Goal: Task Accomplishment & Management: Complete application form

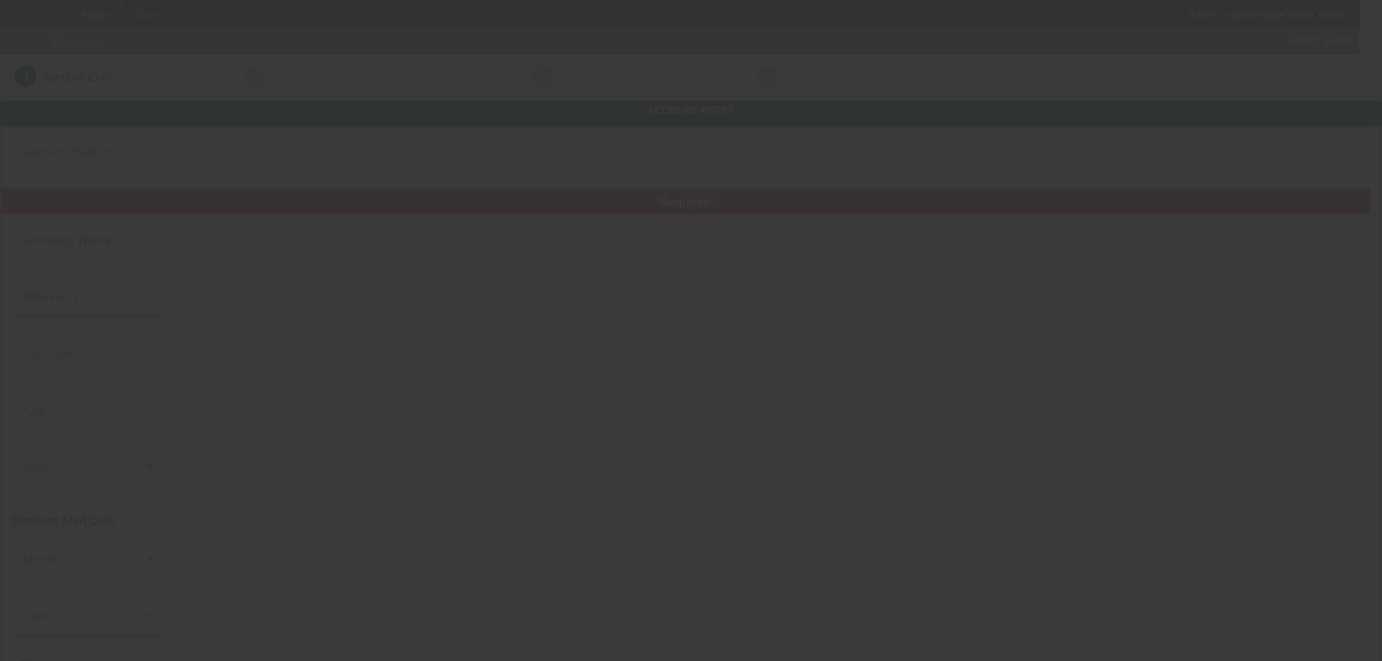
type input "[PERSON_NAME]"
type input "1"
type input "11111"
type input "1"
type input "[PHONE_NUMBER]"
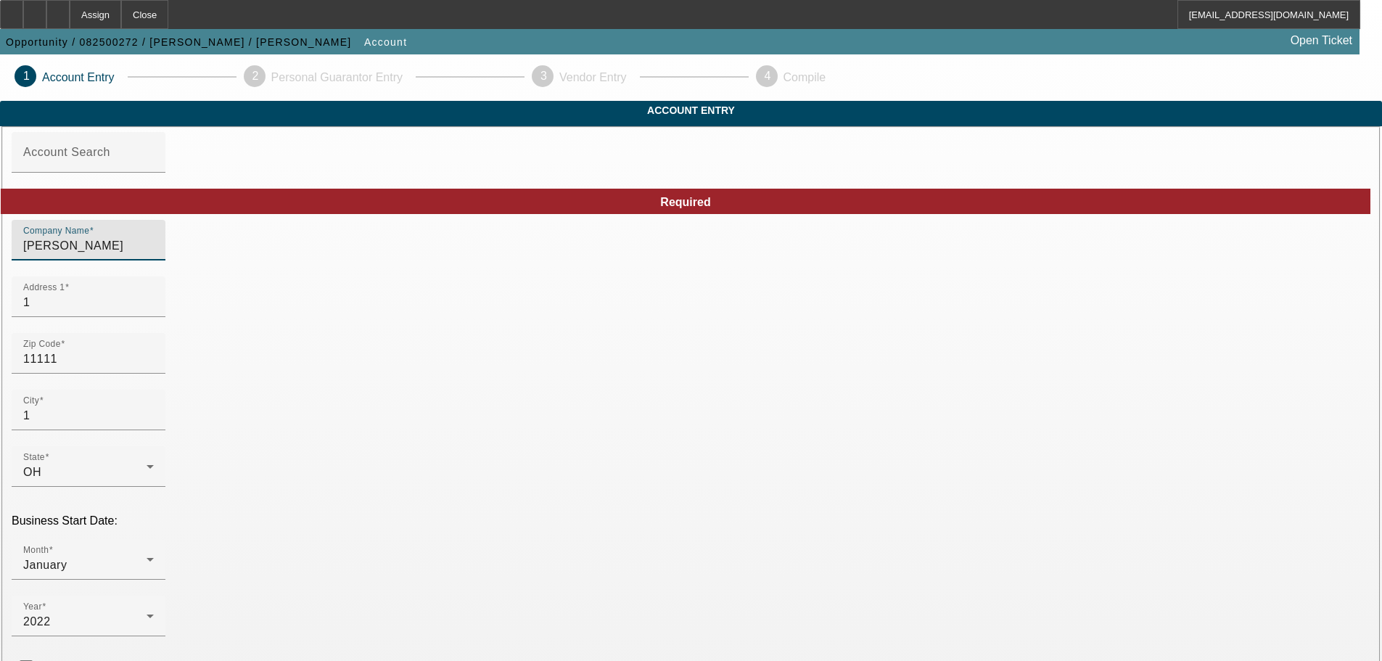
drag, startPoint x: 374, startPoint y: 269, endPoint x: 248, endPoint y: 274, distance: 125.6
type input "KEI-MAR Logging & Firewood"
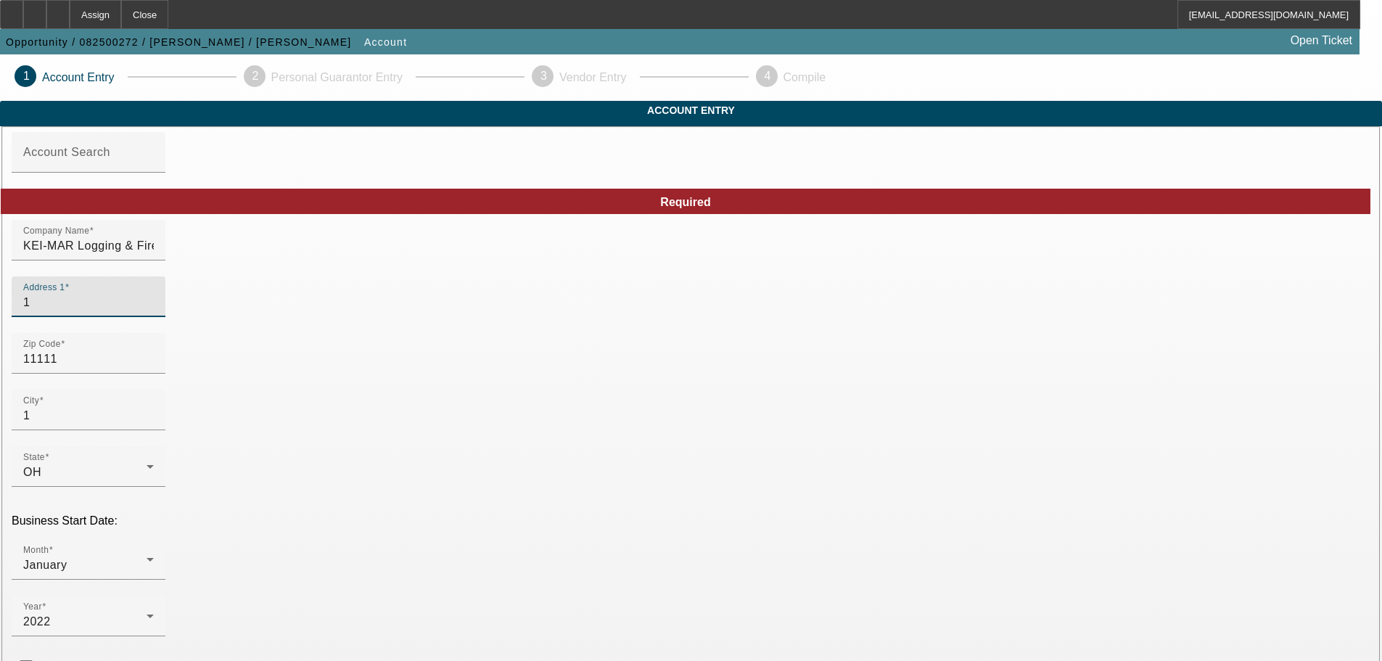
drag, startPoint x: 305, startPoint y: 325, endPoint x: 176, endPoint y: 344, distance: 129.8
type input "5560 State Route 345 NE"
drag, startPoint x: 326, startPoint y: 391, endPoint x: 223, endPoint y: 402, distance: 103.6
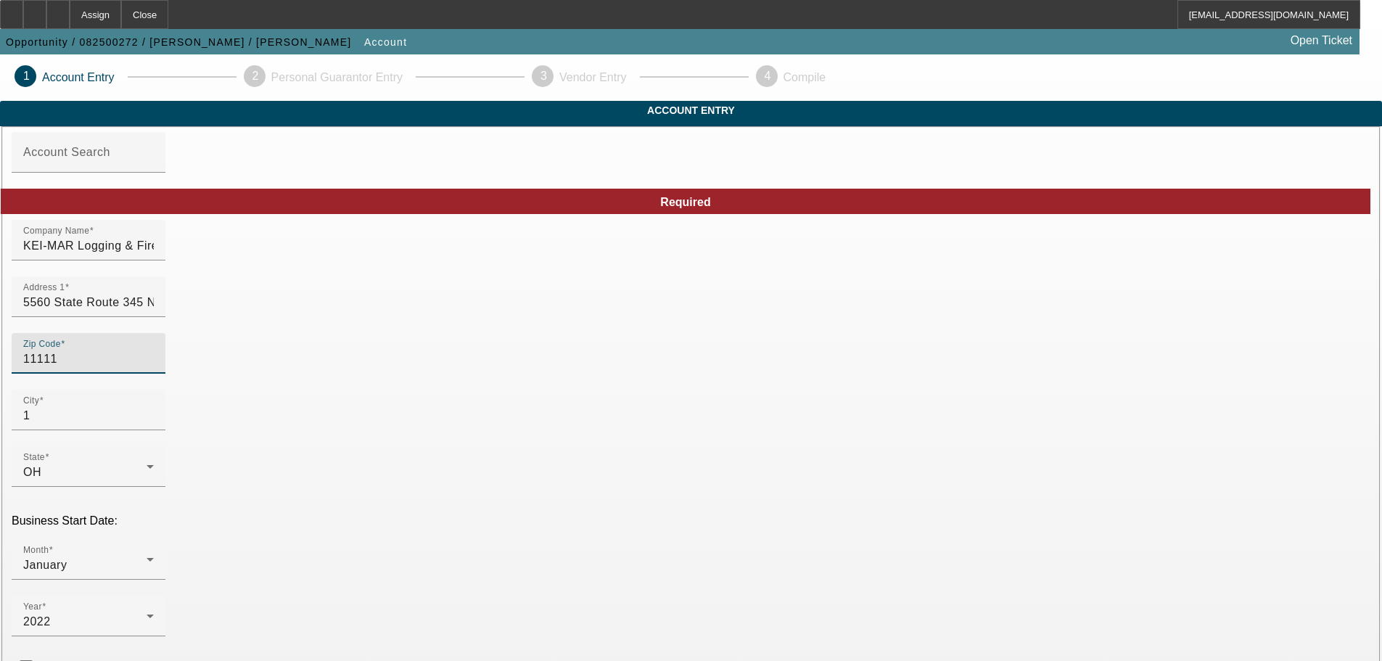
type input "4"
type input "43764"
type input "[GEOGRAPHIC_DATA]"
type input "[PERSON_NAME]"
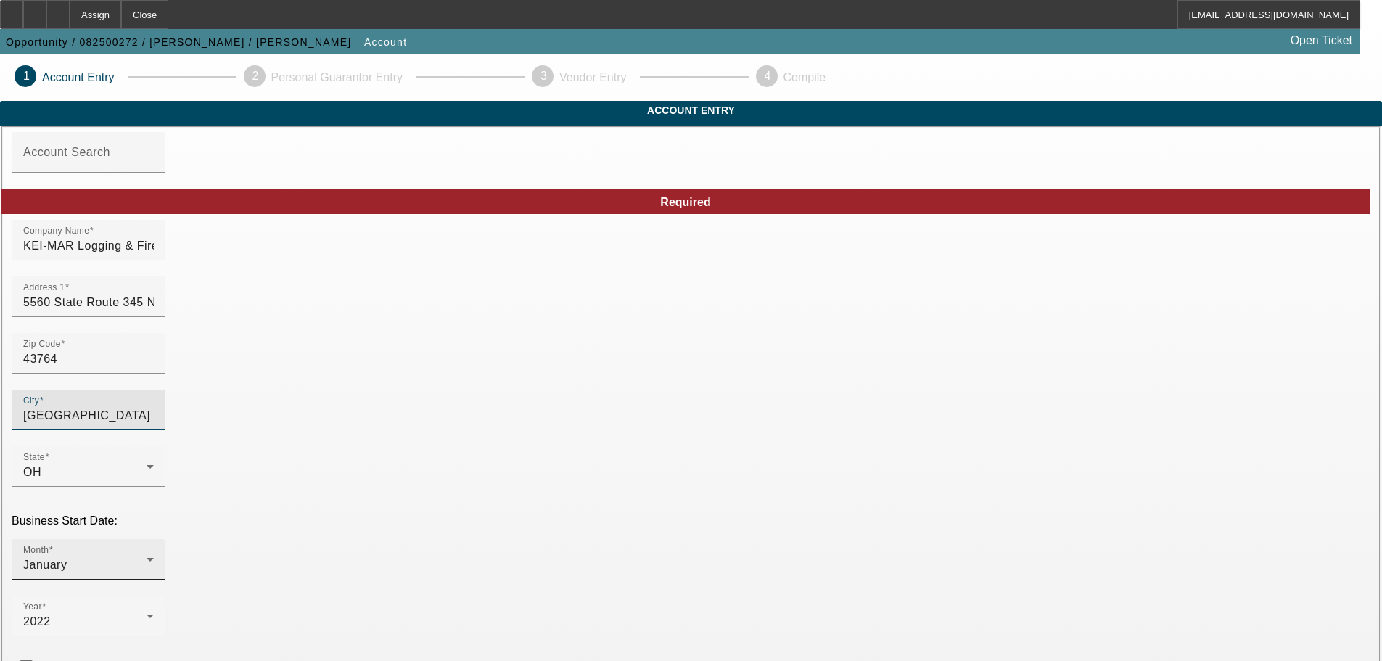
scroll to position [73, 0]
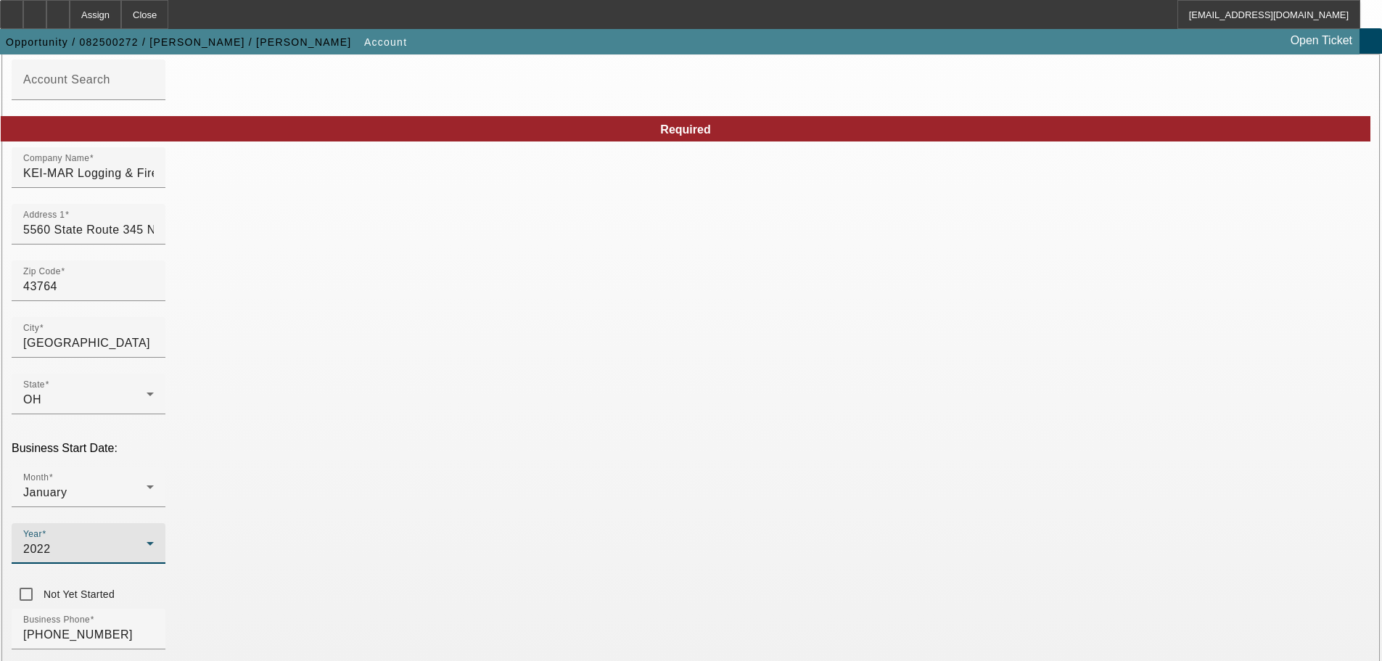
click at [147, 541] on div "2022" at bounding box center [84, 549] width 123 height 17
click at [532, 596] on mat-option "2021" at bounding box center [532, 604] width 84 height 35
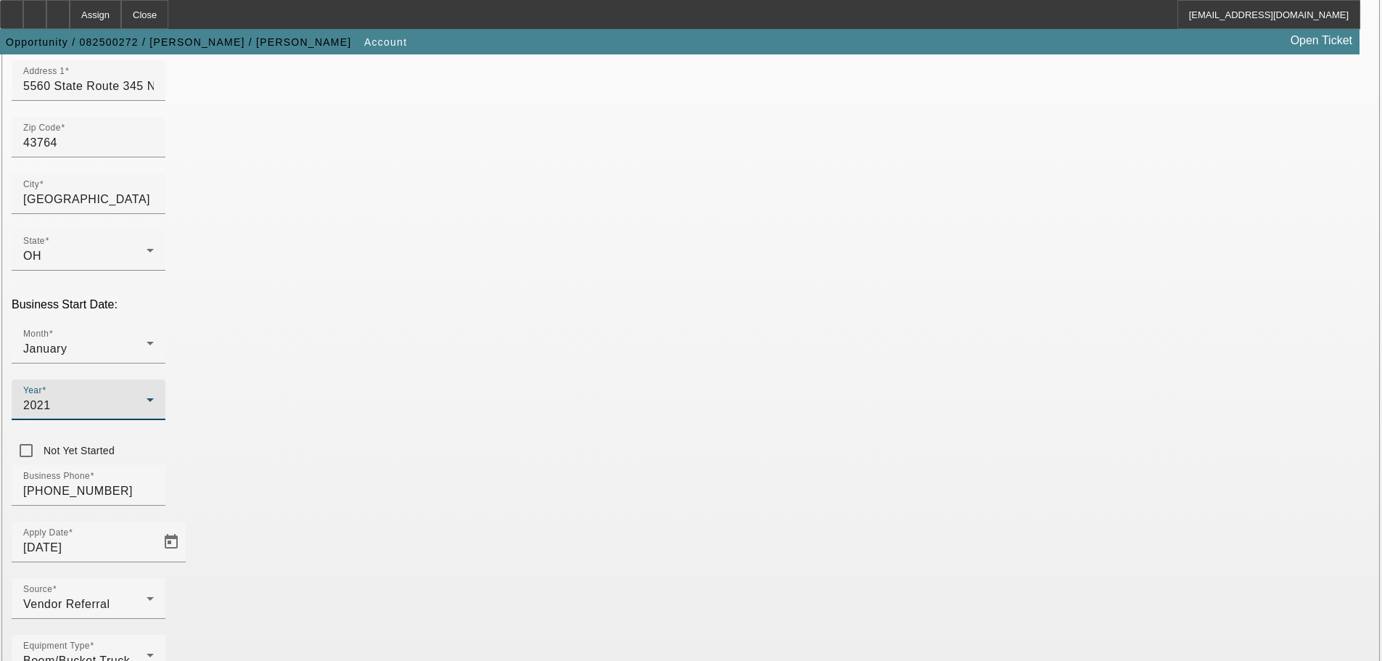
scroll to position [218, 0]
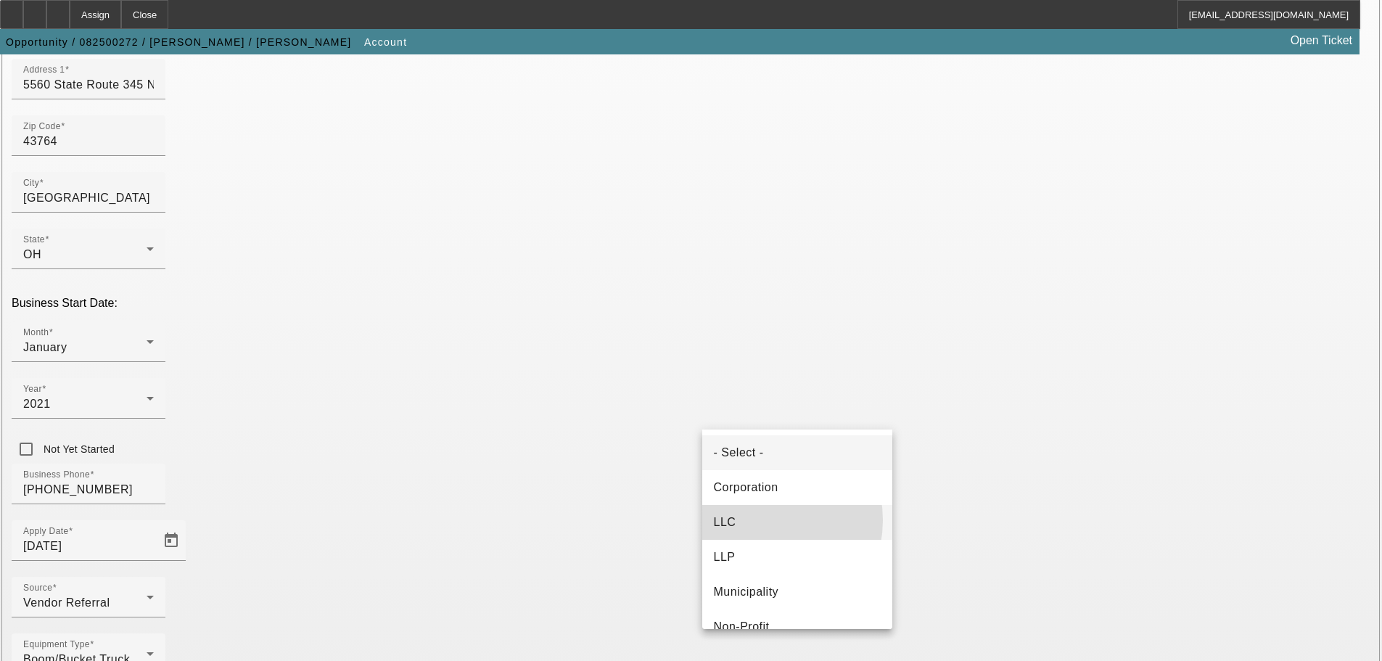
click at [759, 520] on mat-option "LLC" at bounding box center [797, 522] width 190 height 35
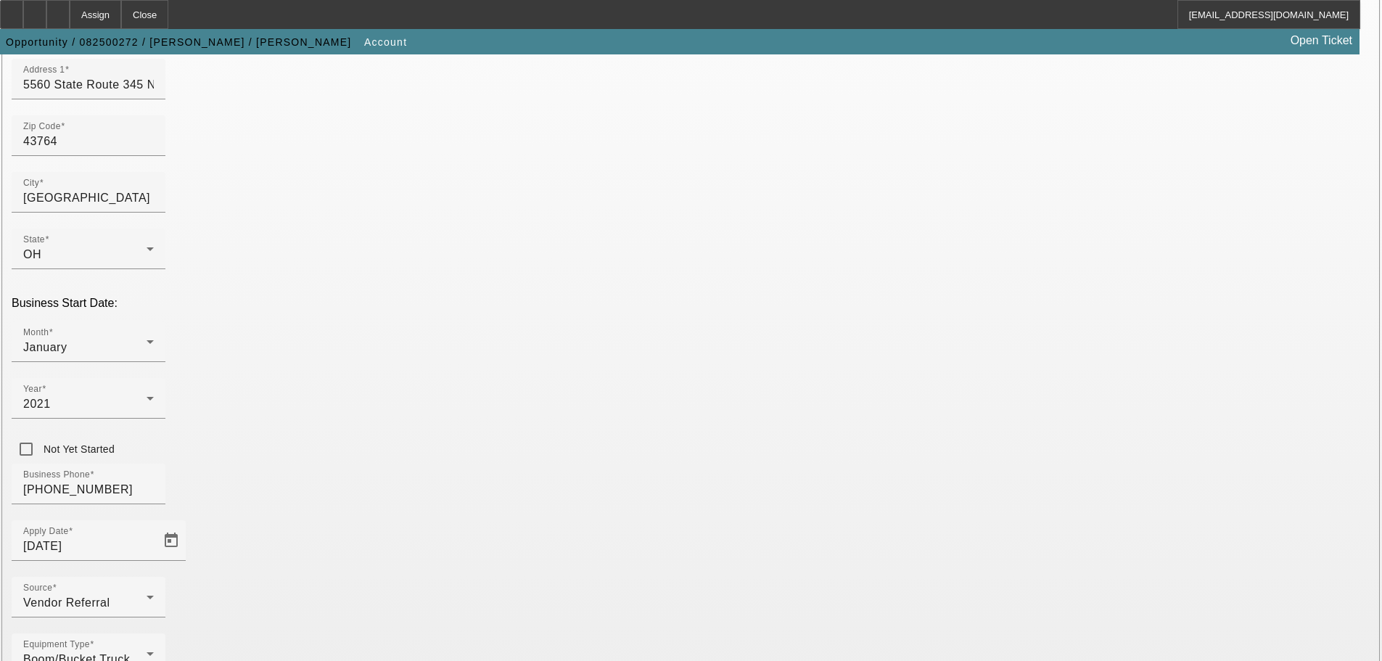
drag, startPoint x: 1001, startPoint y: 416, endPoint x: 1035, endPoint y: 413, distance: 35.0
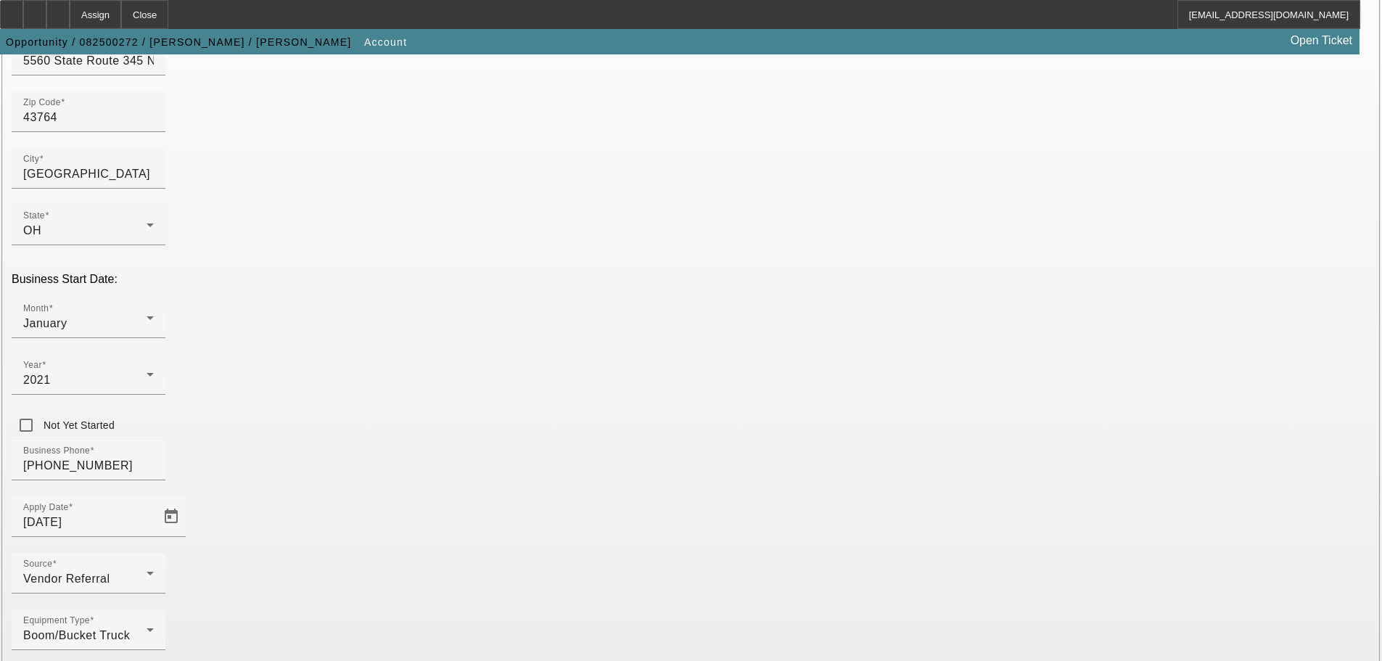
scroll to position [255, 0]
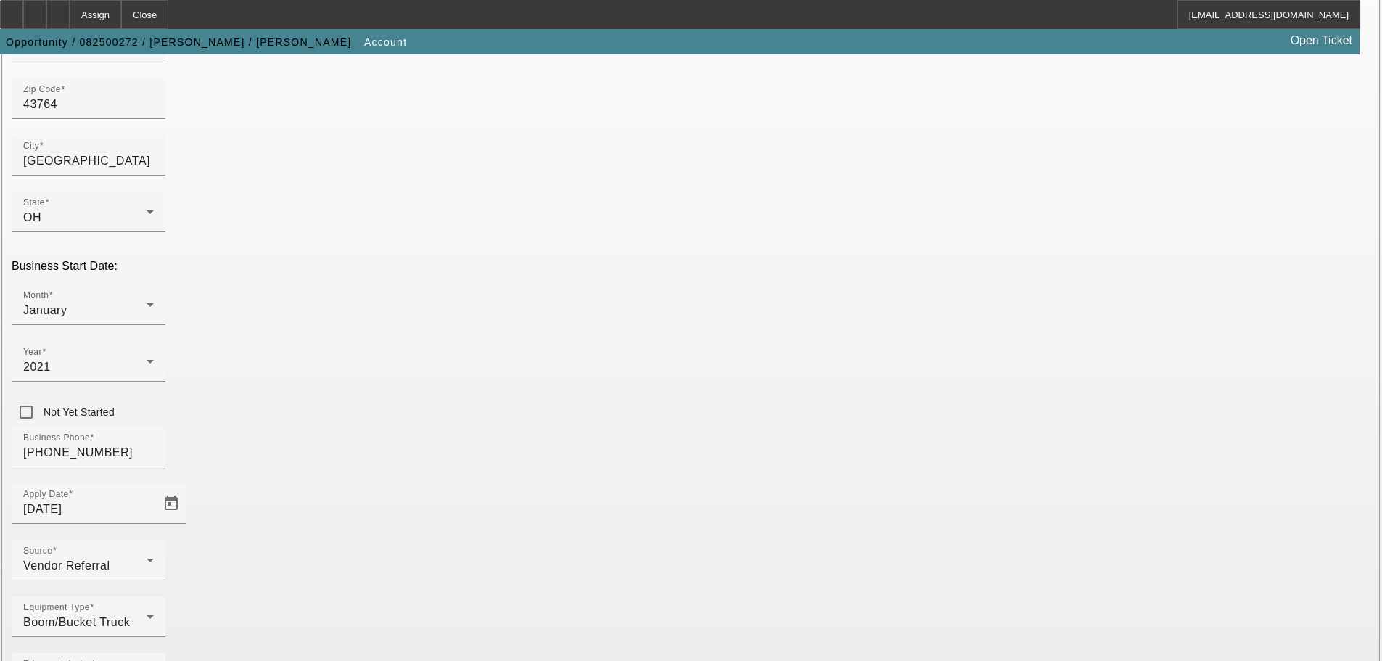
type input "[US_EMPLOYER_IDENTIFICATION_NUMBER]"
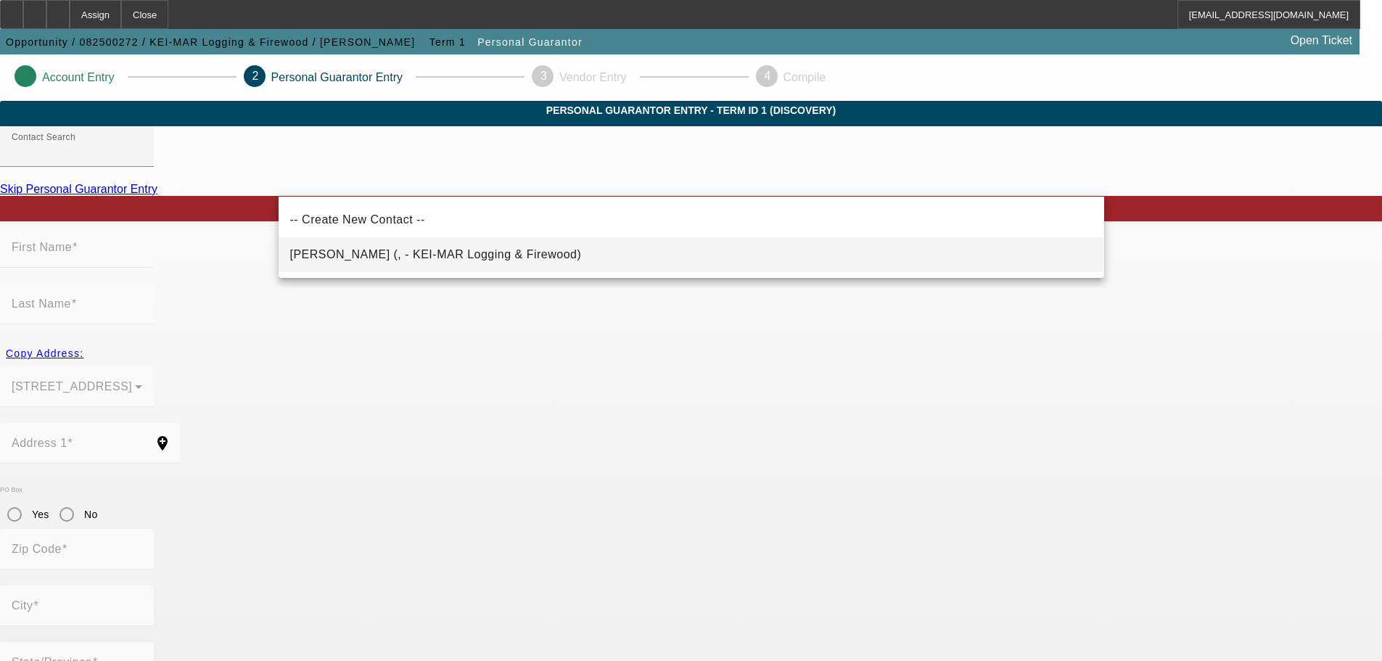
click at [355, 255] on span "Clapper, Kelly (, - KEI-MAR Logging & Firewood)" at bounding box center [436, 254] width 292 height 12
type input "Clapper, Kelly (, - KEI-MAR Logging & Firewood)"
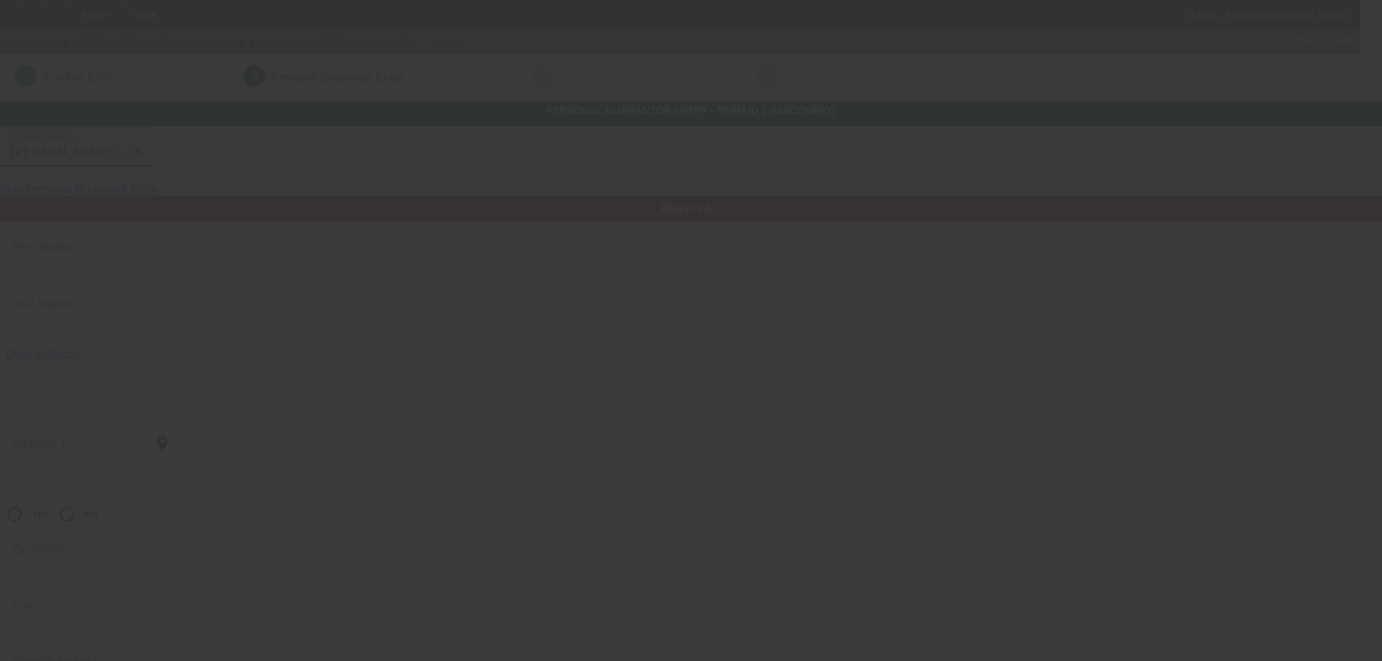
type input "Kelly"
type input "[PERSON_NAME]"
radio input "true"
type input "[PHONE_NUMBER]"
type input "kelmarclapper1@gmail.com"
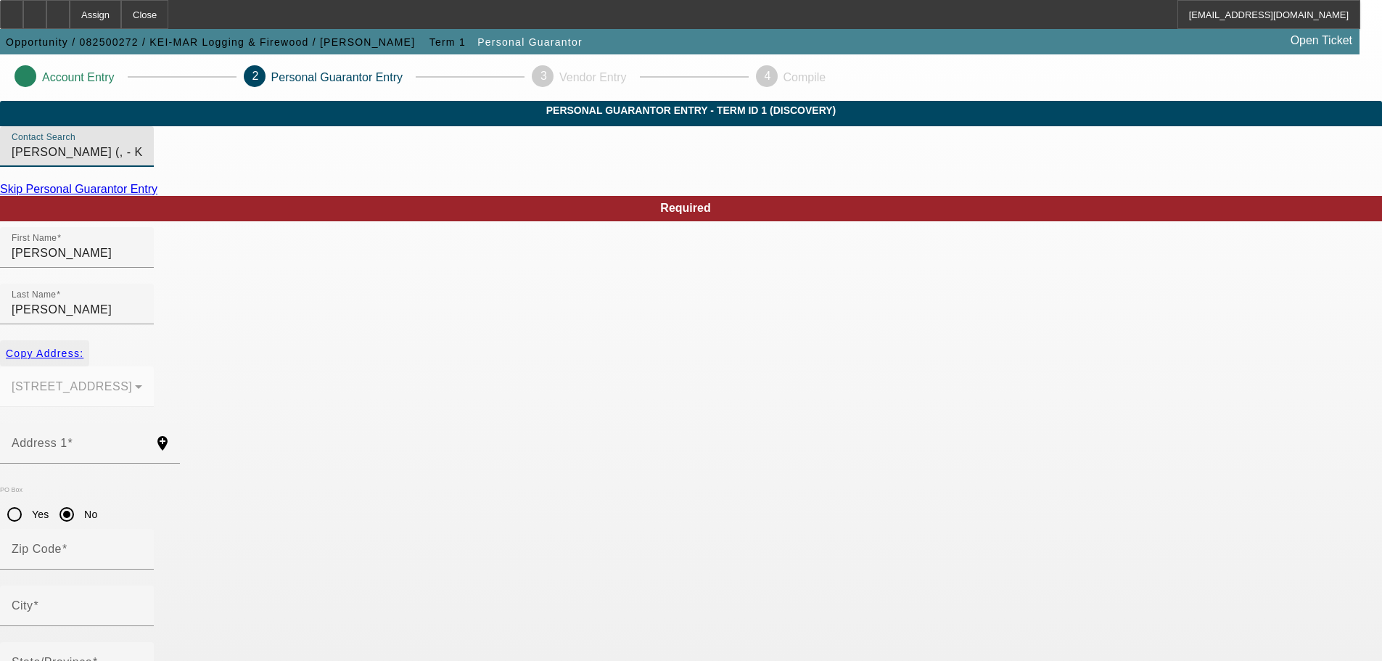
click at [83, 348] on span "Copy Address:" at bounding box center [45, 354] width 78 height 12
type input "5560 State Route 345 NE"
radio input "false"
type input "43764"
type input "[GEOGRAPHIC_DATA]"
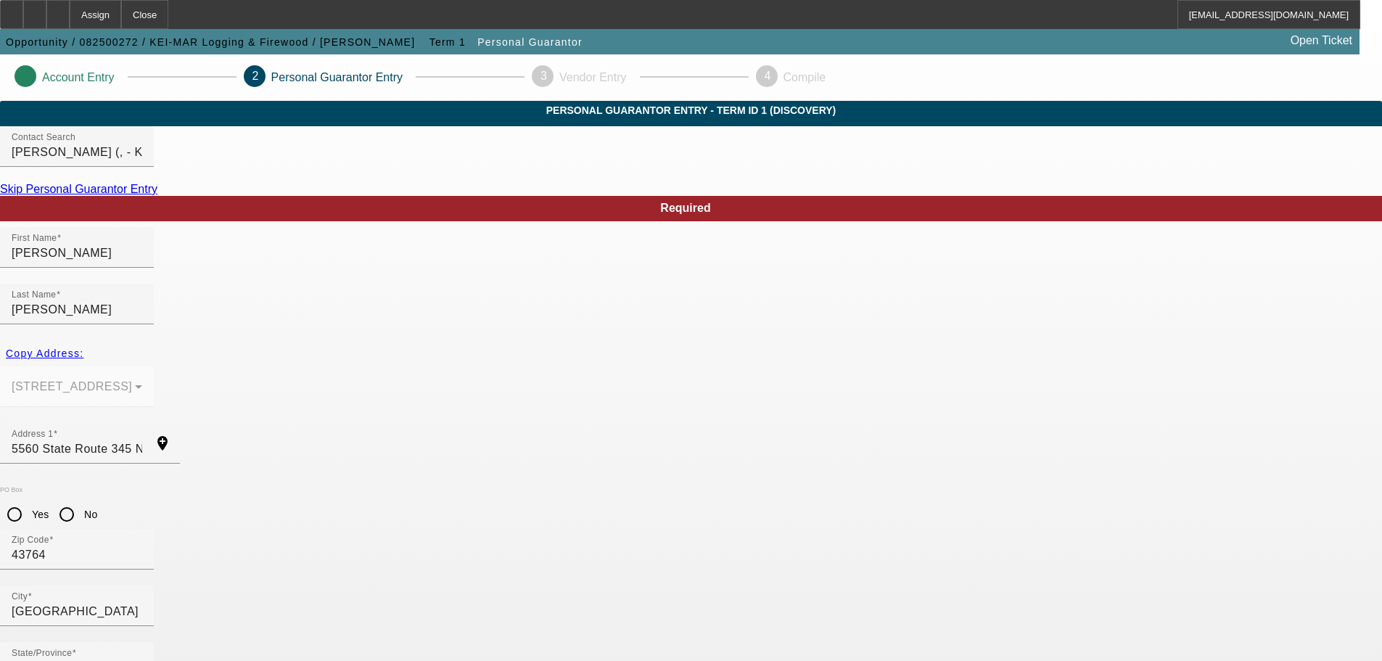
scroll to position [49, 0]
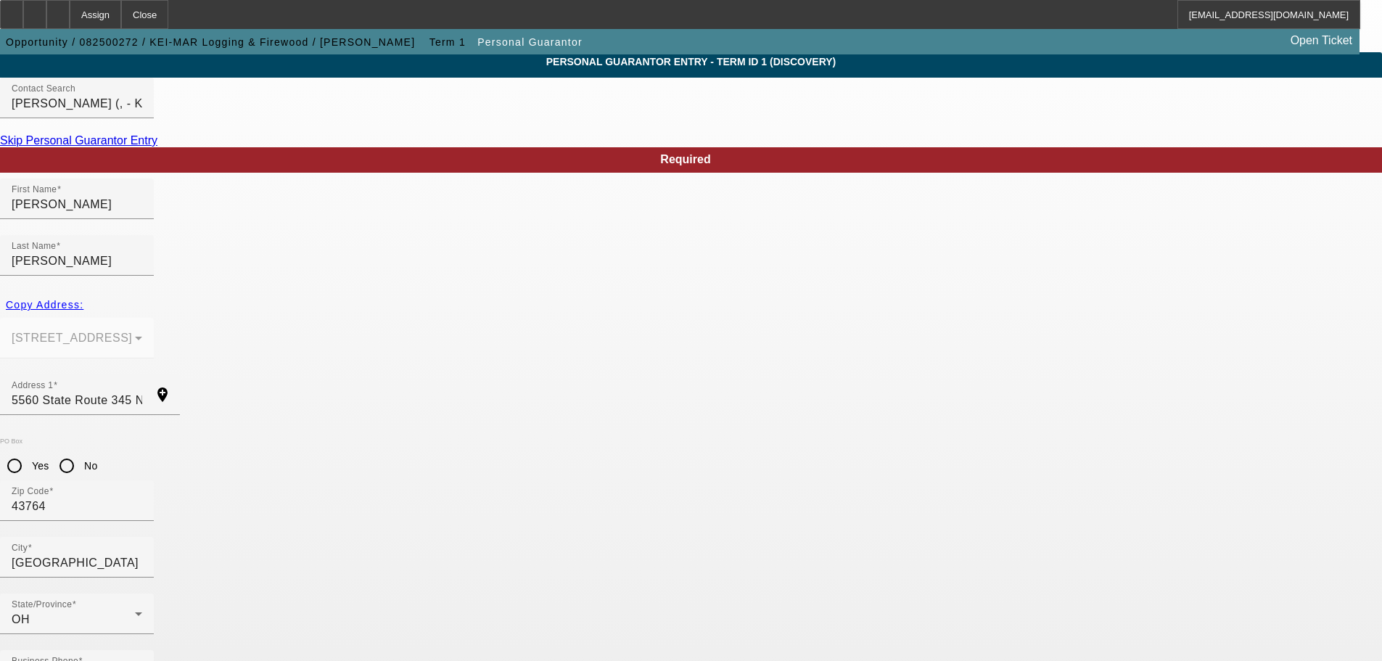
type input "178-50-3124"
type input "49"
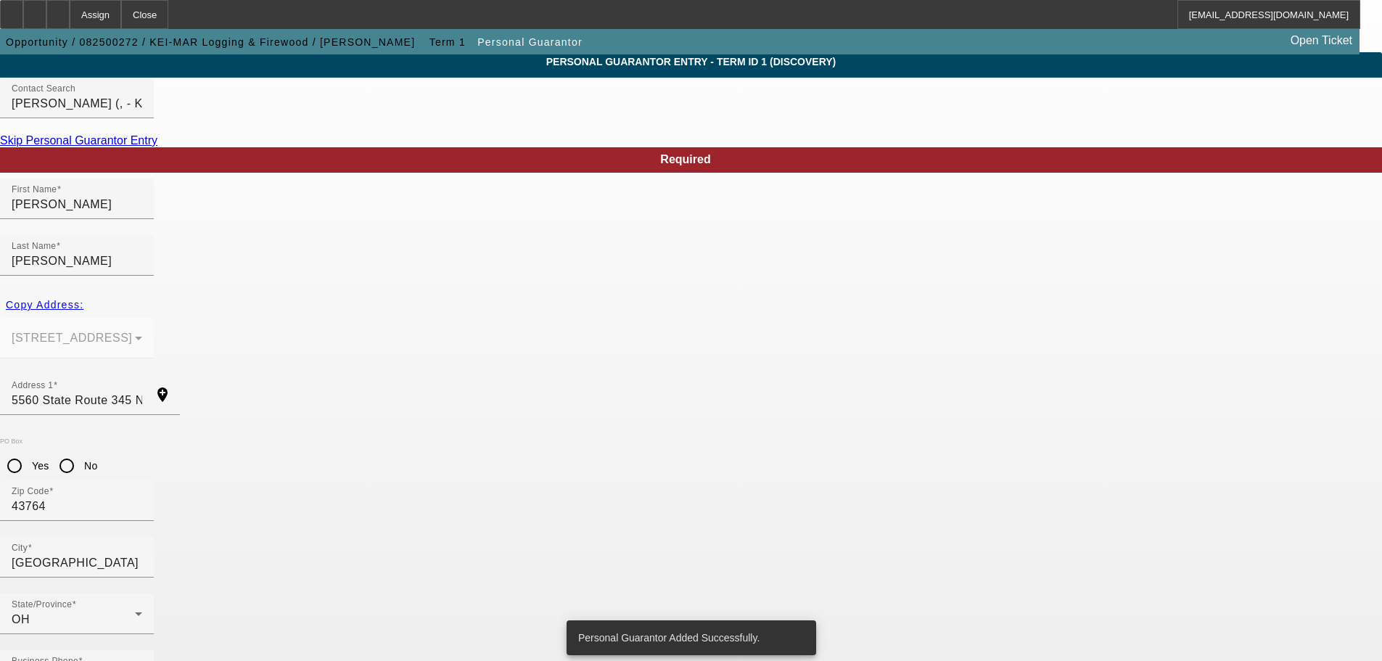
scroll to position [0, 0]
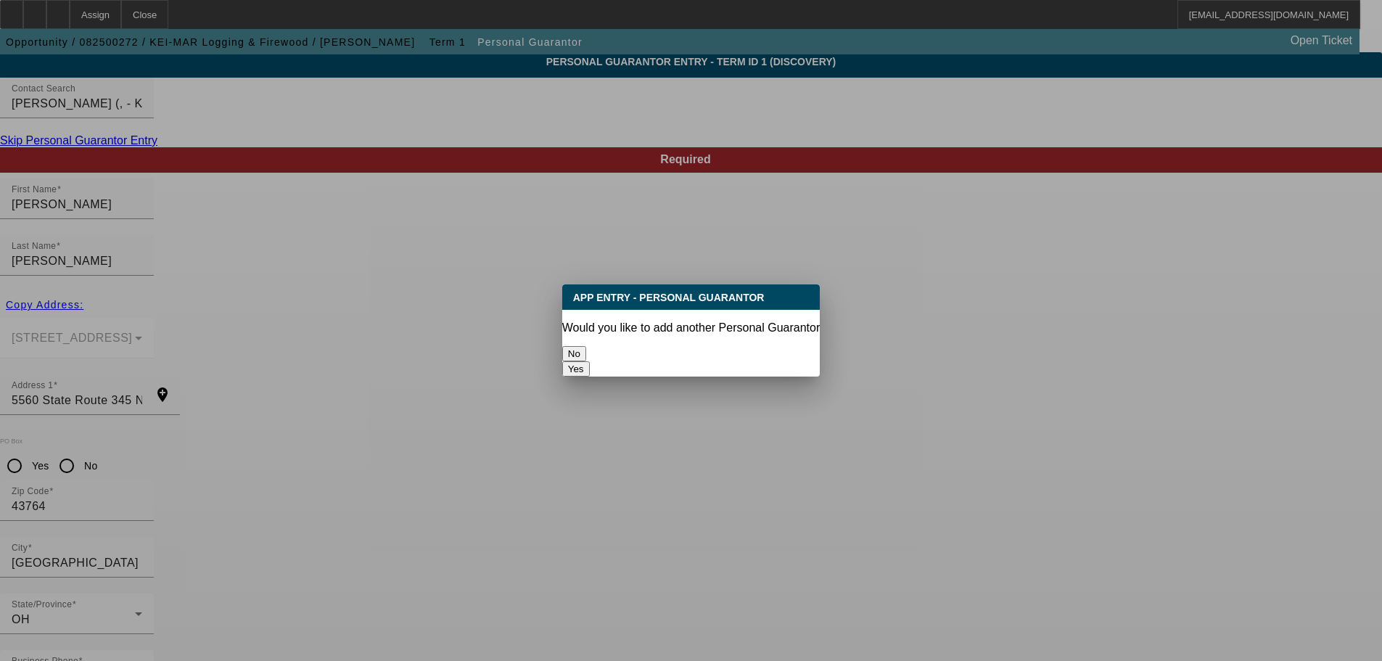
click at [590, 361] on button "Yes" at bounding box center [576, 368] width 28 height 15
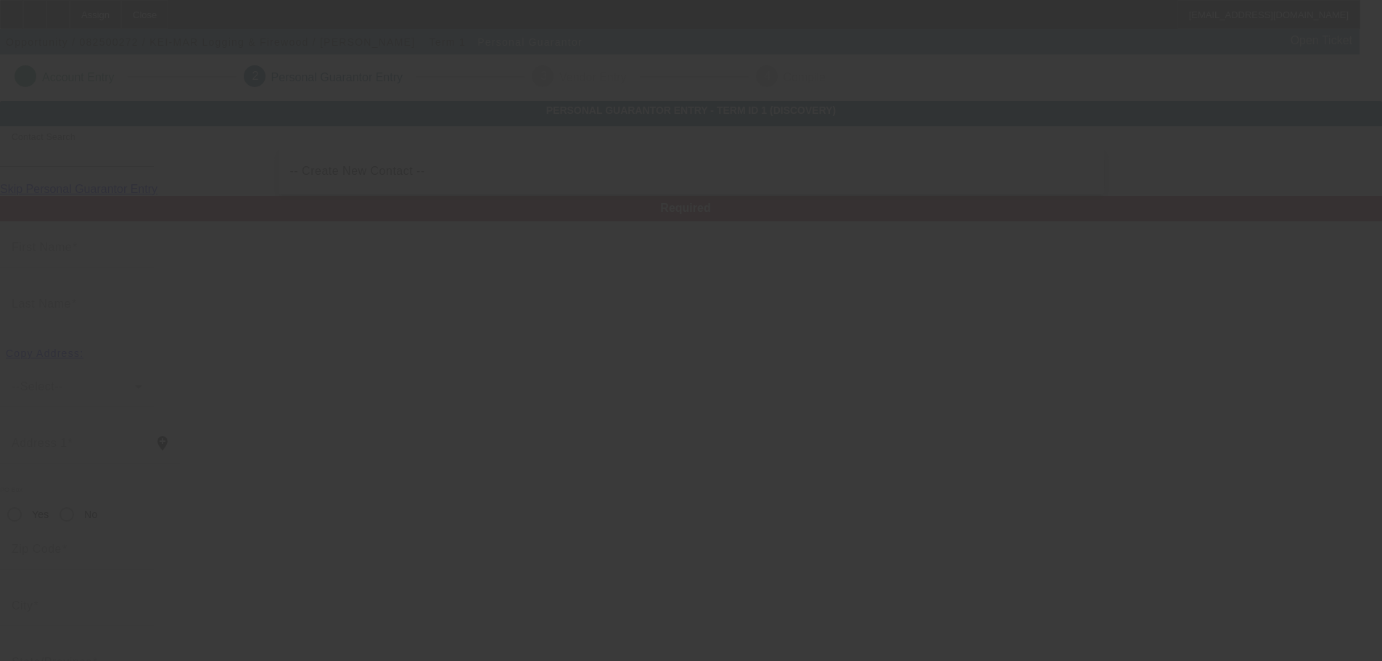
scroll to position [49, 0]
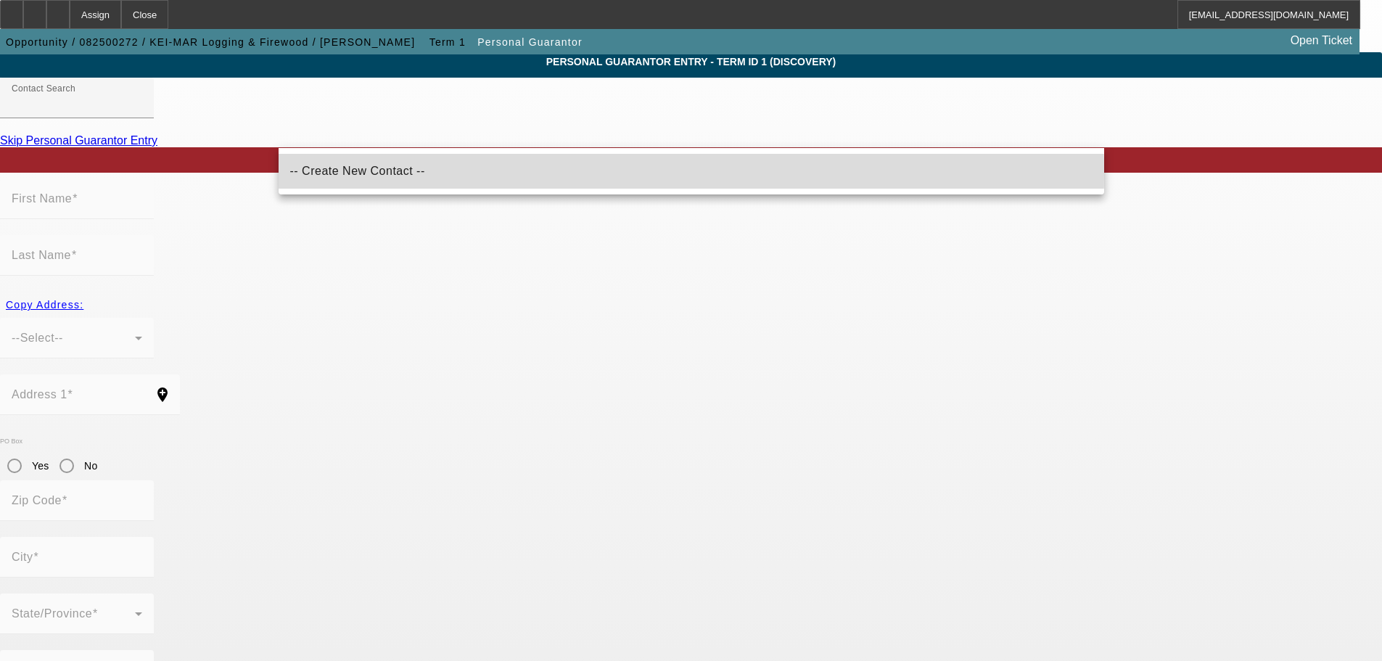
click at [351, 175] on span "-- Create New Contact --" at bounding box center [357, 171] width 135 height 12
type input "-- Create New Contact --"
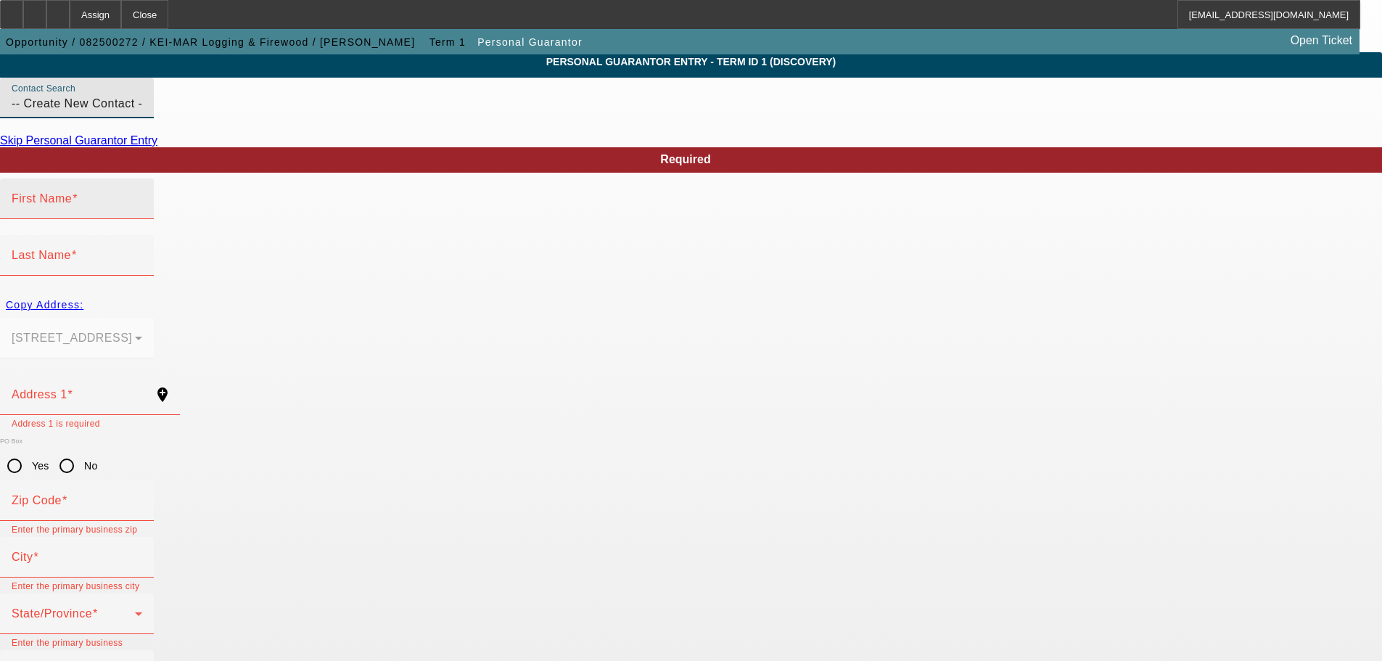
click at [142, 219] on div "First Name" at bounding box center [77, 198] width 131 height 41
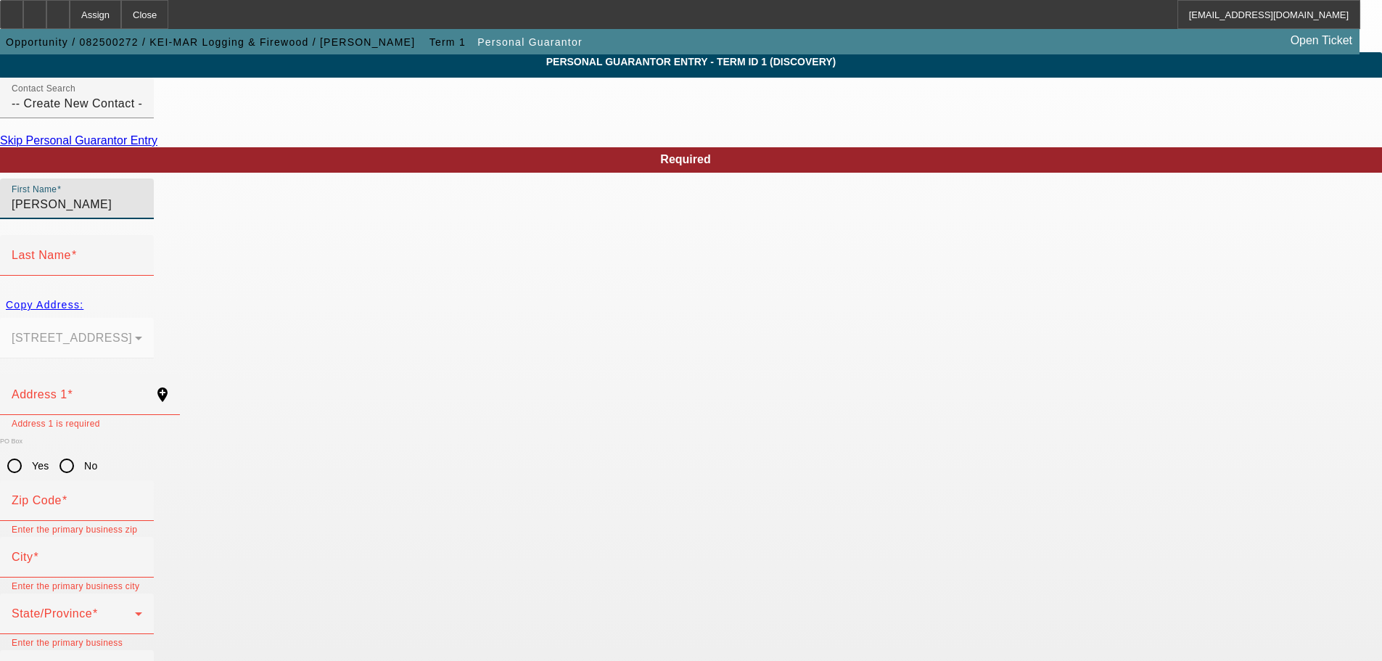
type input "[PERSON_NAME]"
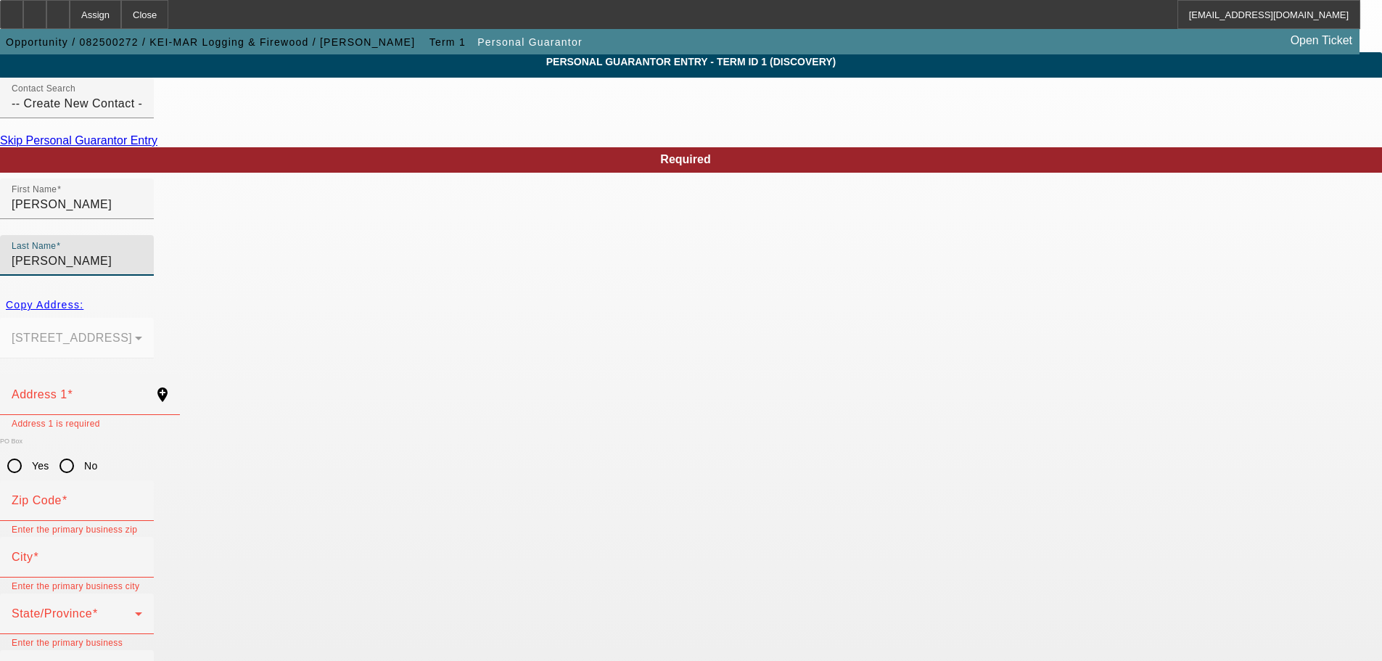
type input "[PERSON_NAME]"
click at [329, 292] on div "Copy Address:" at bounding box center [691, 305] width 1382 height 26
click at [320, 292] on div "Copy Address:" at bounding box center [691, 305] width 1382 height 26
click at [67, 388] on mat-label "Address 1" at bounding box center [40, 394] width 56 height 12
click at [142, 392] on input "Address 1" at bounding box center [77, 400] width 131 height 17
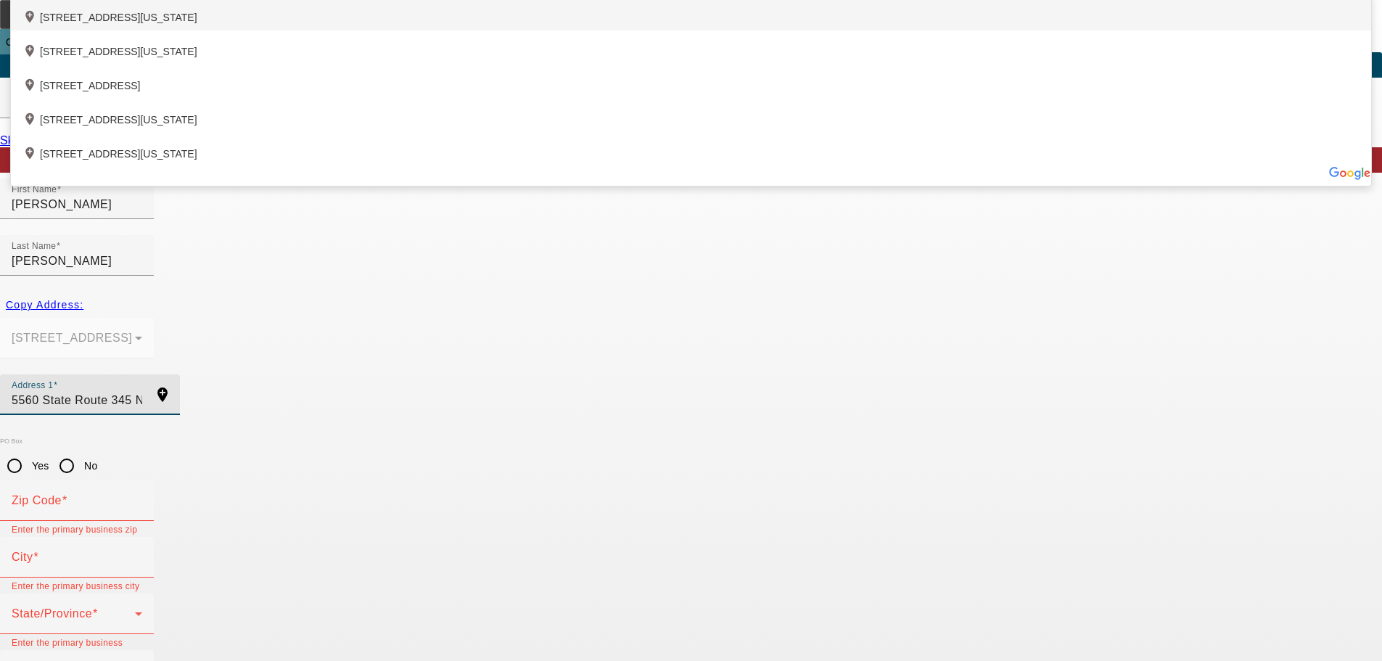
click at [461, 30] on div "add_location 5560 Ohio 345, New Lexington, OH 43764, US" at bounding box center [691, 13] width 1360 height 34
type input "5560 Ohio 345"
type input "43764"
type input "[GEOGRAPHIC_DATA]"
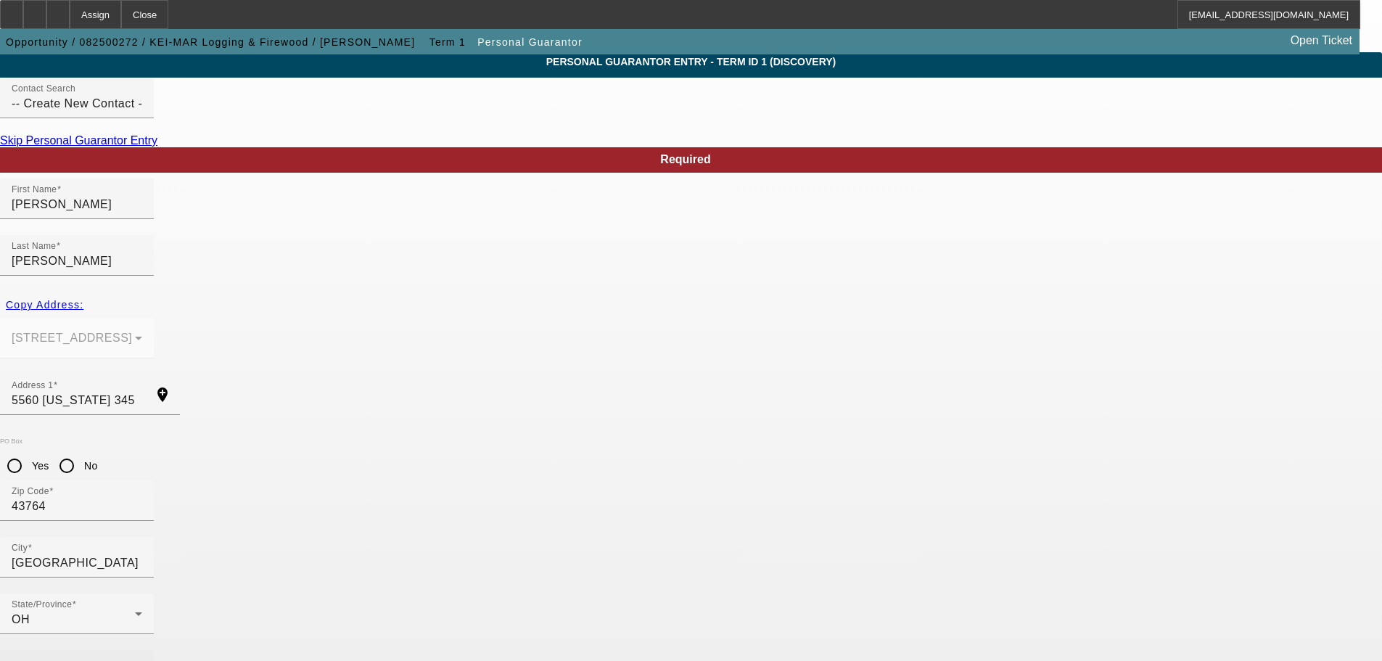
click at [142, 650] on div "Business Phone" at bounding box center [77, 670] width 131 height 41
type input "[PHONE_NUMBER]"
type input "51"
type input "062-52-5314"
type input "kelmarclapper1@gmail.com"
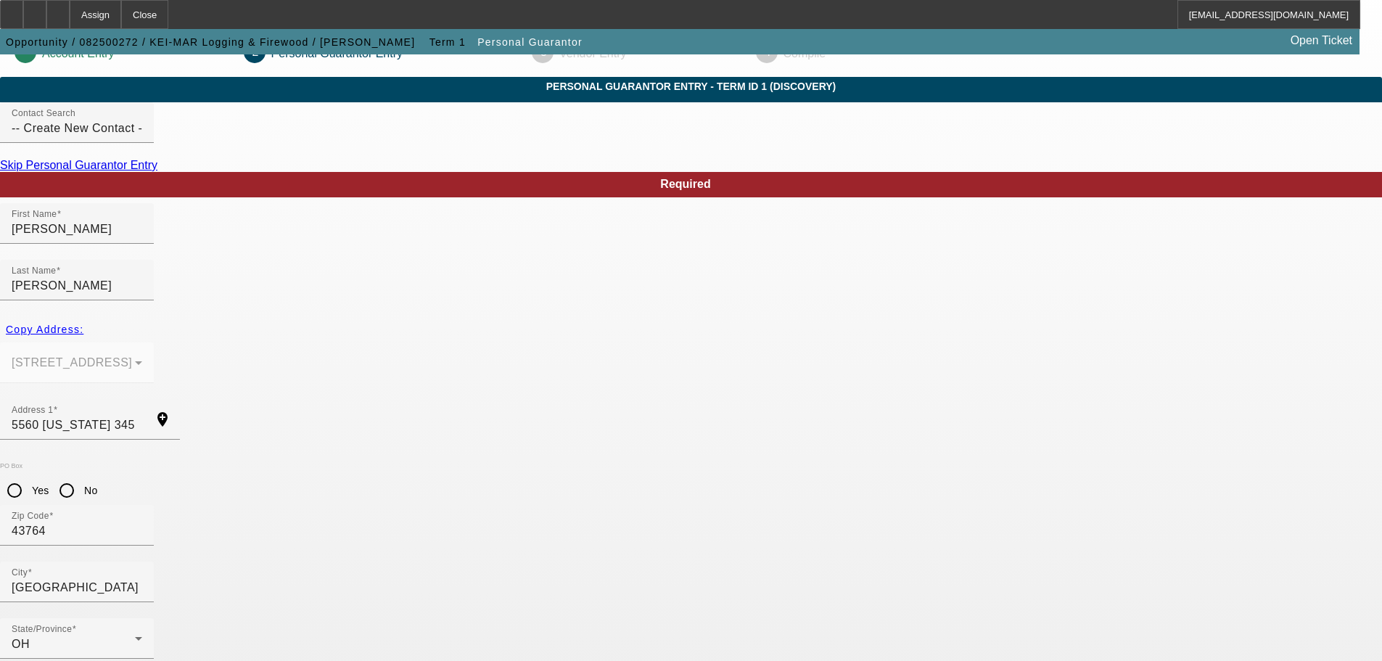
scroll to position [0, 0]
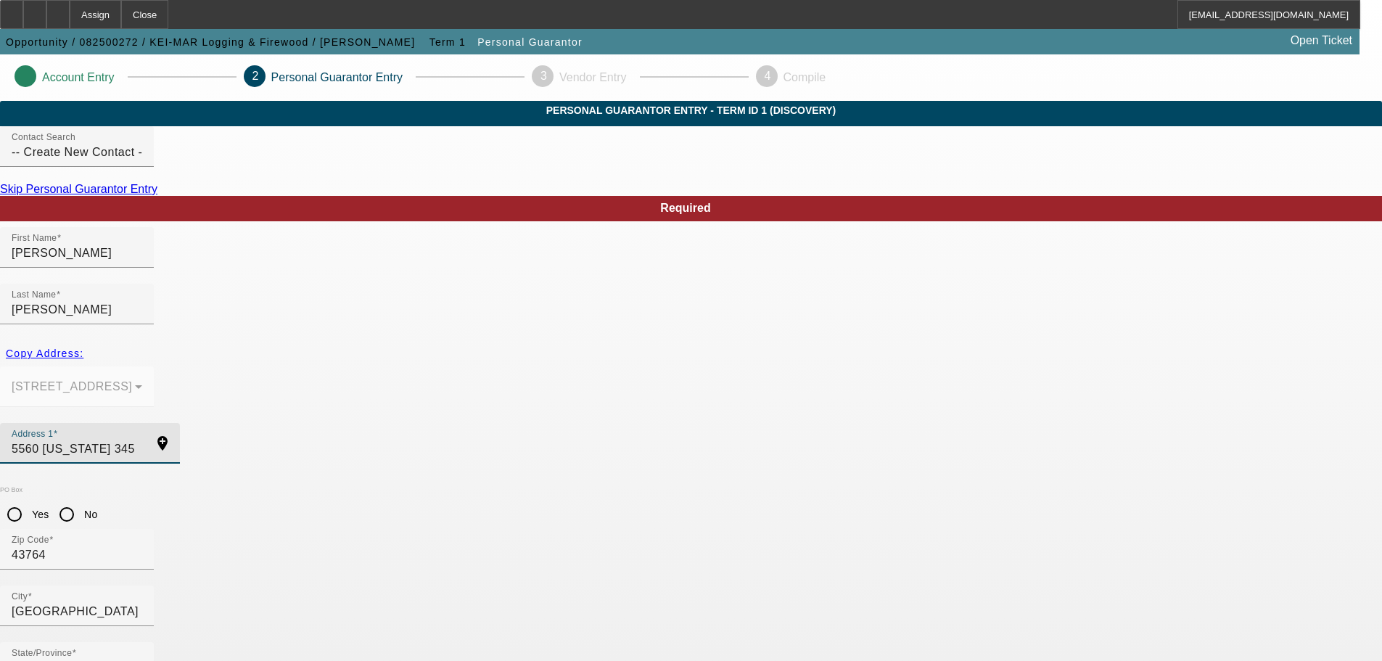
click at [142, 440] on input "5560 Ohio 345" at bounding box center [77, 448] width 131 height 17
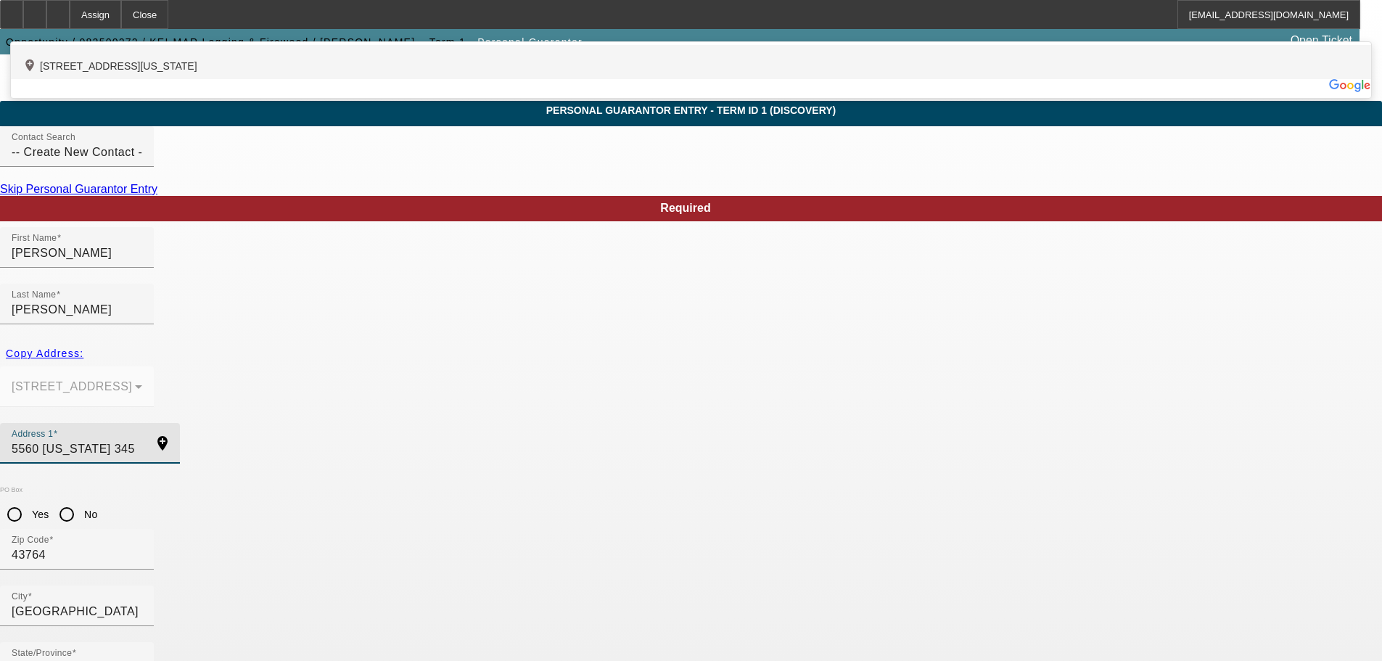
click at [411, 79] on div "add_location 5560 Ohio 345, New Lexington, OH 43764, US" at bounding box center [691, 62] width 1360 height 34
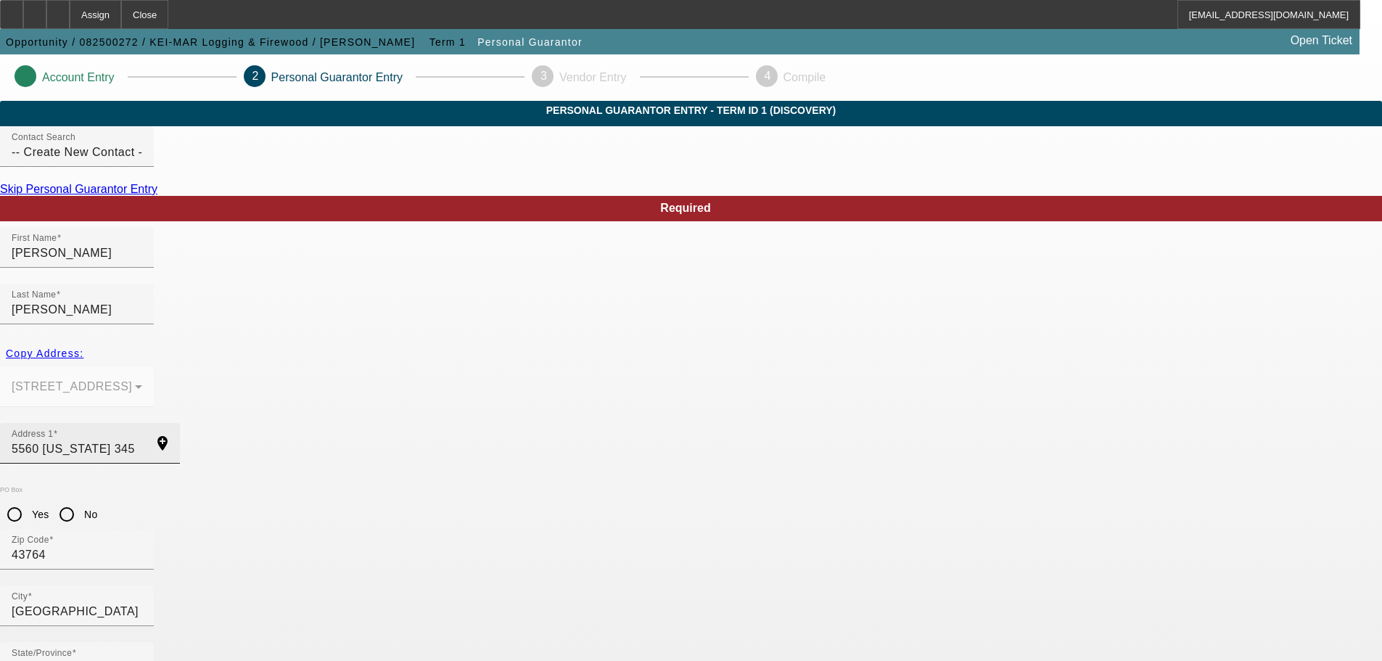
click at [142, 440] on input "5560 Ohio 345" at bounding box center [77, 448] width 131 height 17
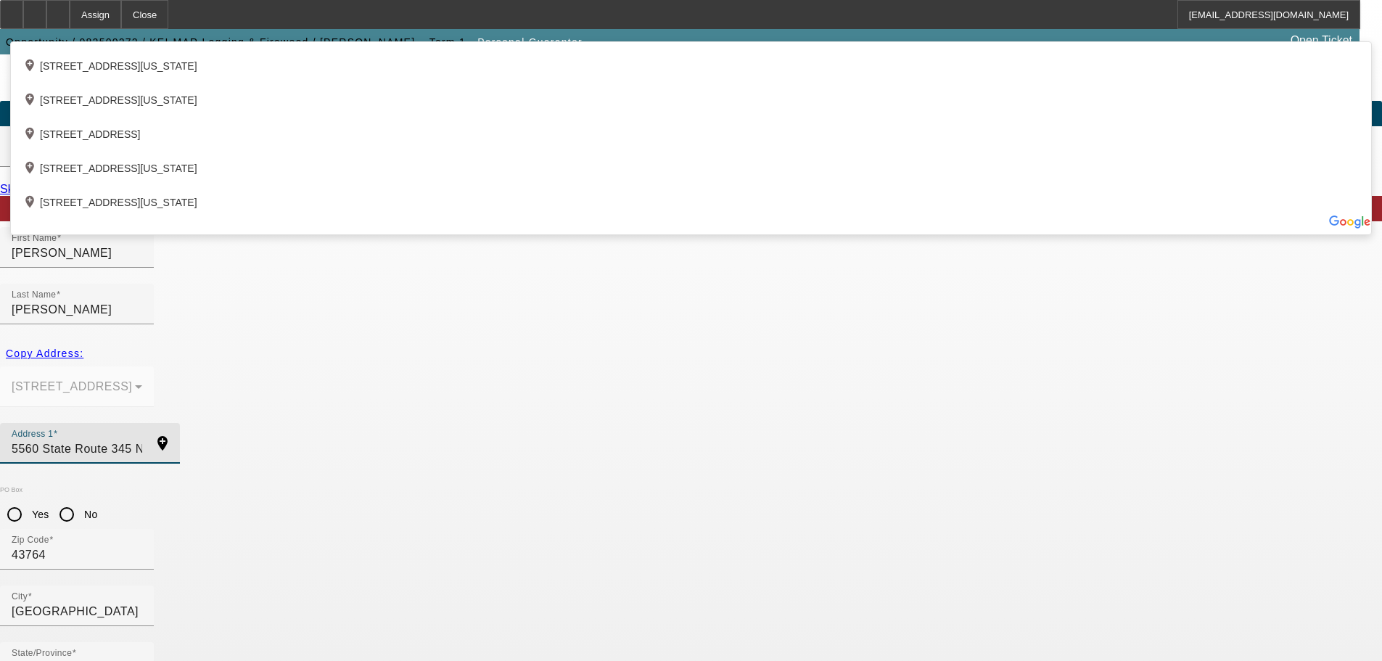
type input "5560 State Route 345 NE"
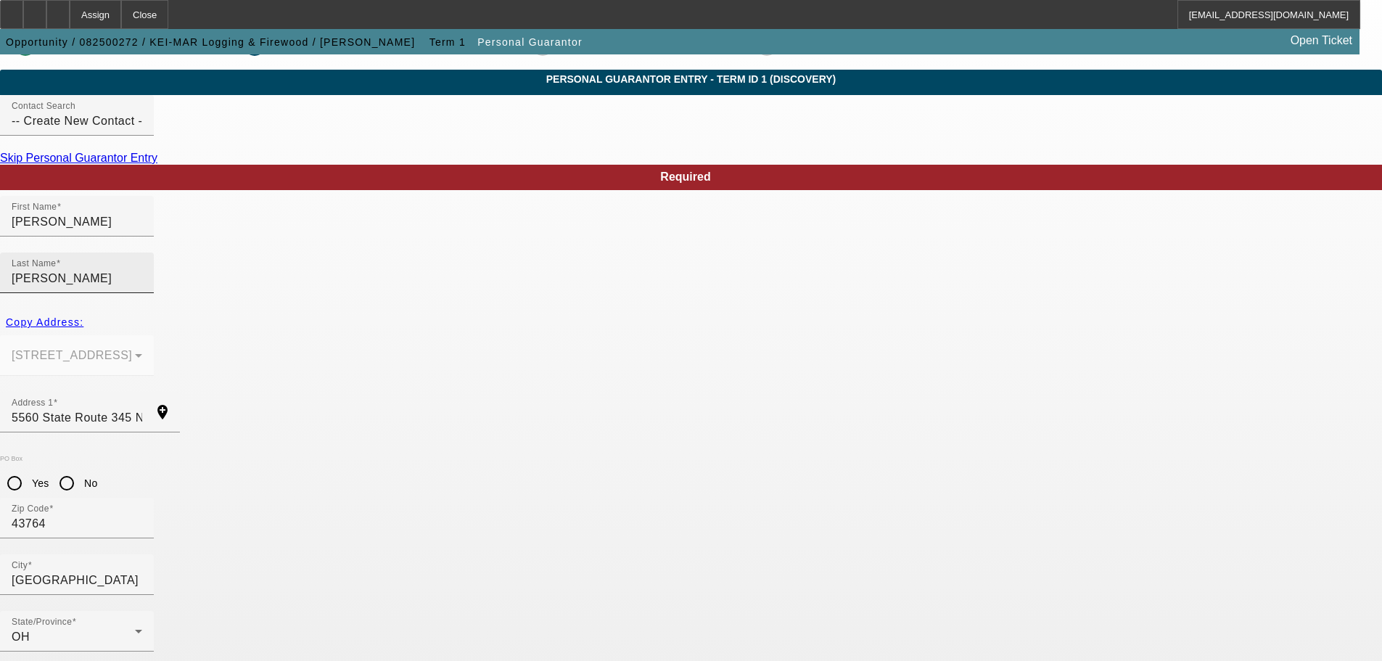
scroll to position [49, 0]
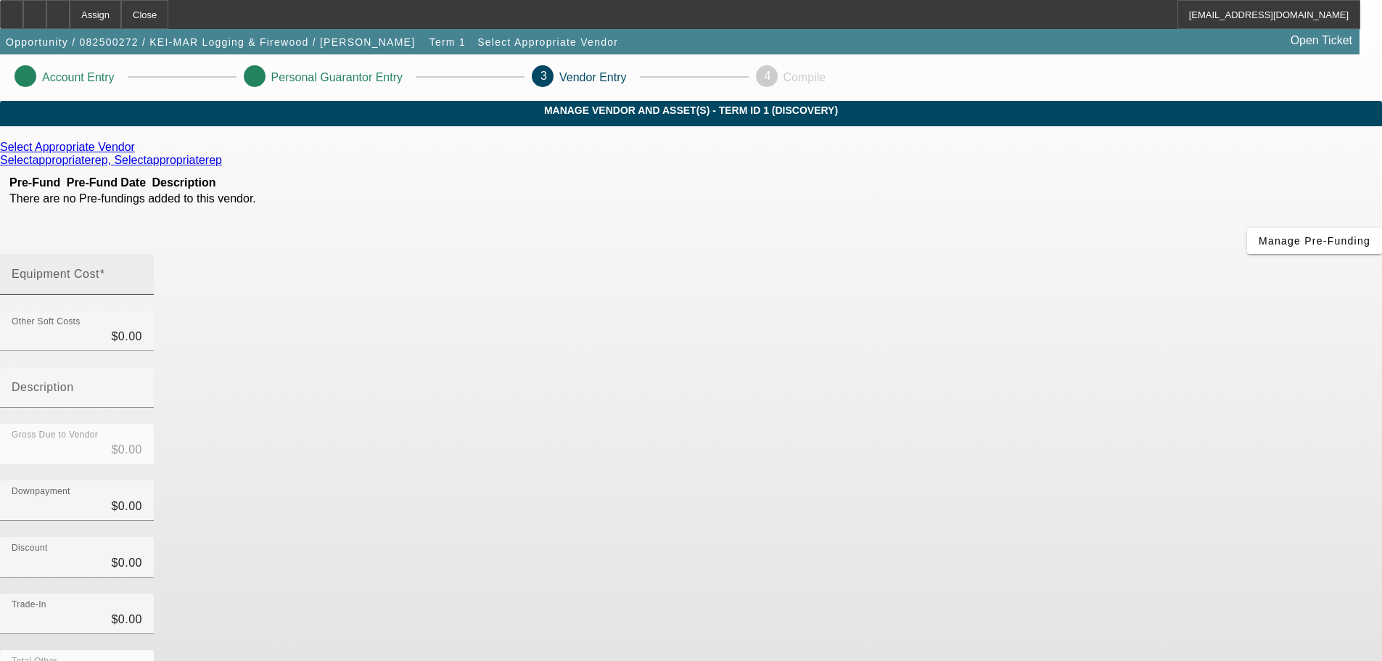
drag, startPoint x: 728, startPoint y: 181, endPoint x: 742, endPoint y: 181, distance: 14.5
click at [105, 268] on label "Equipment Cost" at bounding box center [59, 274] width 94 height 13
click at [142, 271] on input "Equipment Cost" at bounding box center [77, 279] width 131 height 17
type input "1"
type input "$1.00"
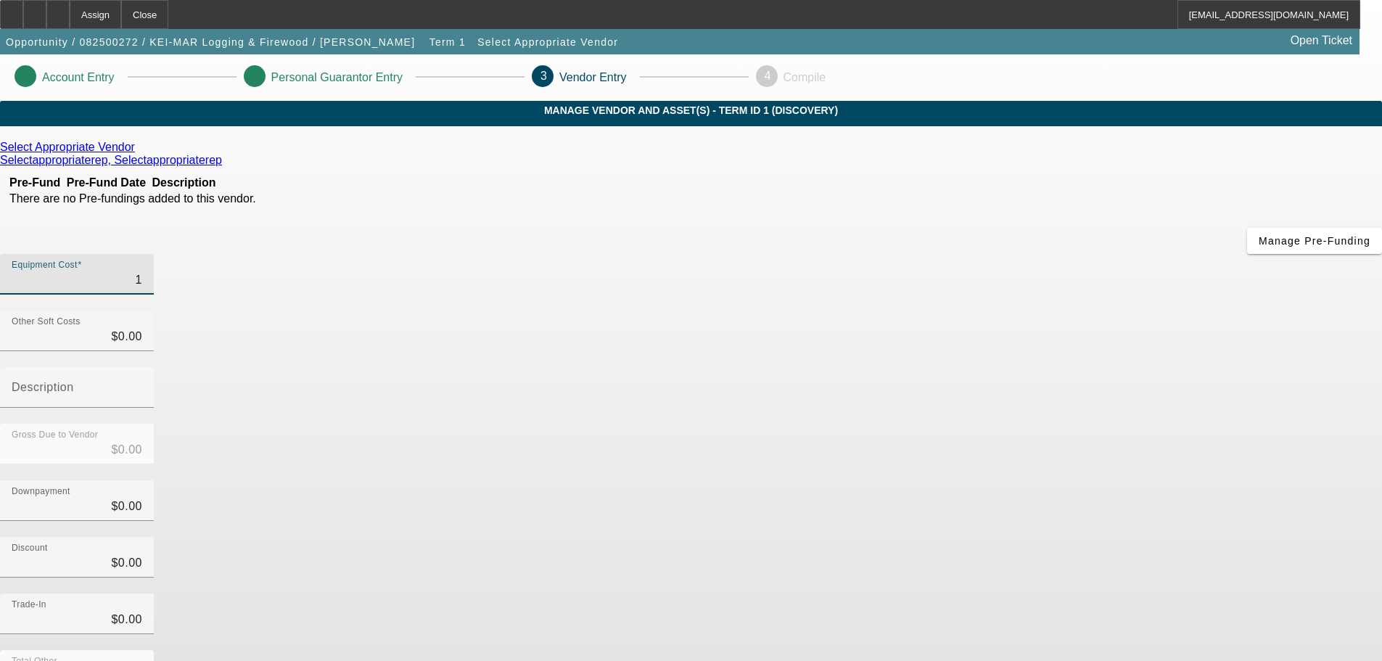
type input "$1.00"
type input "12"
type input "$12.00"
type input "120"
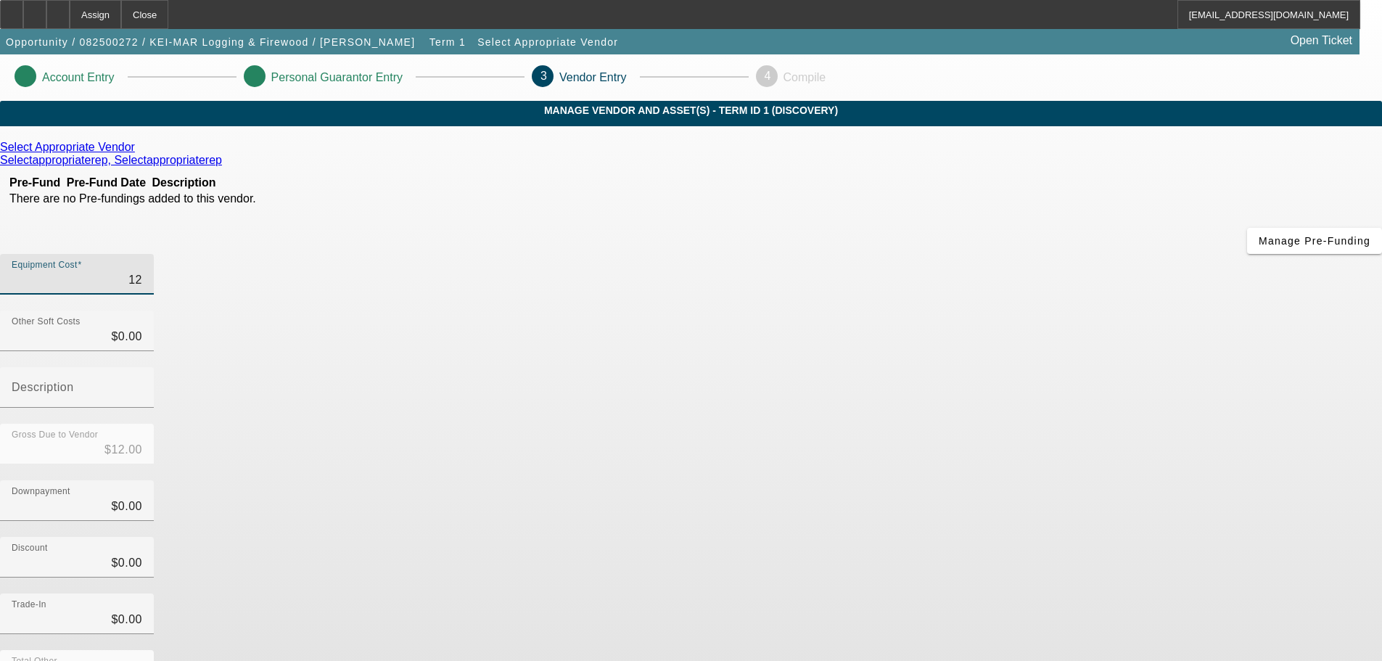
type input "$120.00"
type input "1200"
type input "$1,200.00"
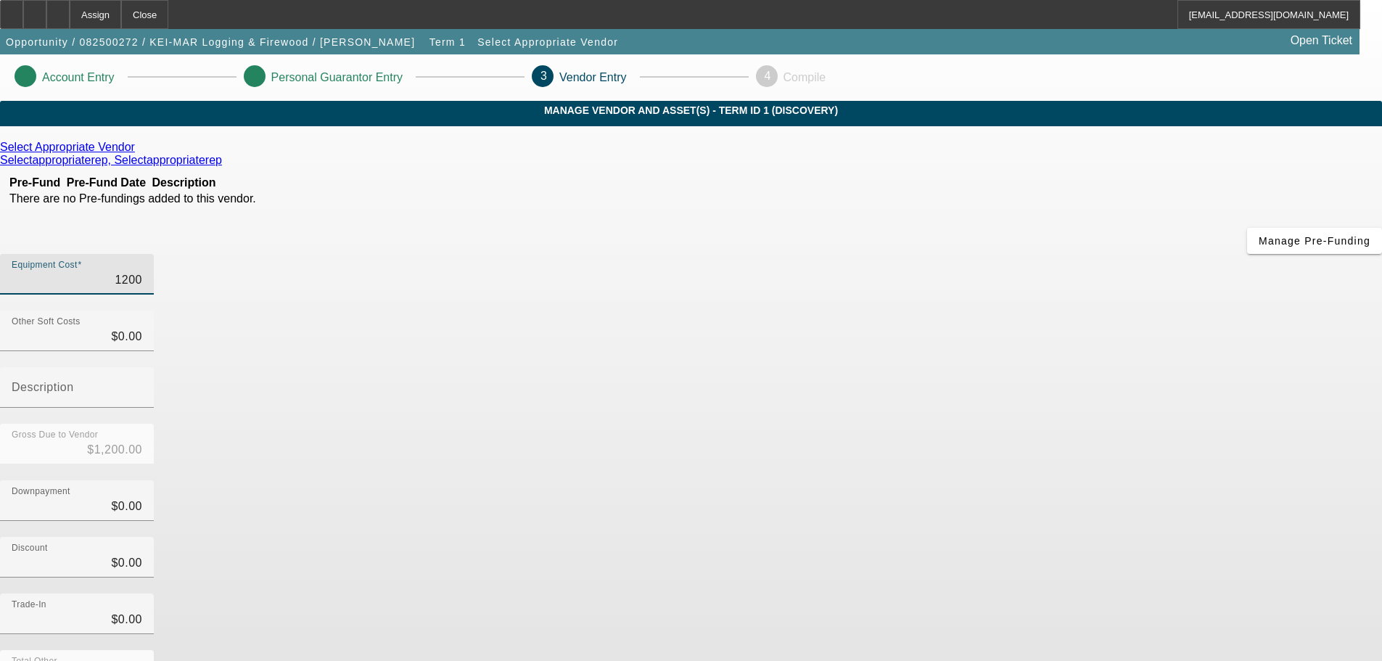
type input "12000"
type input "$12,000.00"
type input "120000"
type input "$120,000.00"
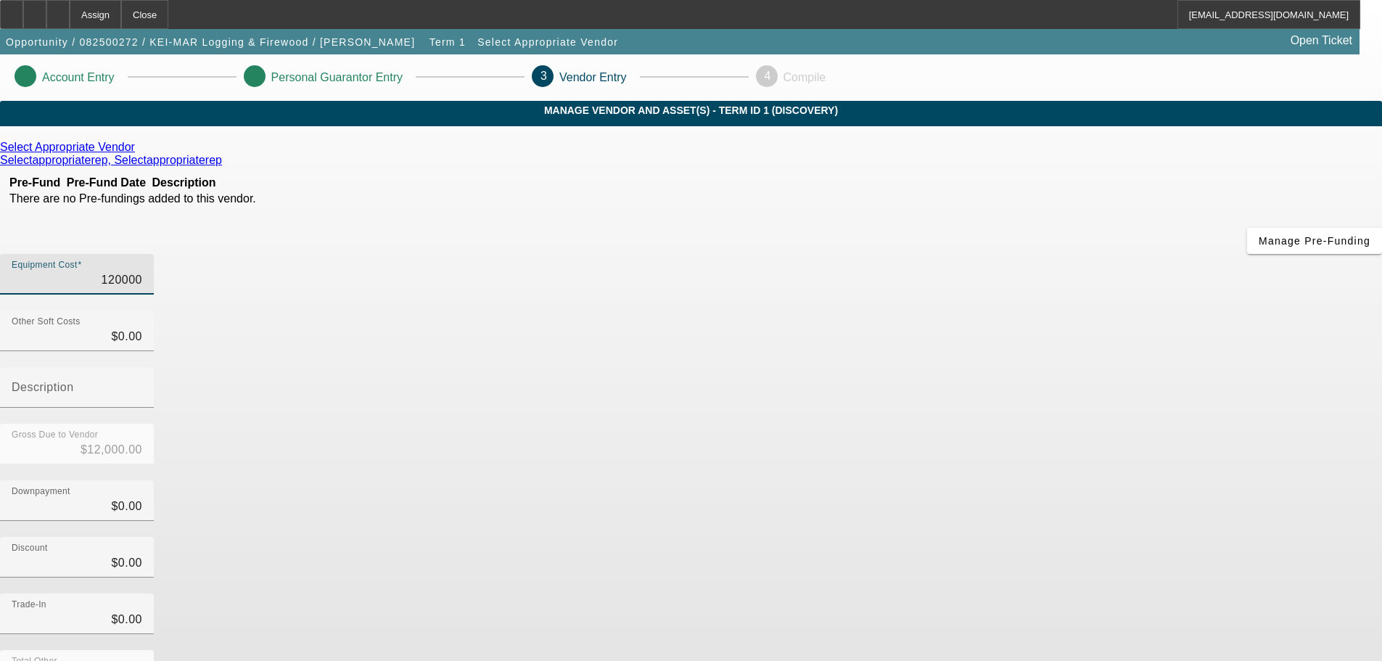
type input "$120,000.00"
click at [974, 480] on div "Downpayment $0.00" at bounding box center [691, 508] width 1382 height 57
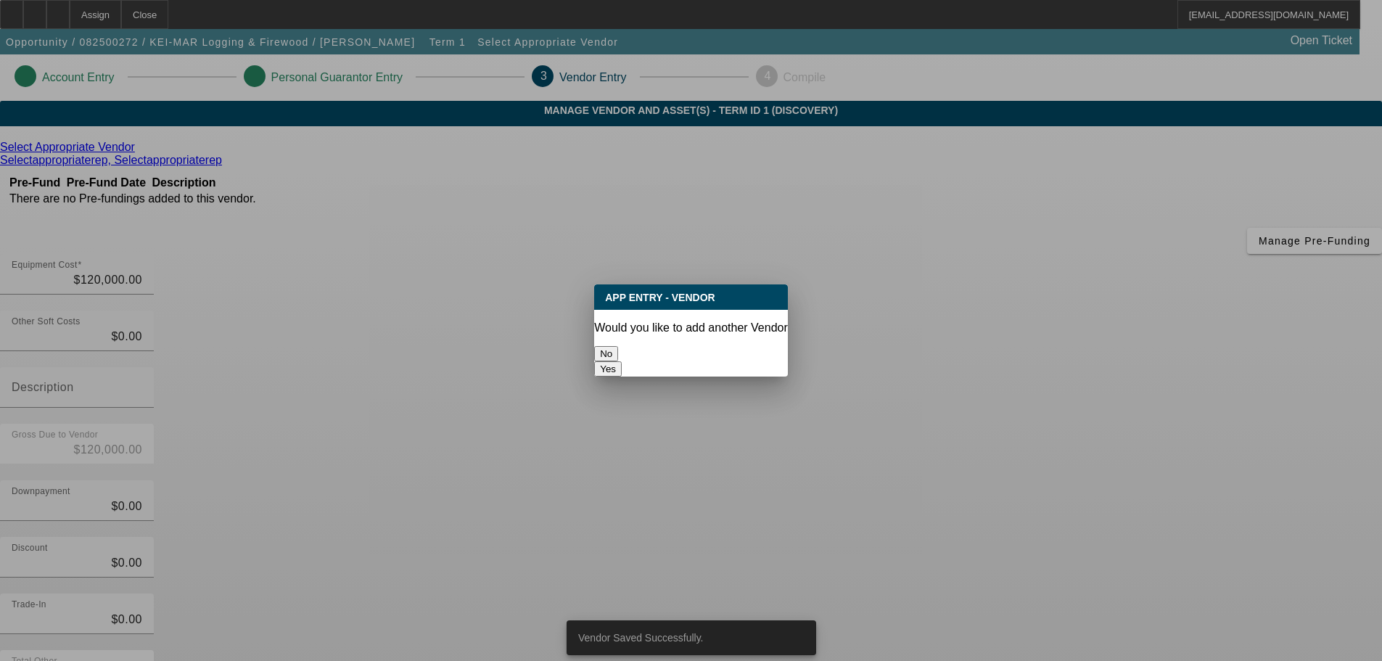
click at [618, 348] on button "No" at bounding box center [606, 353] width 24 height 15
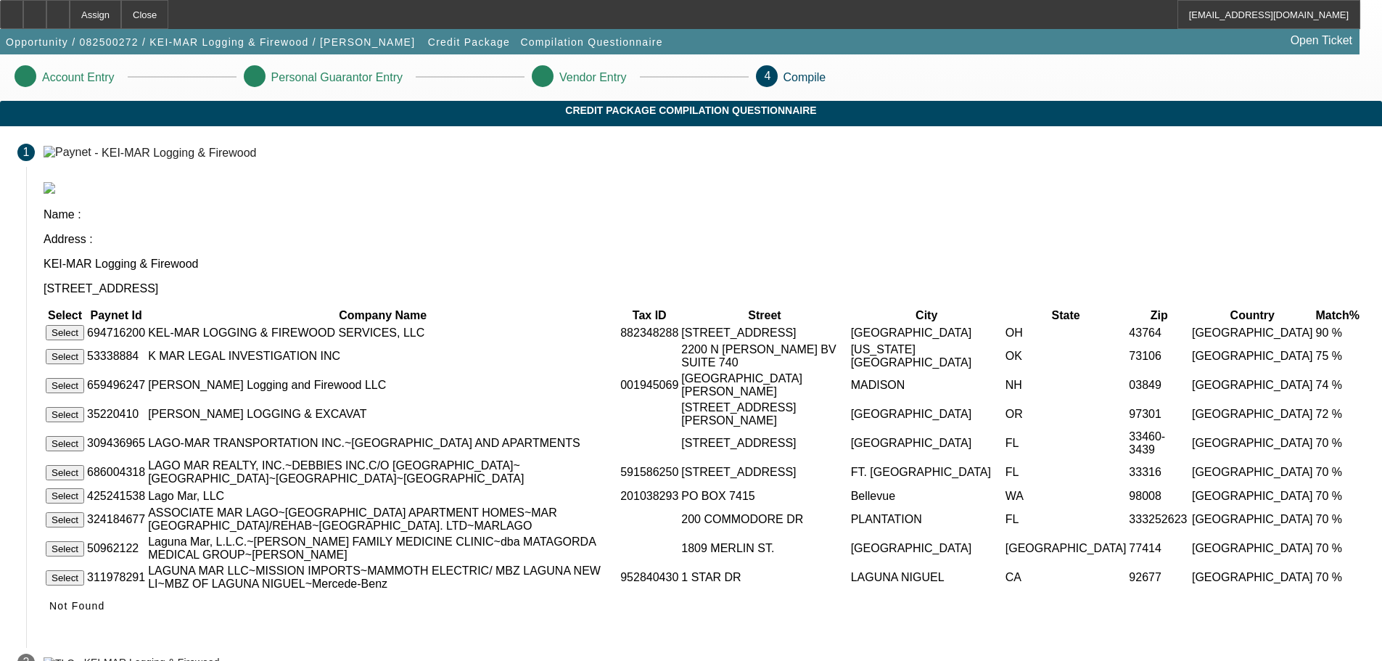
click at [84, 325] on button "Select" at bounding box center [65, 332] width 38 height 15
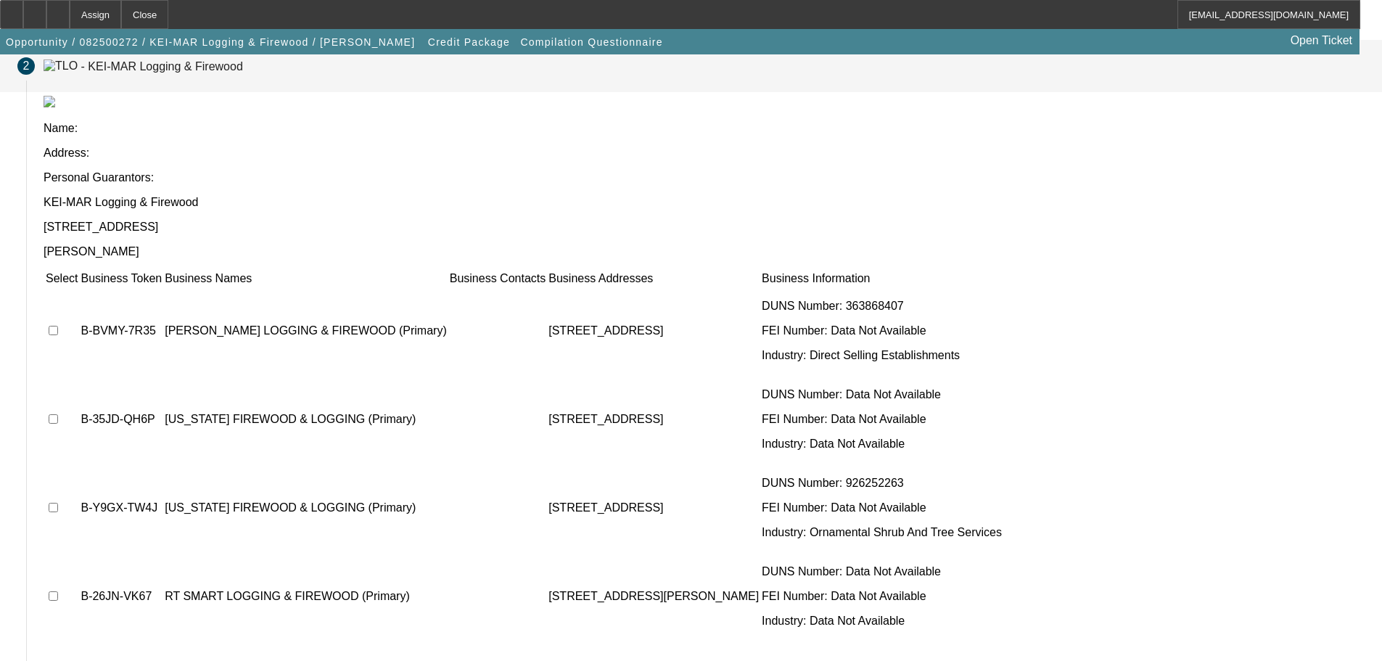
scroll to position [141, 0]
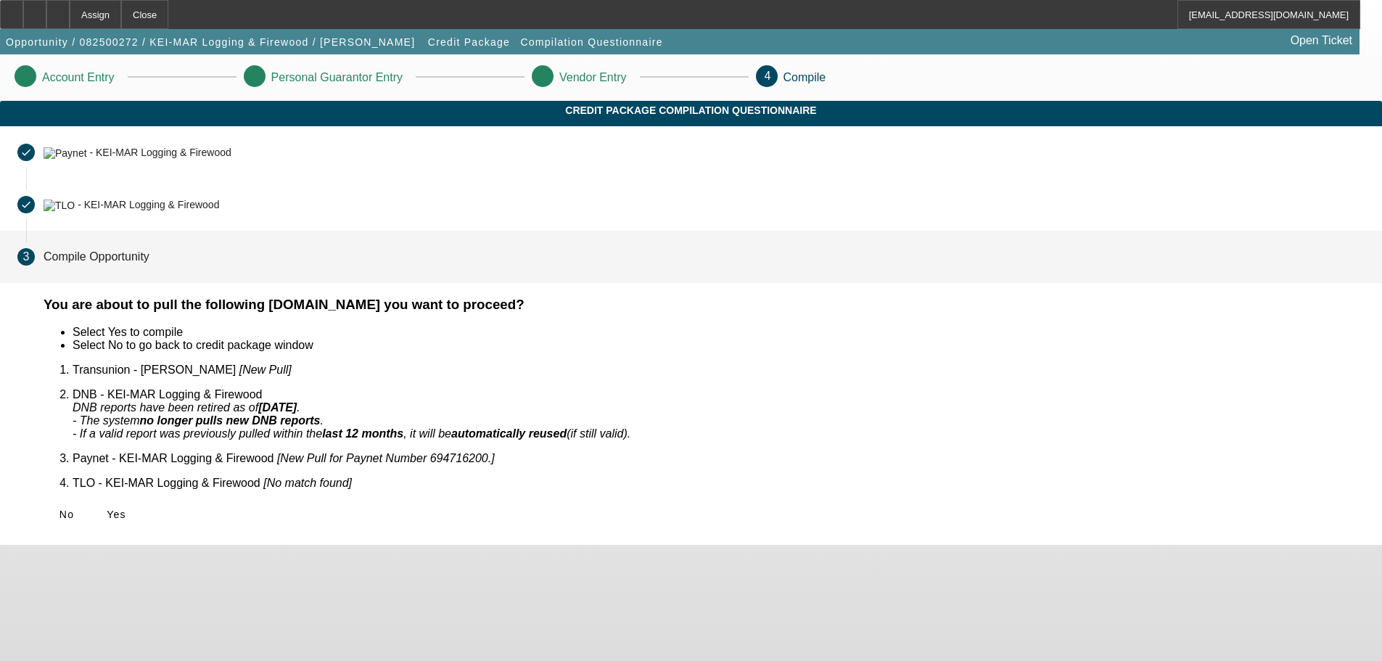
scroll to position [0, 0]
click at [126, 509] on span "Yes" at bounding box center [117, 515] width 20 height 12
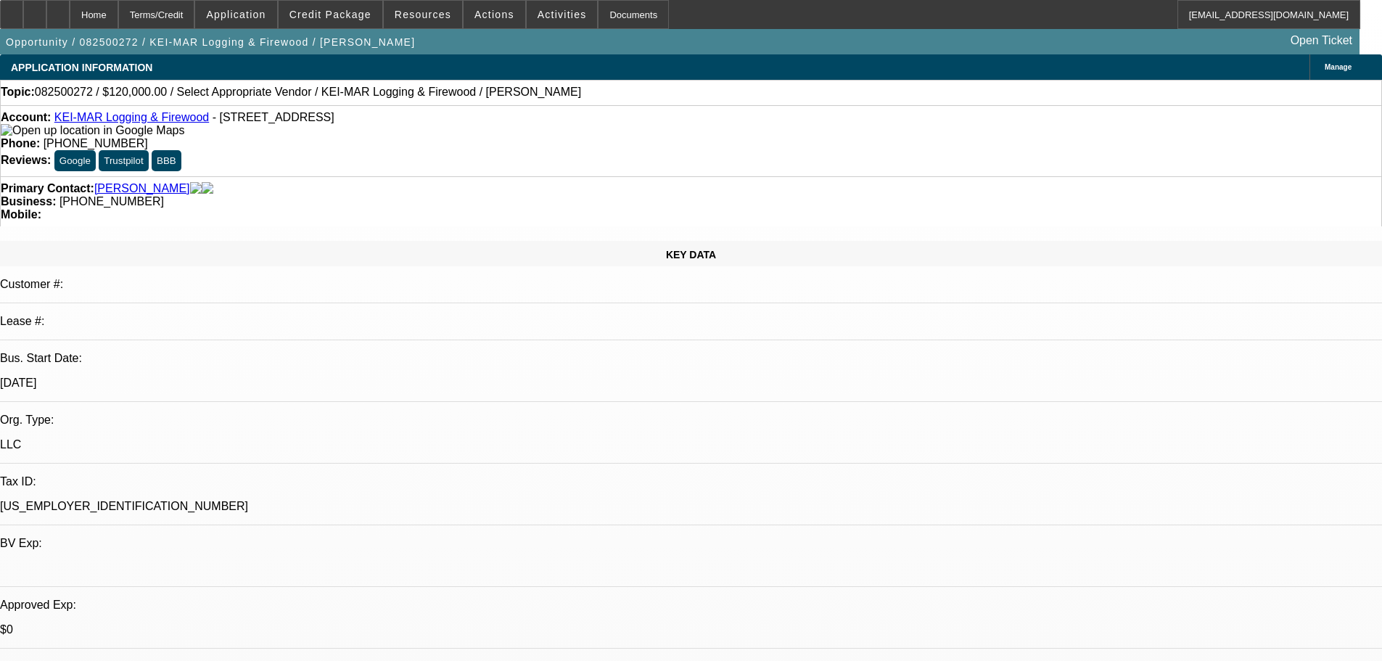
select select "0"
select select "2"
select select "0.1"
select select "4"
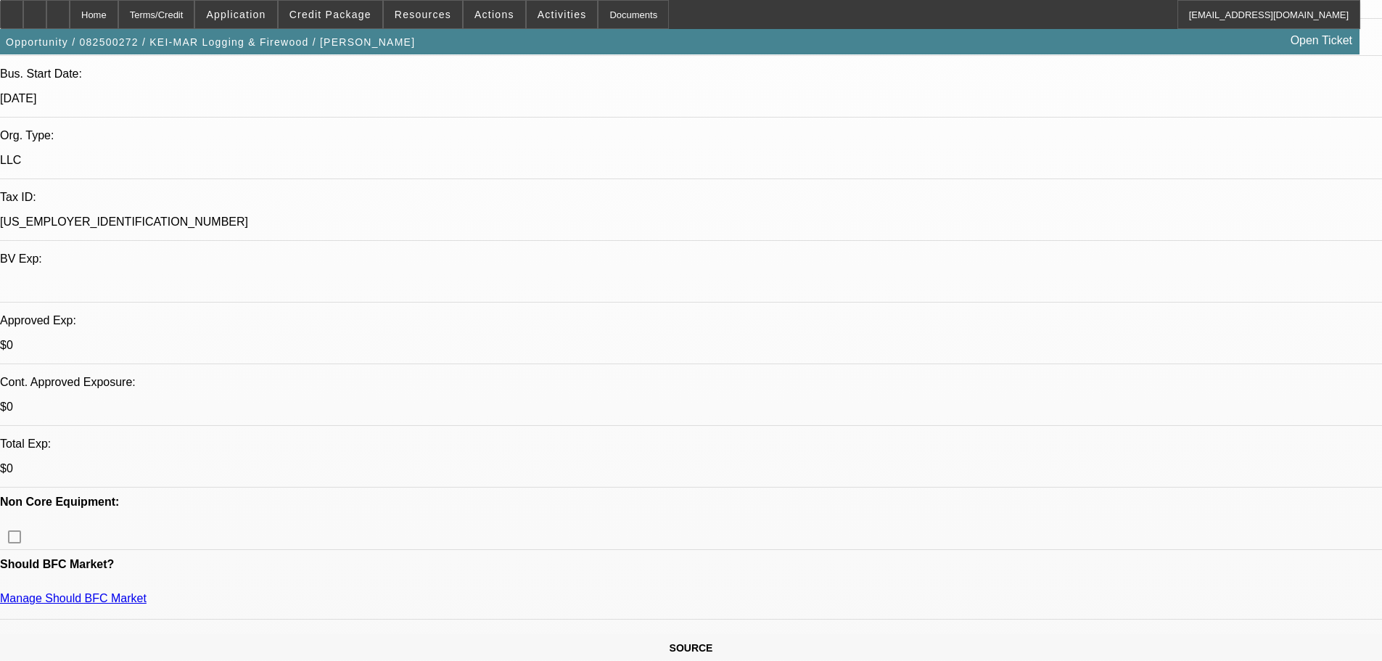
scroll to position [290, 0]
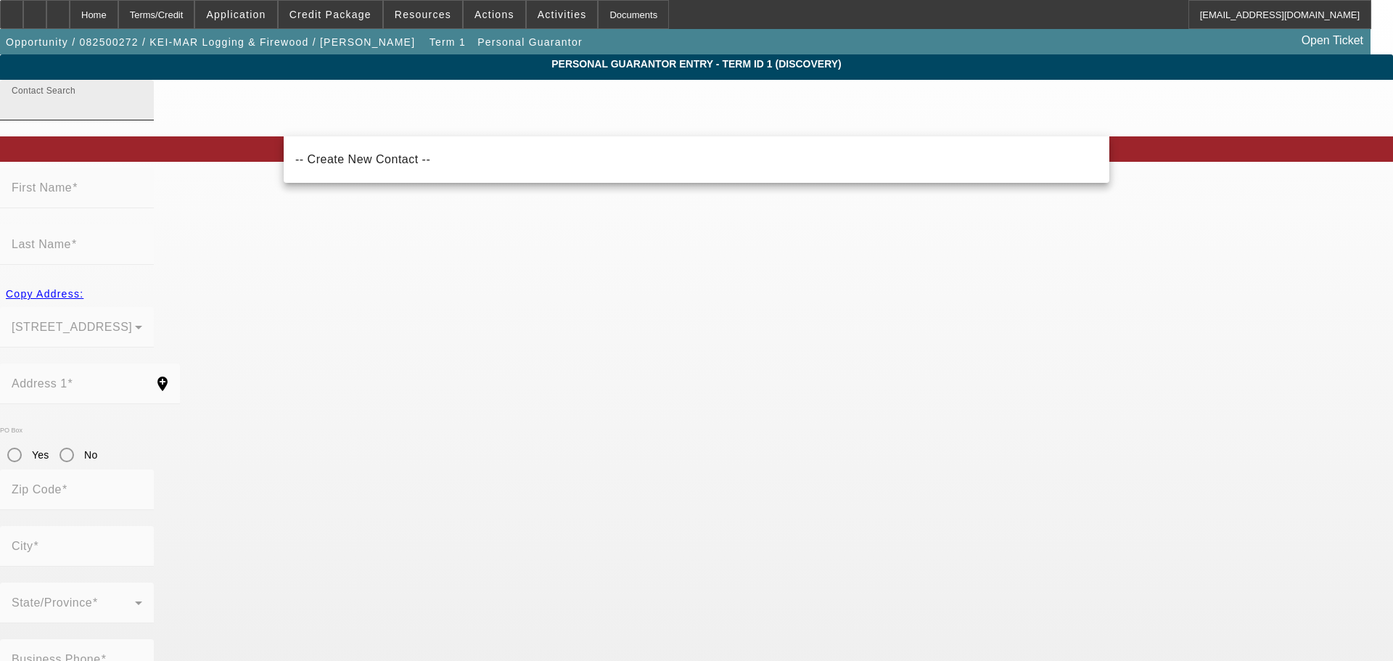
click at [142, 120] on div "Contact Search" at bounding box center [77, 100] width 131 height 41
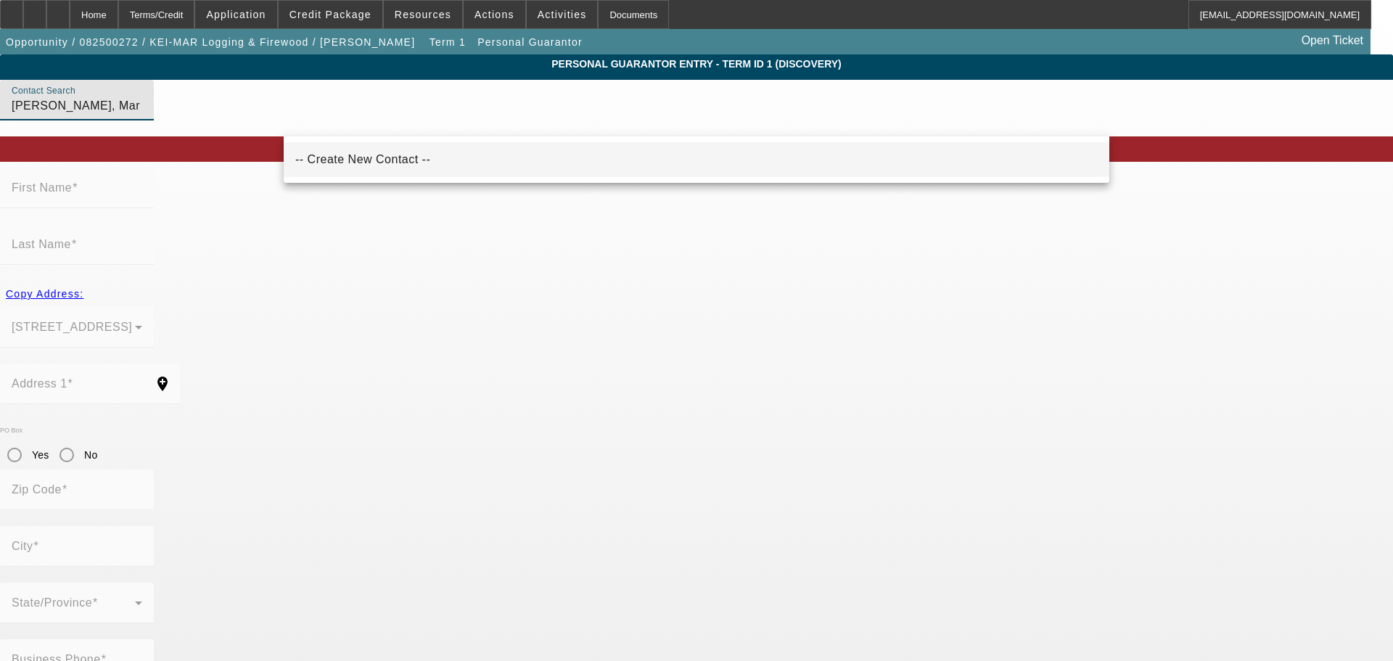
click at [361, 168] on span "-- Create New Contact --" at bounding box center [362, 159] width 135 height 17
type input "-- Create New Contact --"
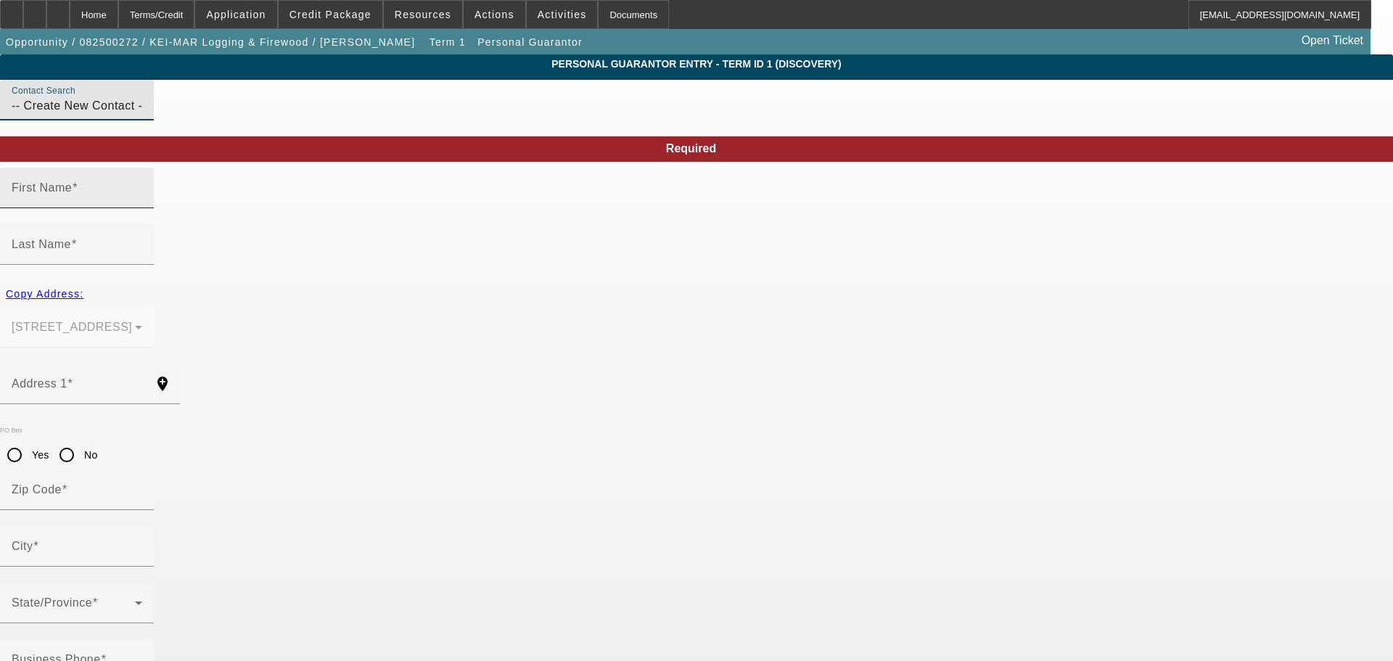
click at [72, 194] on mat-label "First Name" at bounding box center [42, 187] width 60 height 12
click at [142, 202] on input "First Name" at bounding box center [77, 193] width 131 height 17
type input "[PERSON_NAME]"
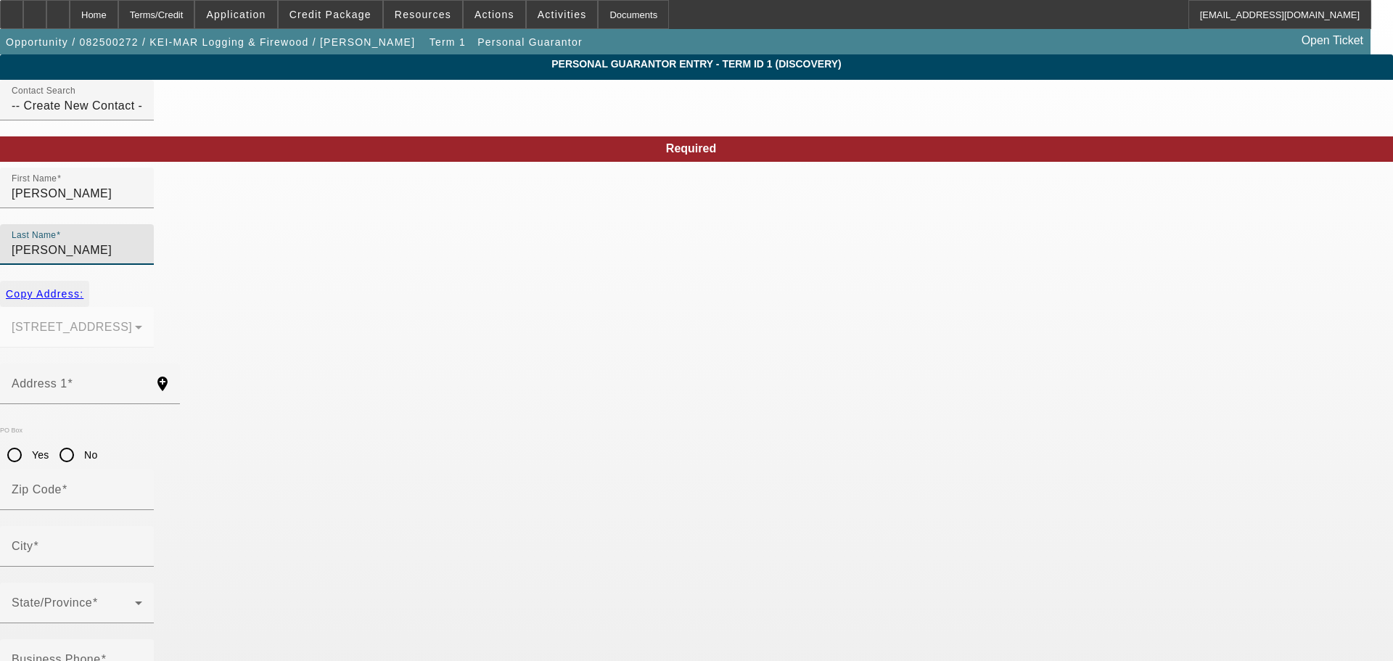
type input "[PERSON_NAME]"
click at [83, 288] on span "Copy Address:" at bounding box center [45, 294] width 78 height 12
type input "5560 State Route 345 NE"
type input "43764"
type input "[GEOGRAPHIC_DATA]"
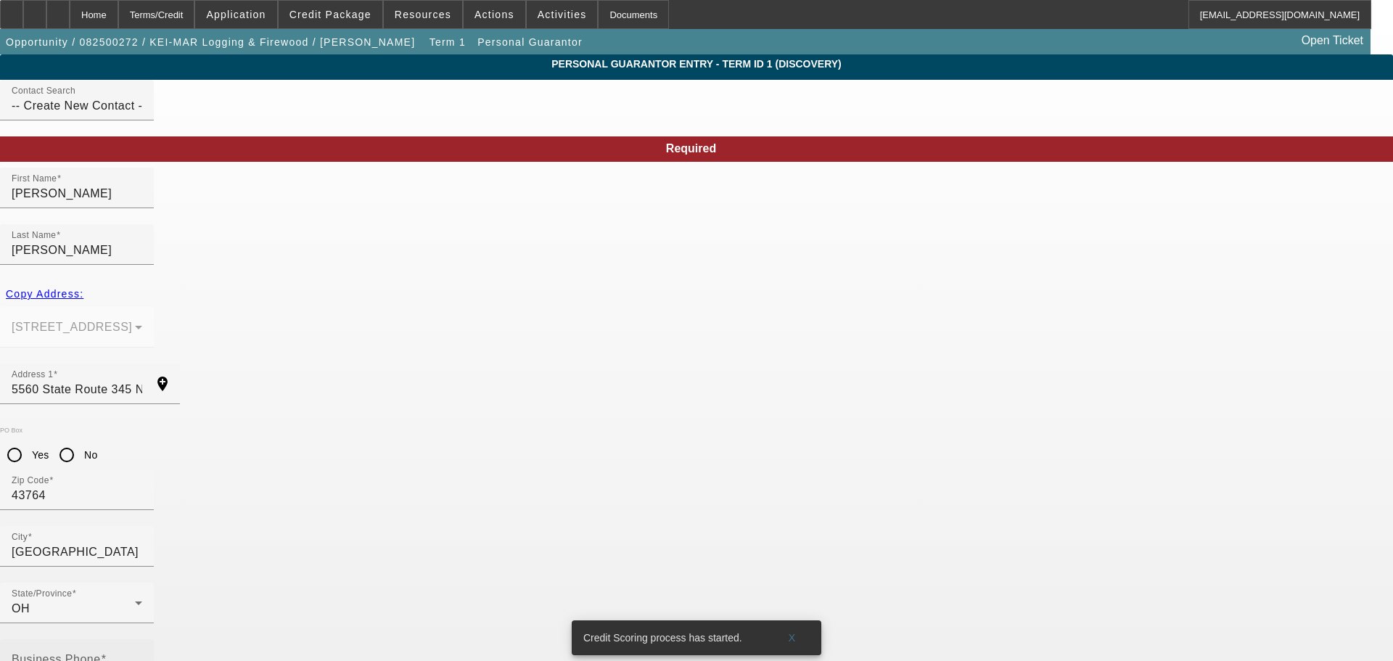
click at [142, 639] on div "Business Phone" at bounding box center [77, 659] width 131 height 41
type input "[PHONE_NUMBER]"
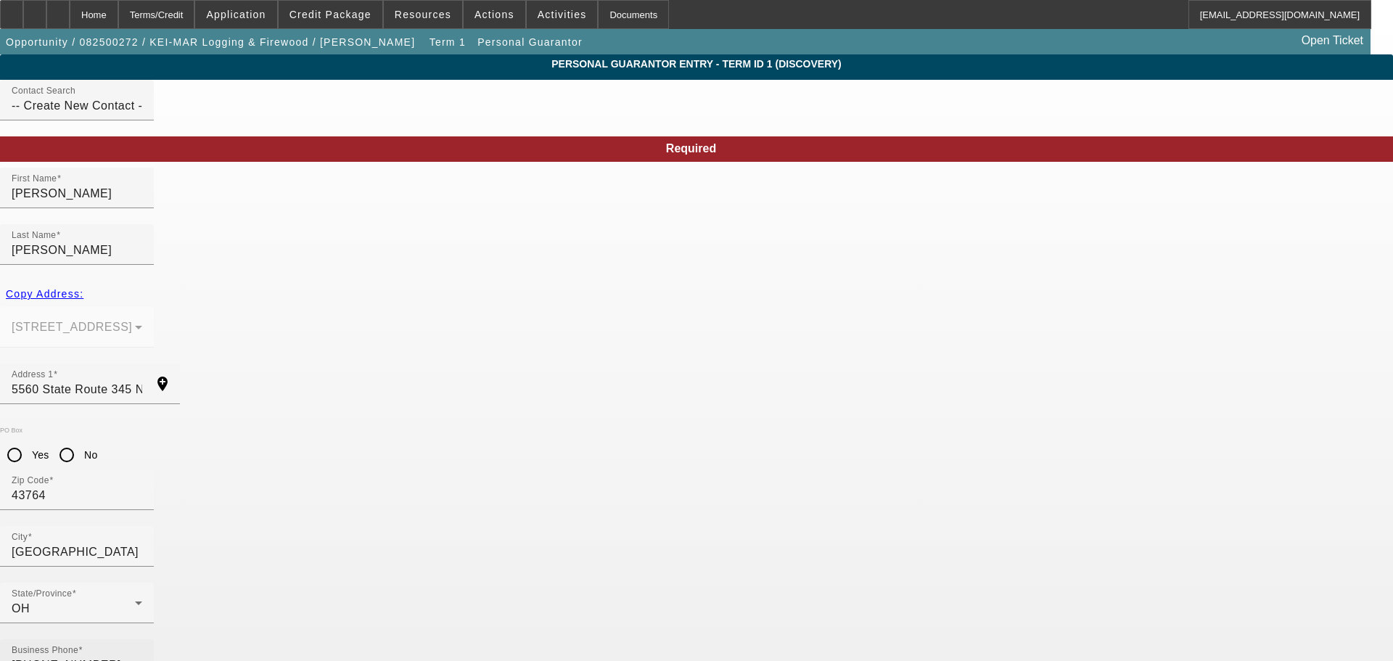
type input "51"
type input "4"
type input "062-52-5314"
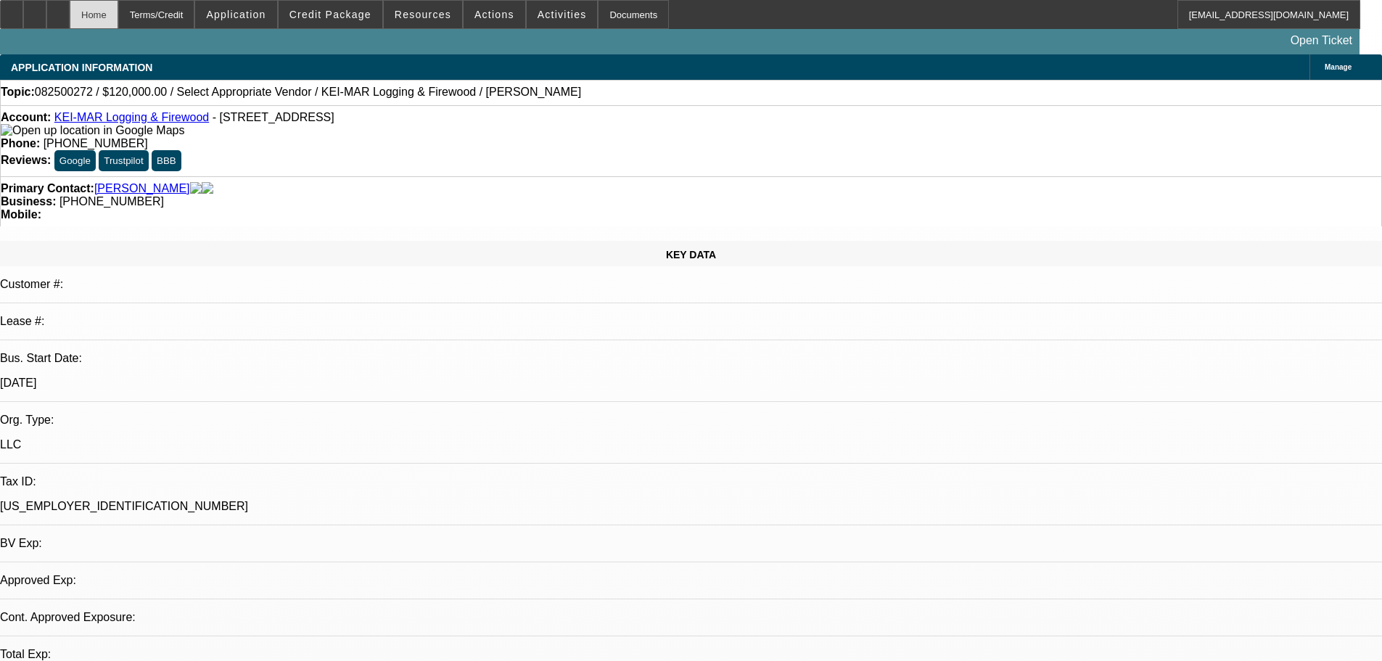
select select "0"
select select "2"
select select "0.1"
select select "4"
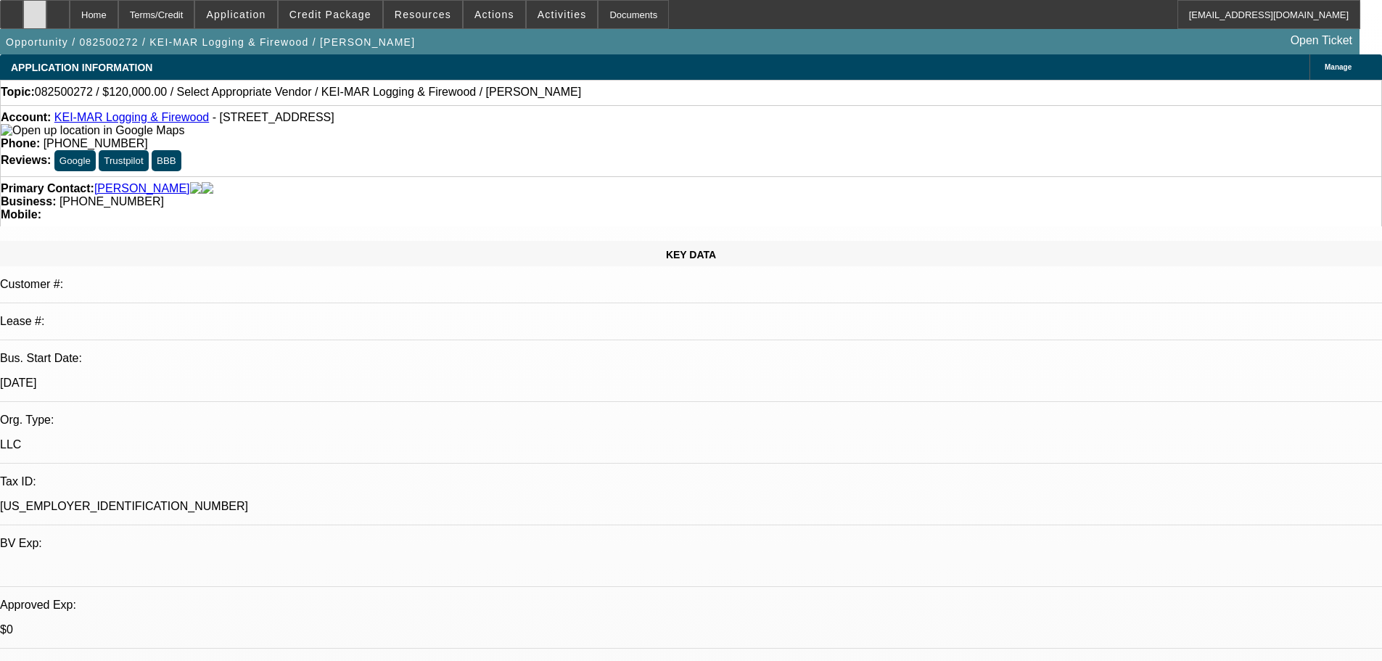
click at [35, 9] on icon at bounding box center [35, 9] width 0 height 0
click at [341, 25] on span at bounding box center [331, 14] width 104 height 35
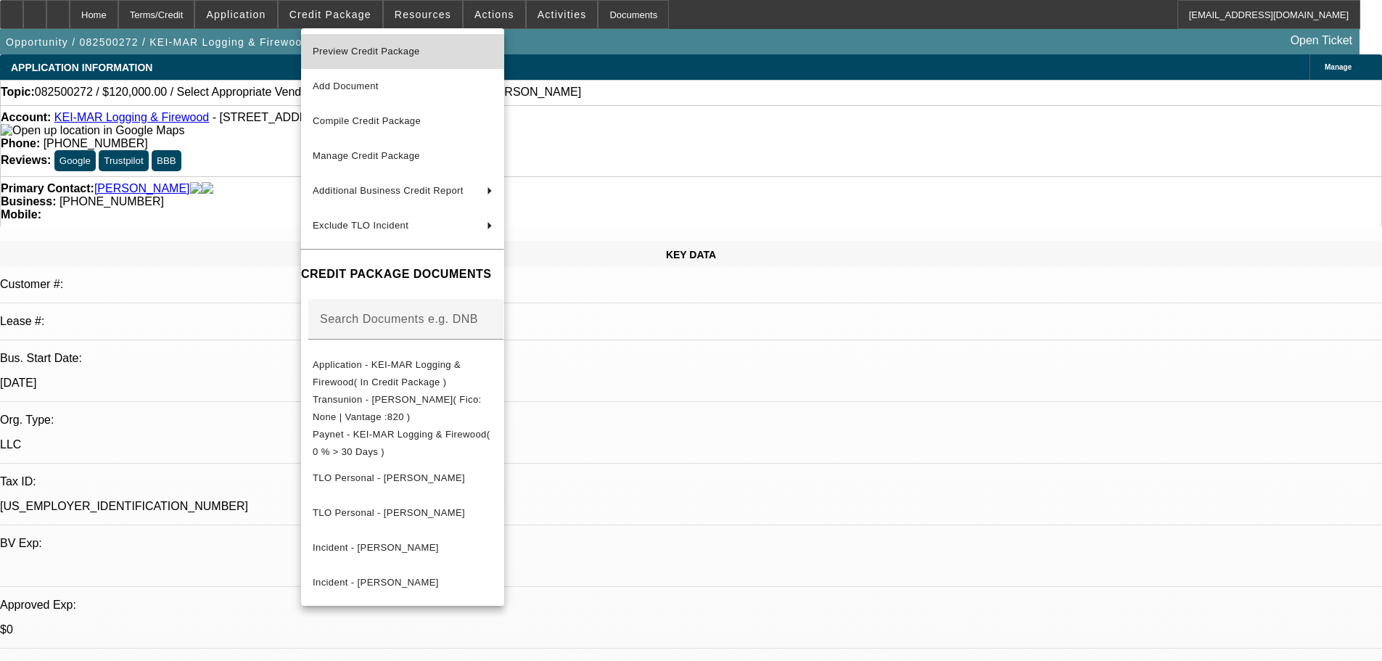
click at [350, 53] on span "Preview Credit Package" at bounding box center [366, 51] width 107 height 11
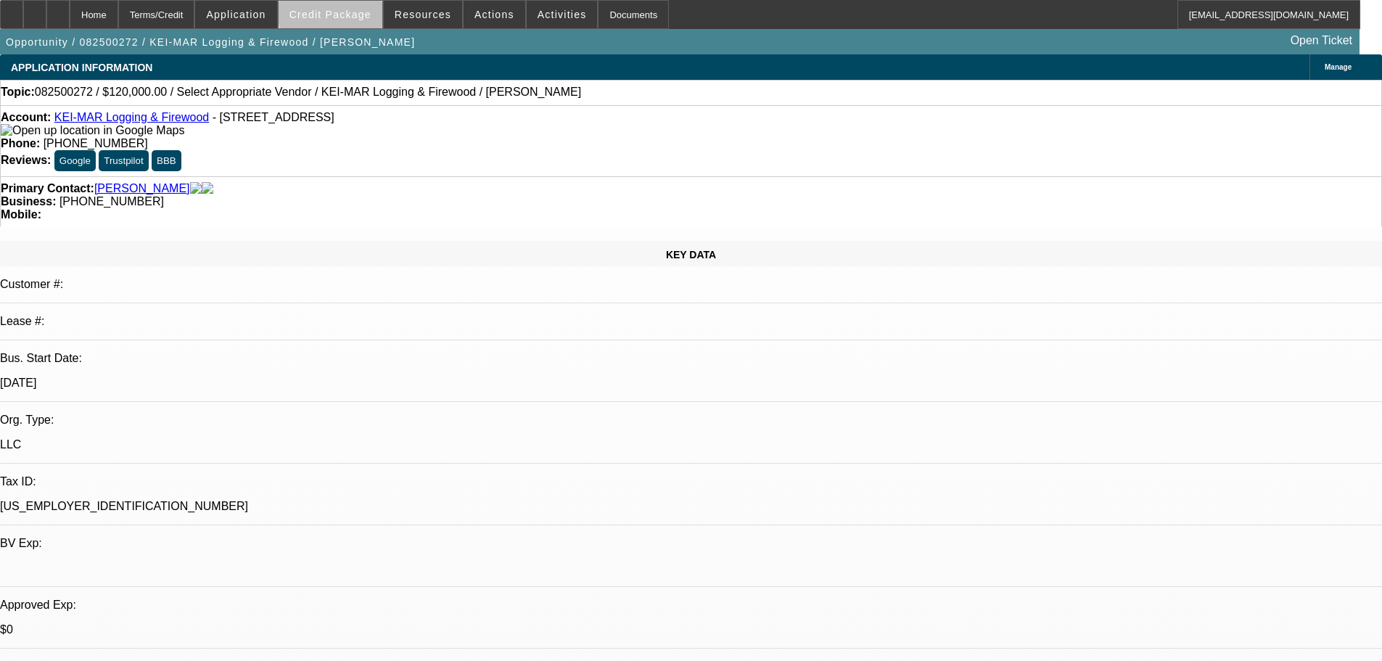
click at [362, 10] on span "Credit Package" at bounding box center [330, 15] width 82 height 12
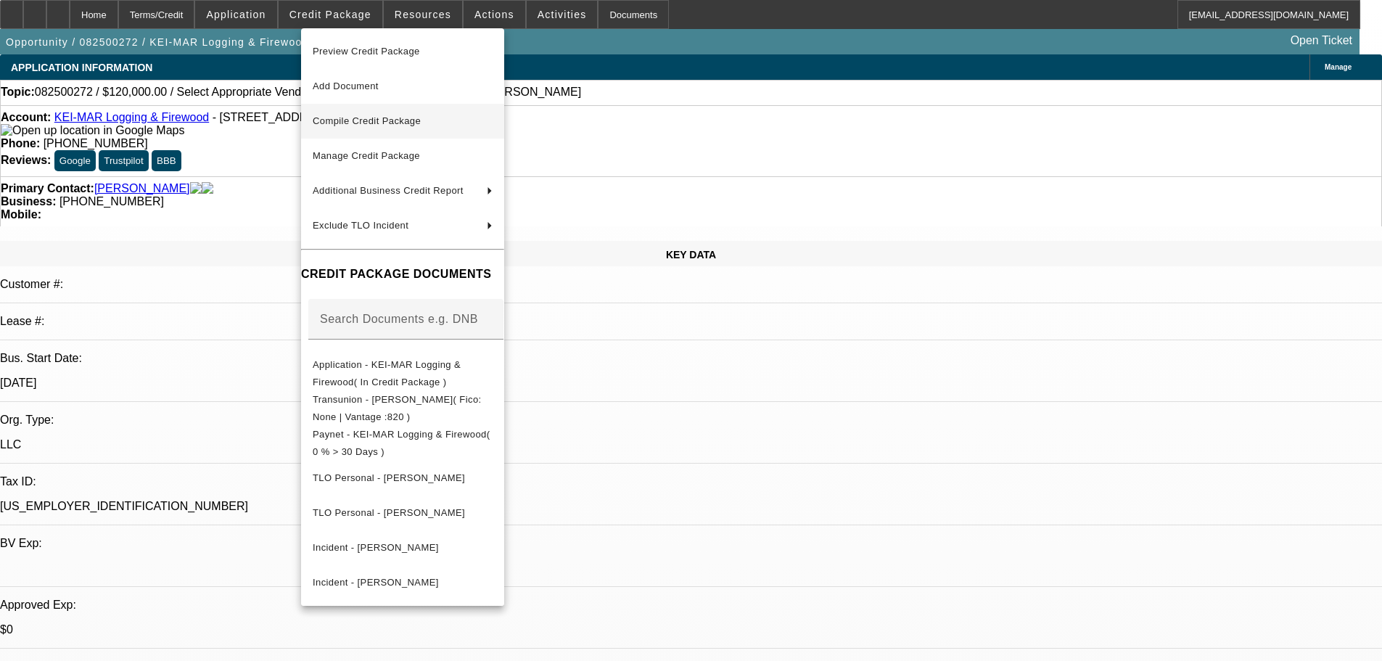
click at [377, 122] on span "Compile Credit Package" at bounding box center [367, 120] width 108 height 11
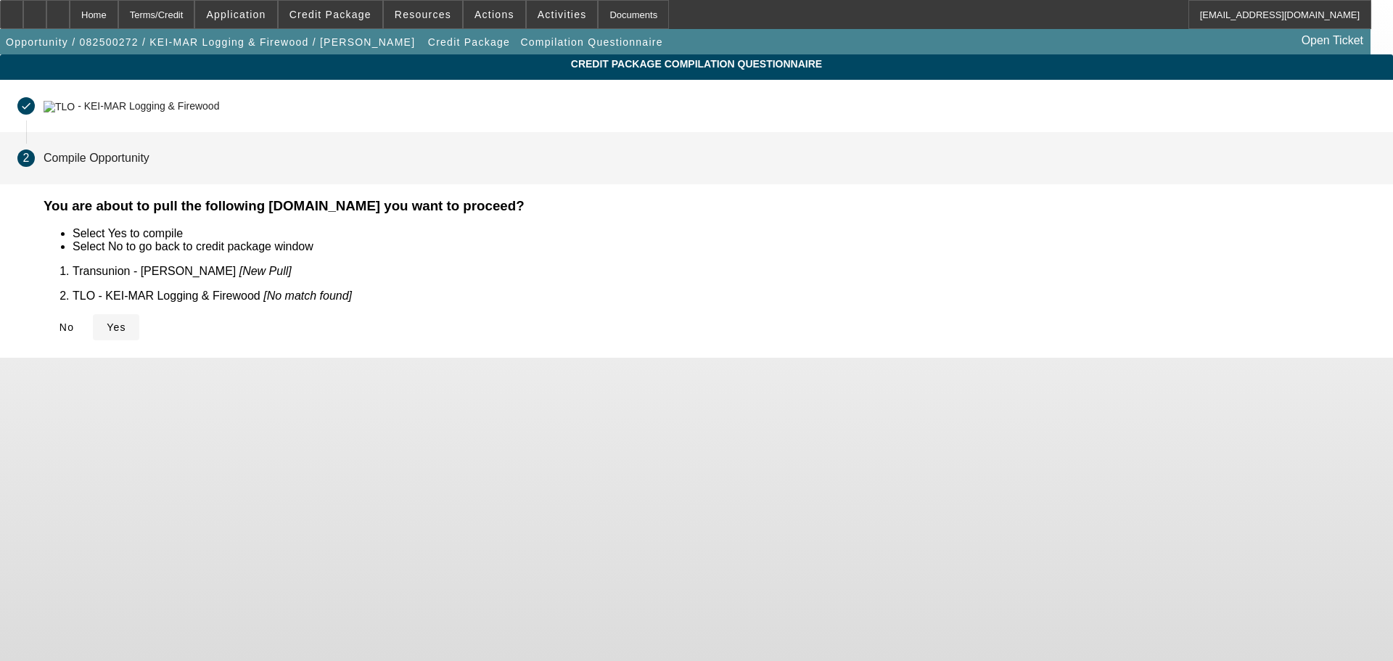
click at [126, 321] on span "Yes" at bounding box center [117, 327] width 20 height 12
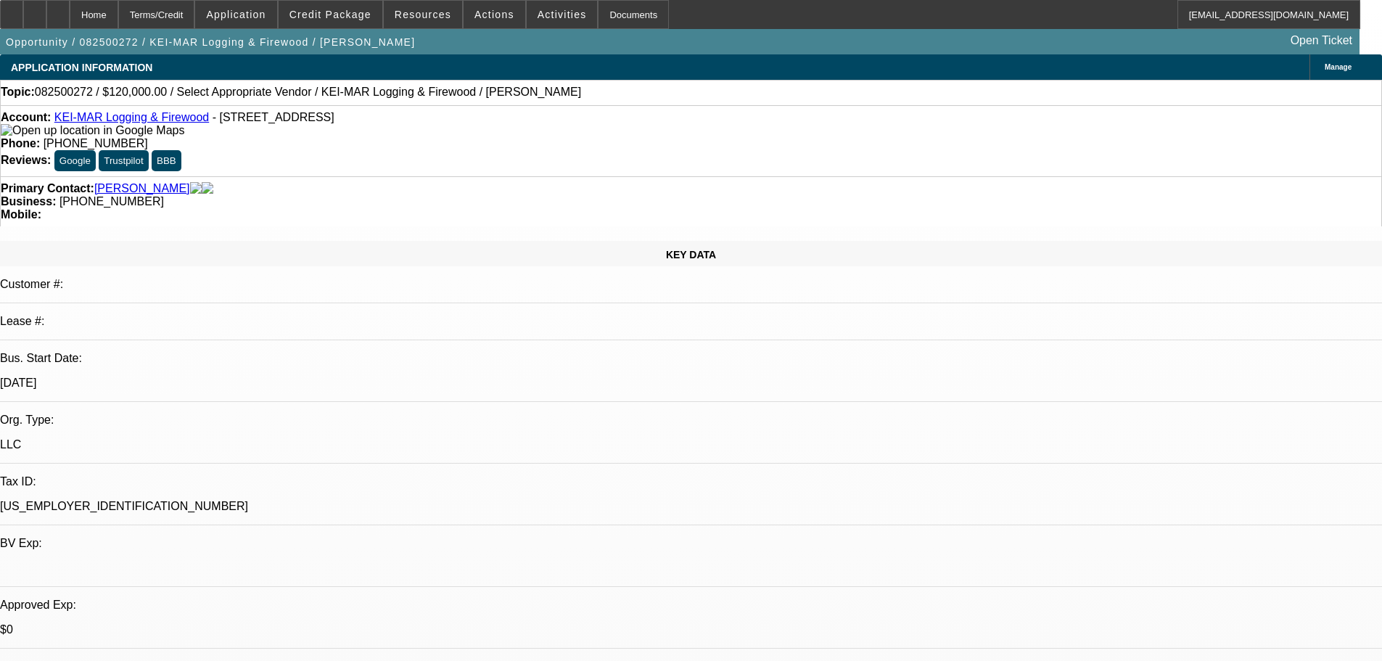
select select "0"
select select "2"
select select "0.1"
select select "4"
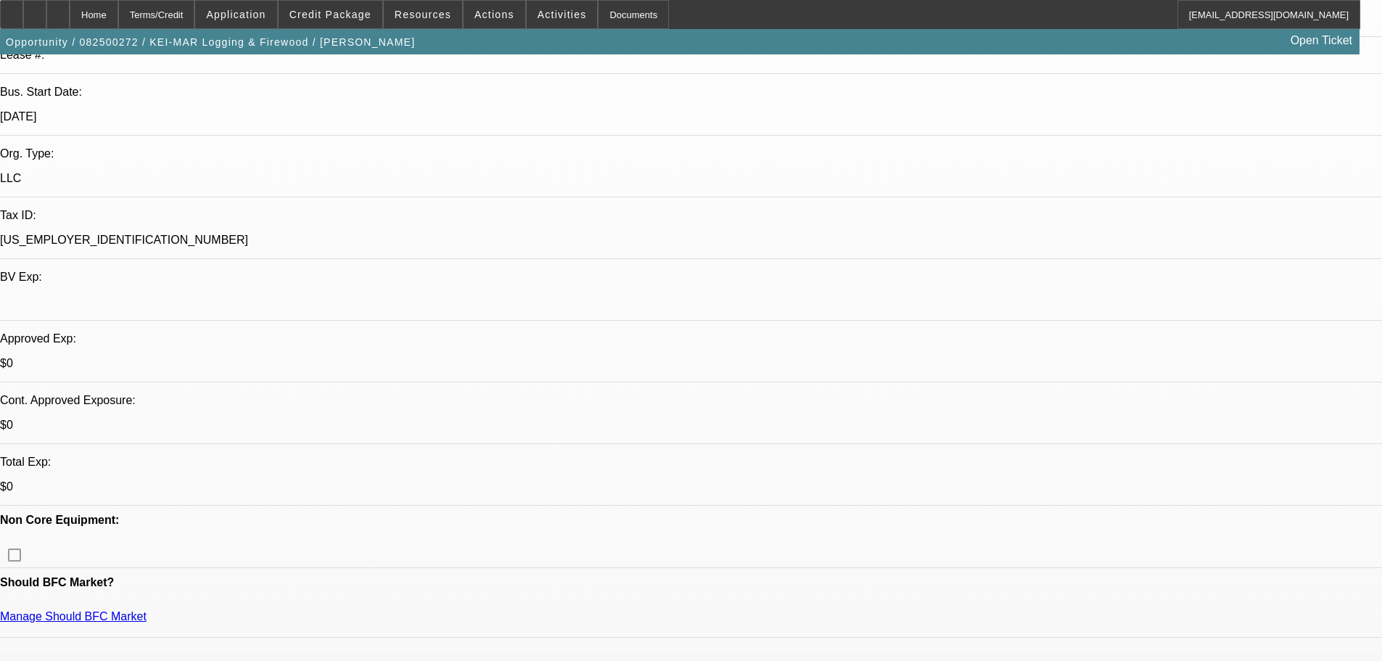
scroll to position [290, 0]
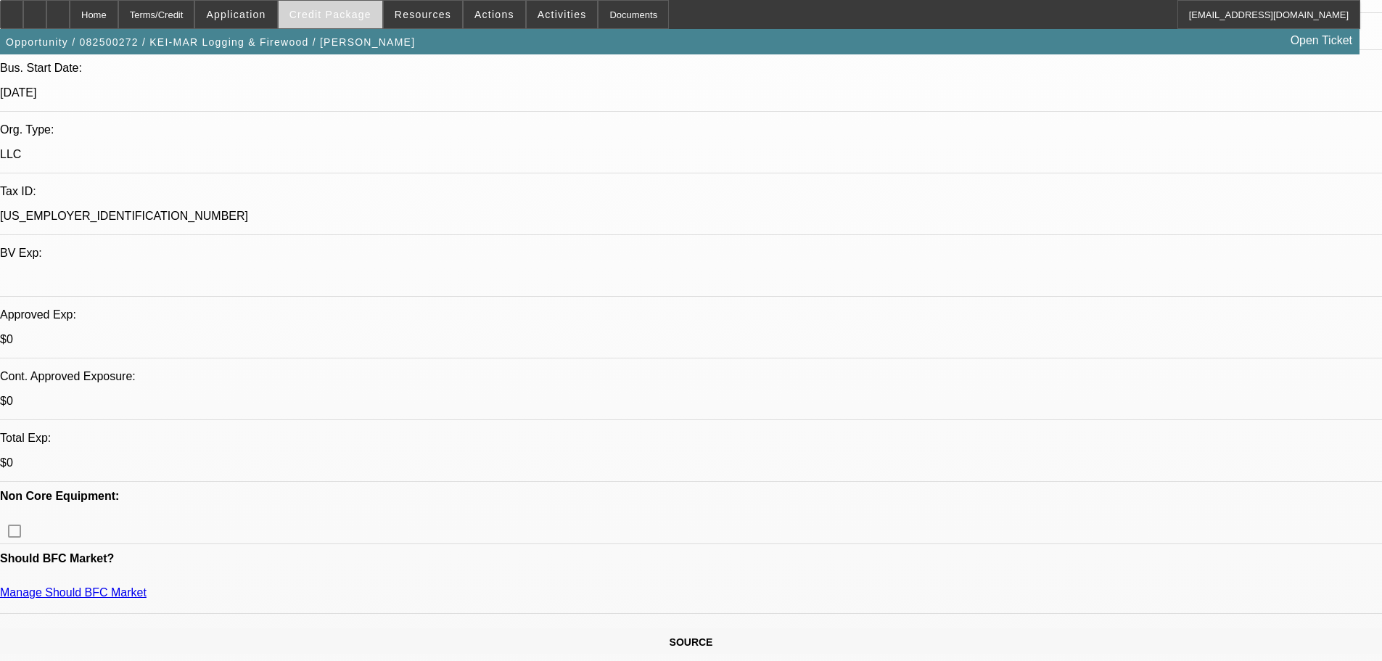
click at [355, 20] on span at bounding box center [331, 14] width 104 height 35
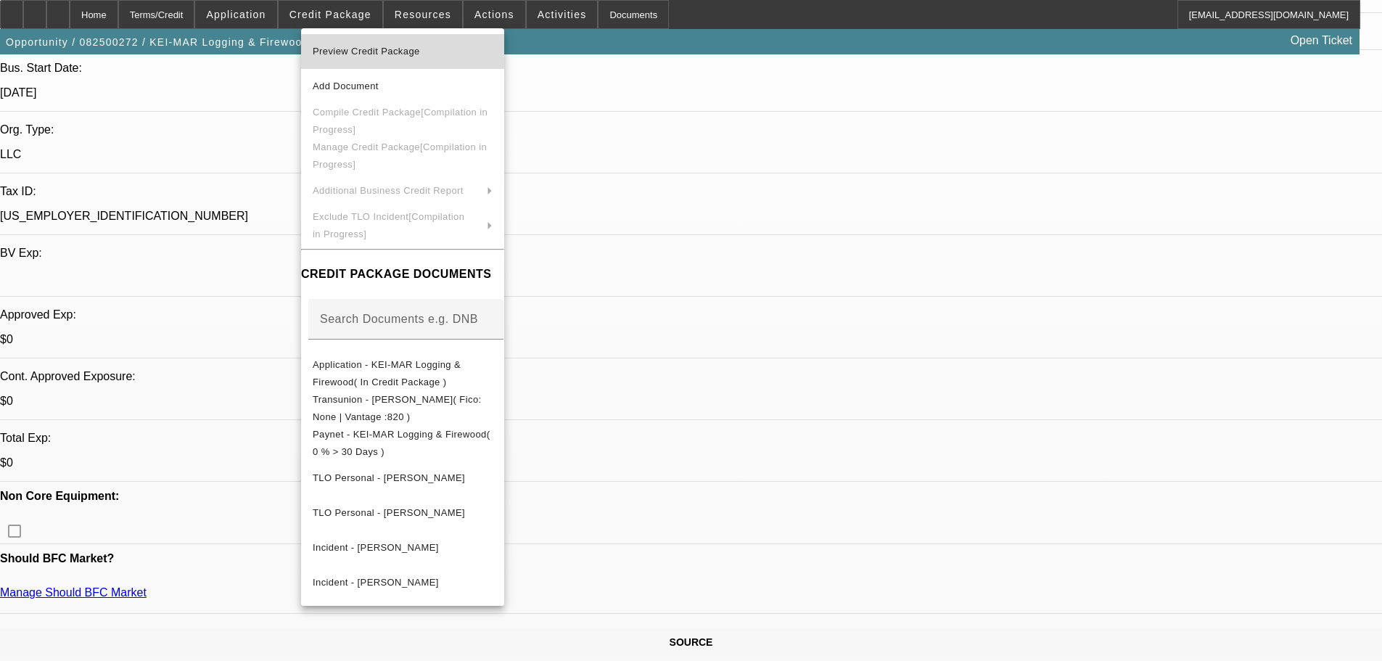
click at [353, 60] on button "Preview Credit Package" at bounding box center [402, 51] width 203 height 35
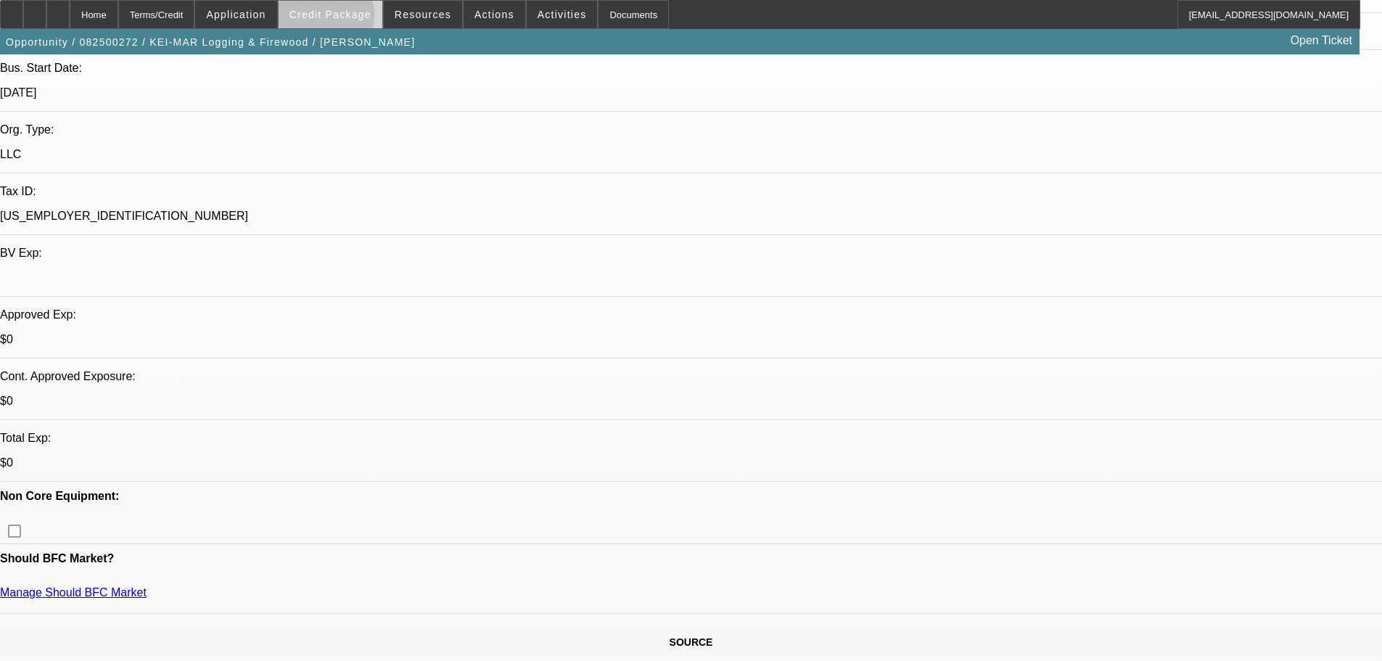
click at [348, 19] on span "Credit Package" at bounding box center [330, 15] width 82 height 12
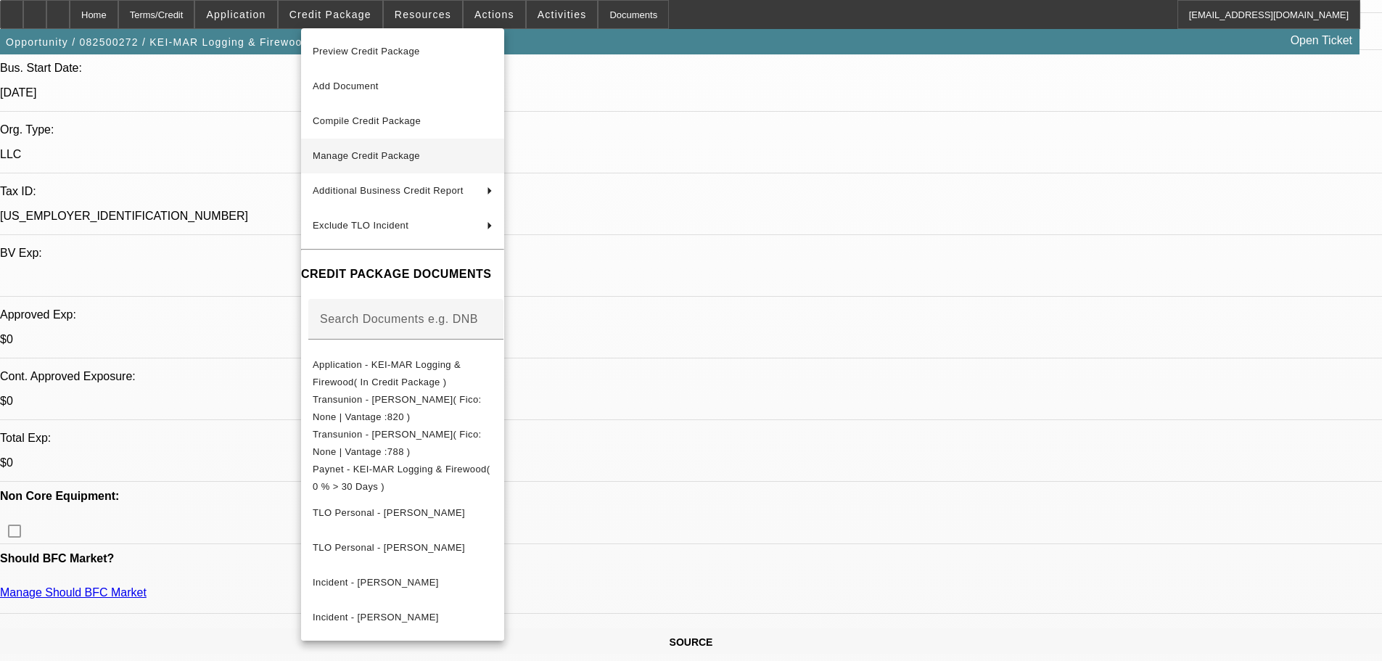
click at [382, 153] on span "Manage Credit Package" at bounding box center [366, 155] width 107 height 11
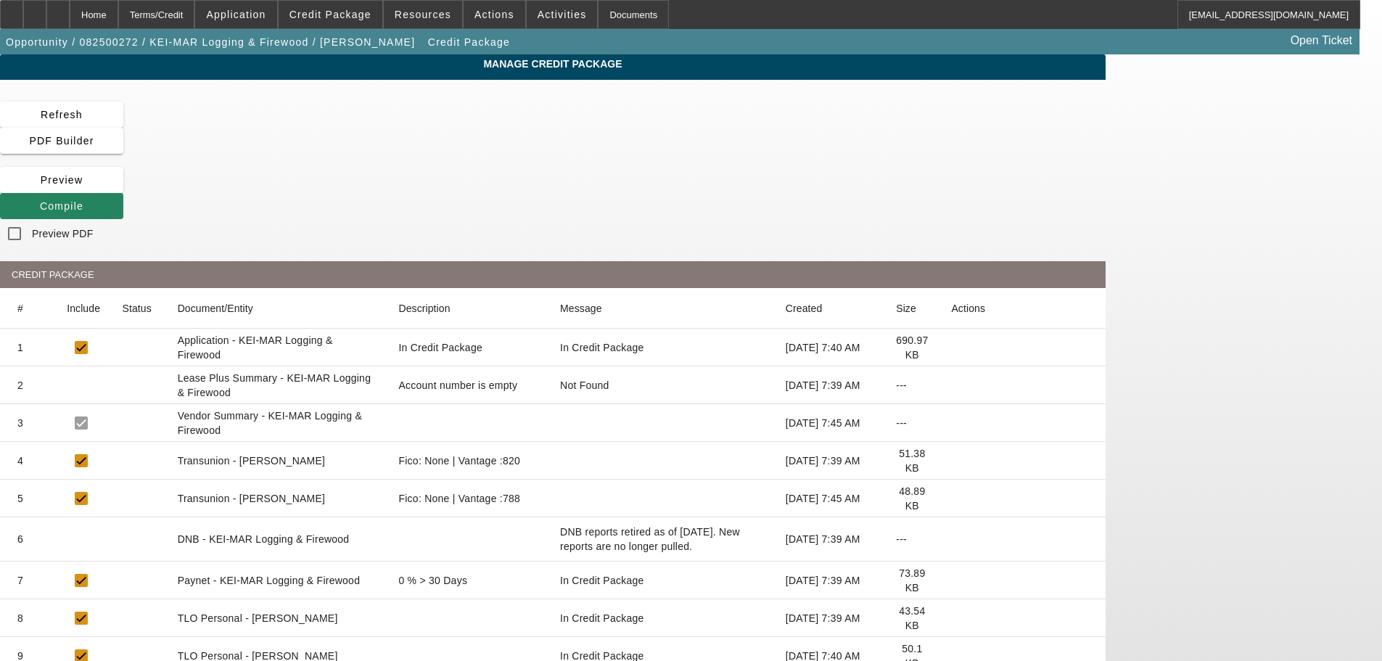
click at [951, 498] on icon at bounding box center [951, 498] width 0 height 0
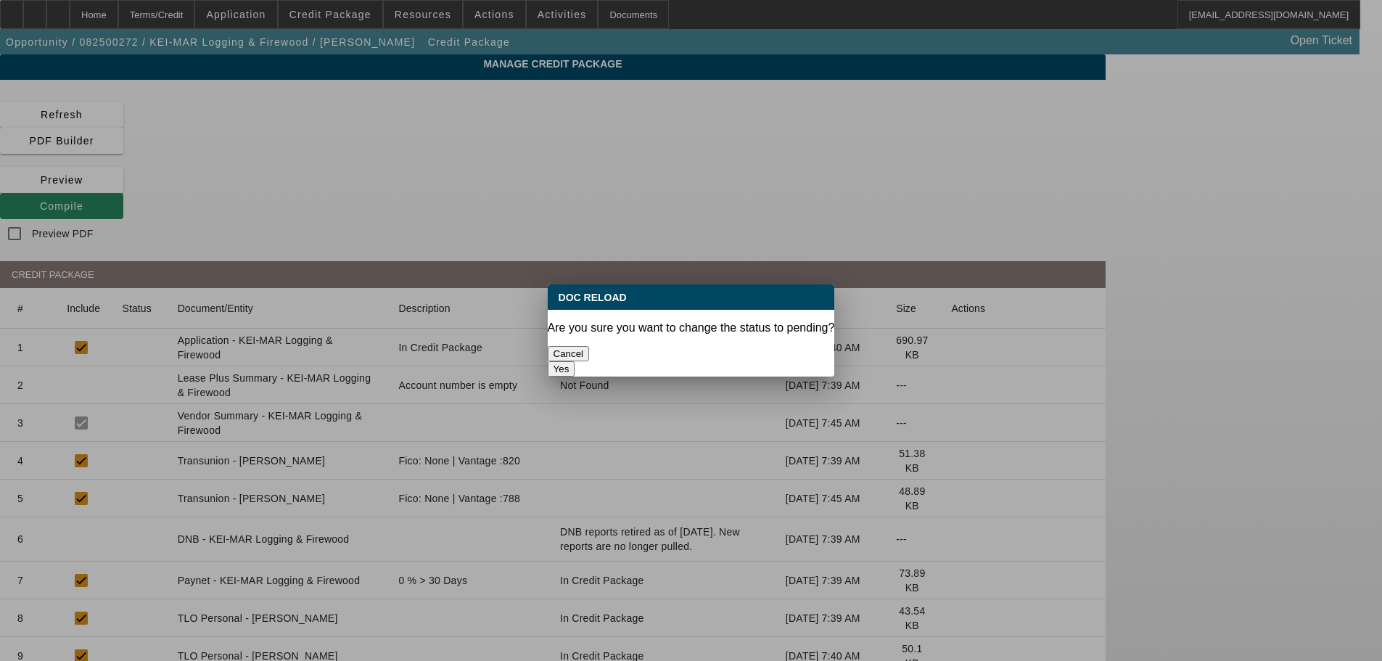
click at [575, 361] on button "Yes" at bounding box center [562, 368] width 28 height 15
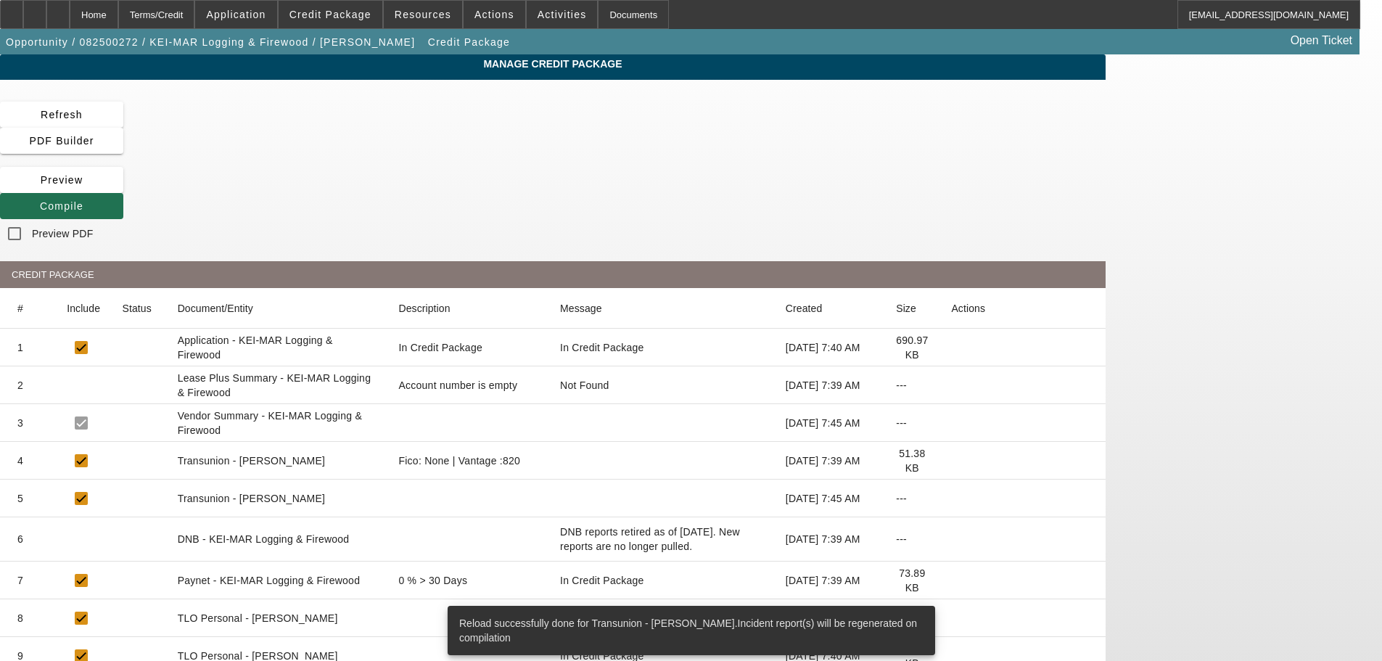
click at [40, 200] on icon at bounding box center [40, 206] width 0 height 12
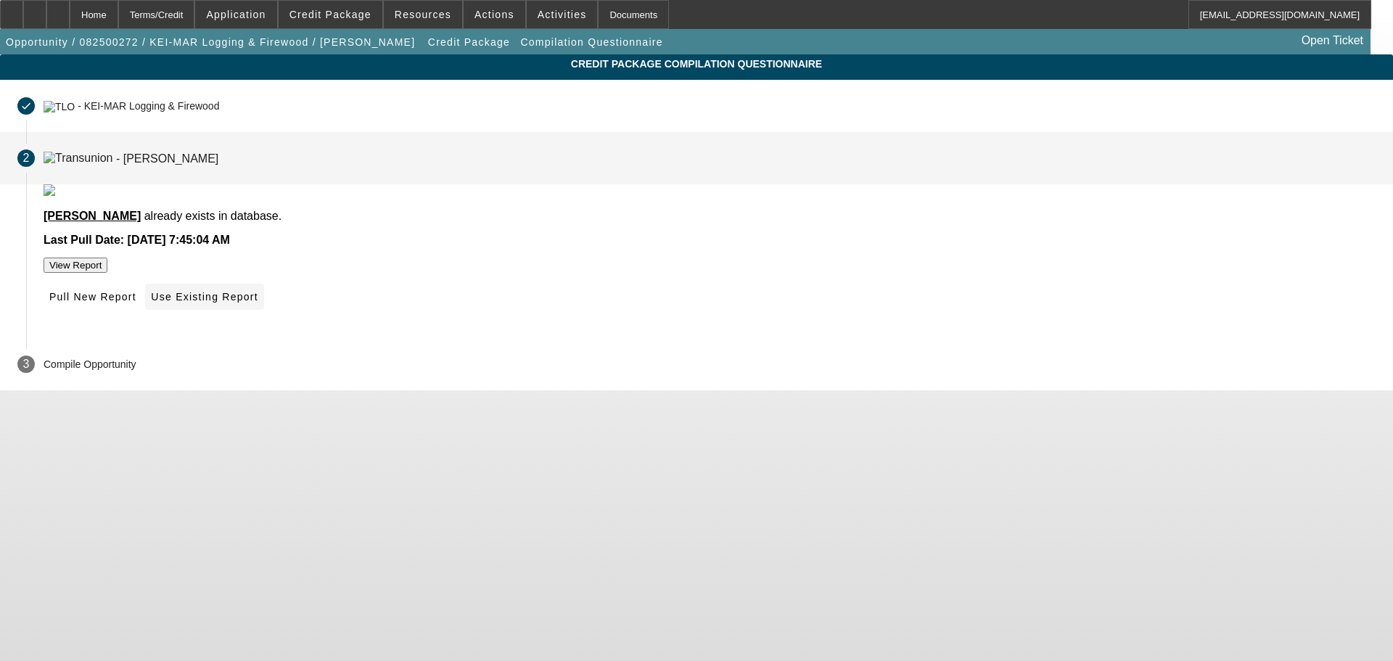
click at [258, 303] on span "Use Existing Report" at bounding box center [204, 297] width 107 height 12
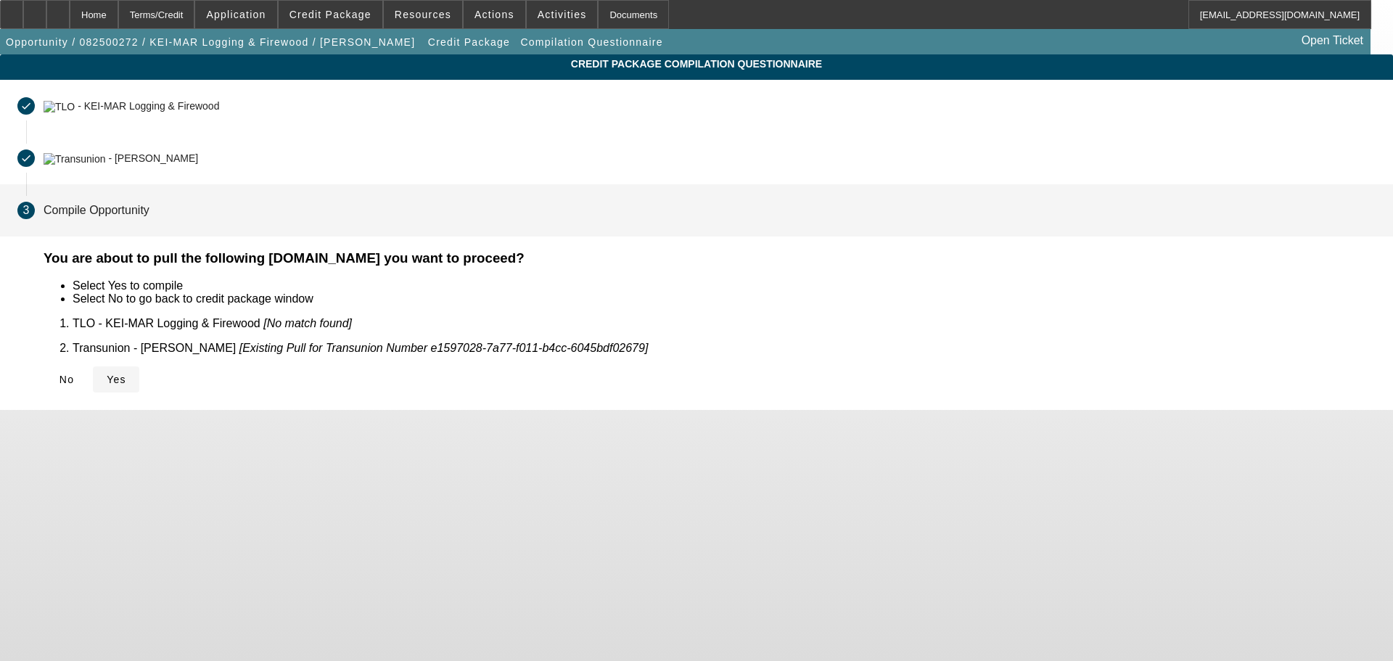
click at [126, 374] on span "Yes" at bounding box center [117, 380] width 20 height 12
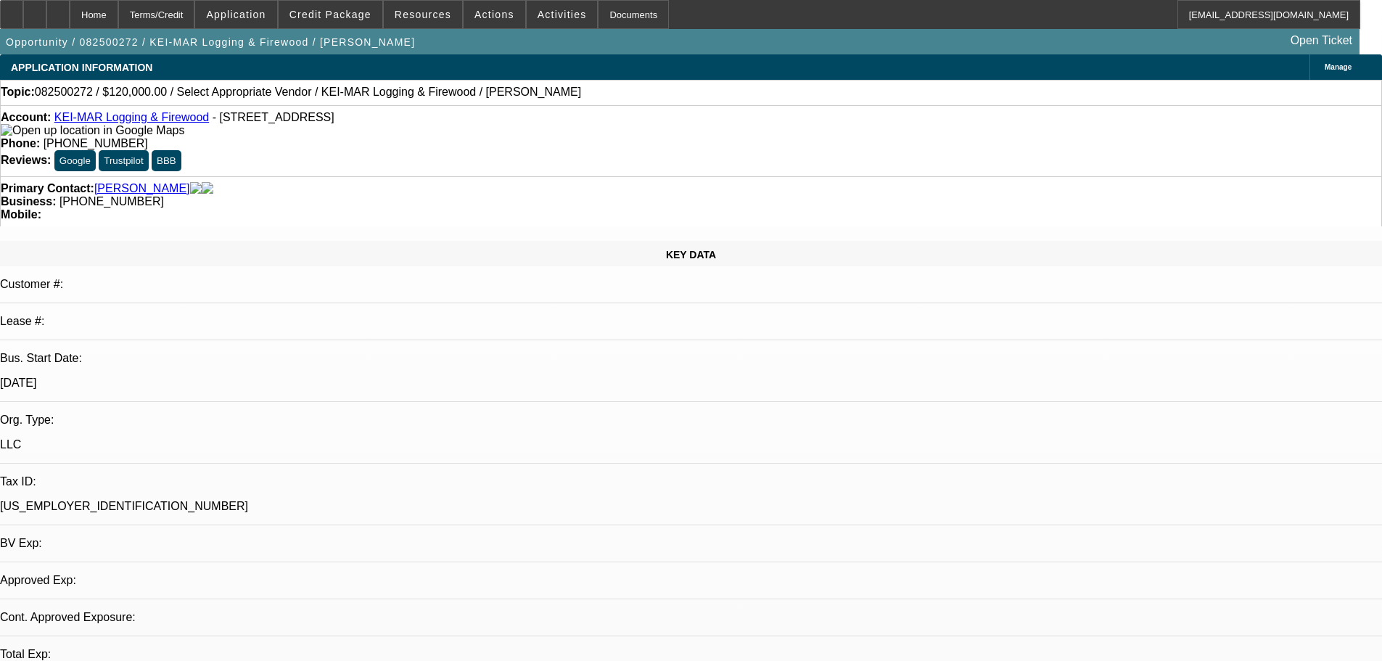
select select "0"
select select "2"
select select "0.1"
select select "4"
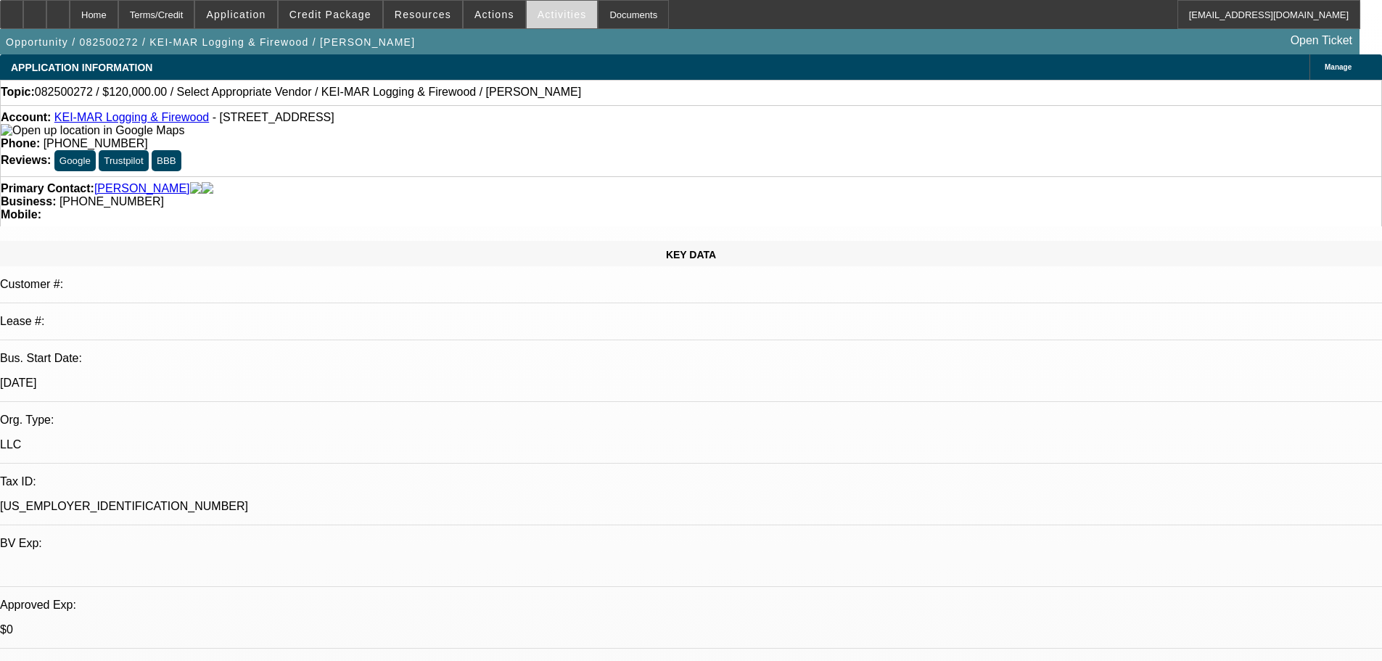
click at [529, 25] on span at bounding box center [562, 14] width 71 height 35
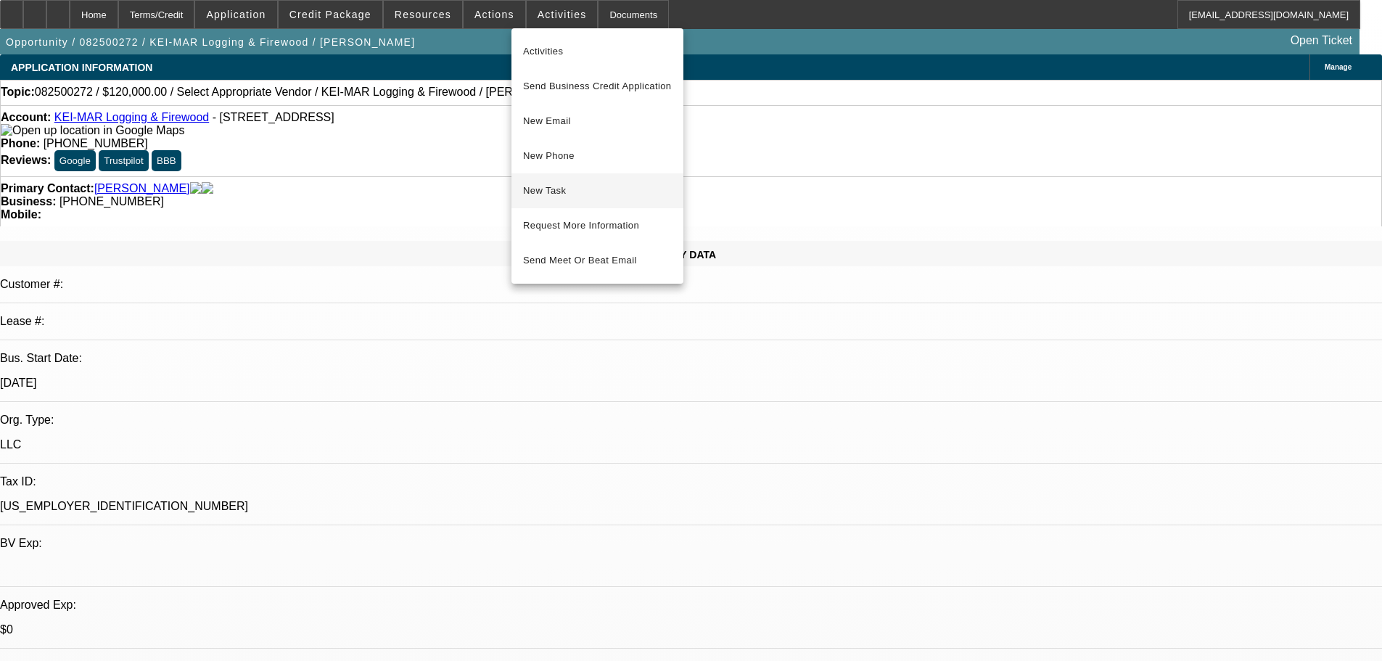
click at [577, 192] on span "New Task" at bounding box center [597, 190] width 149 height 17
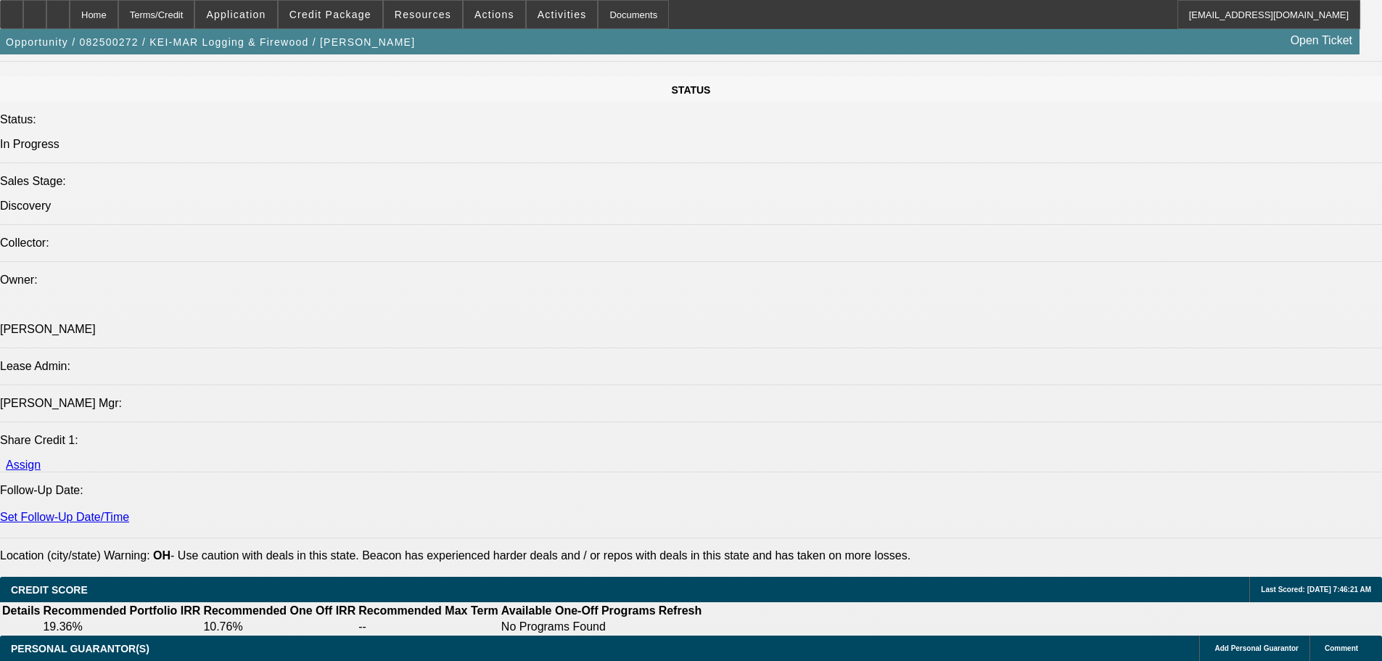
scroll to position [1814, 0]
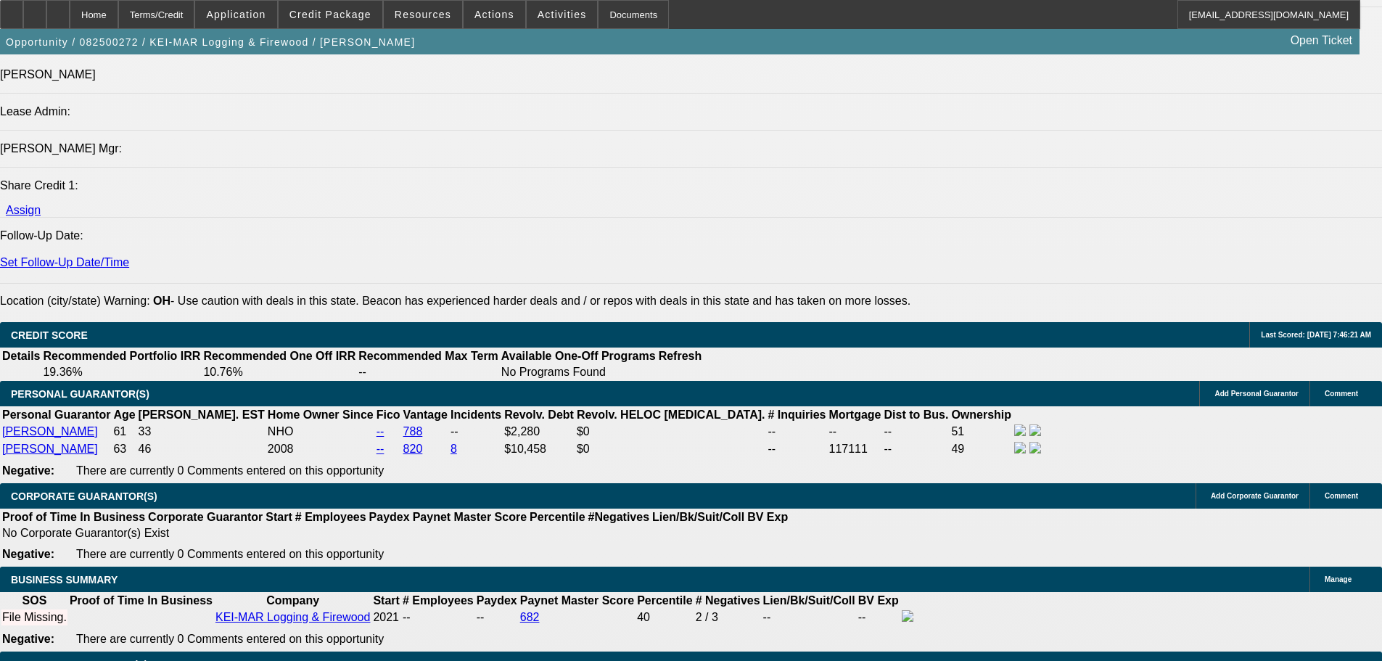
type input "$0.00"
type input "60"
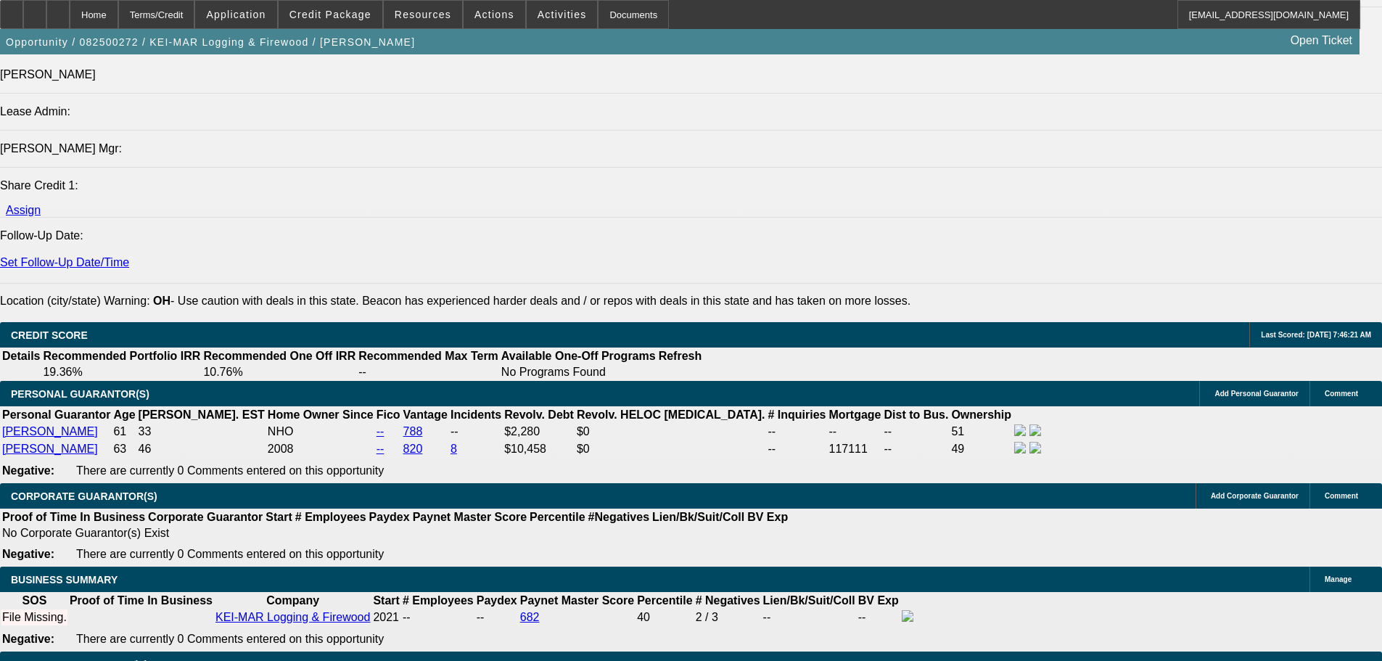
type input "9"
type input "$4,982.00"
type input "$2,491.00"
type input "9.9"
type input "$5,087.48"
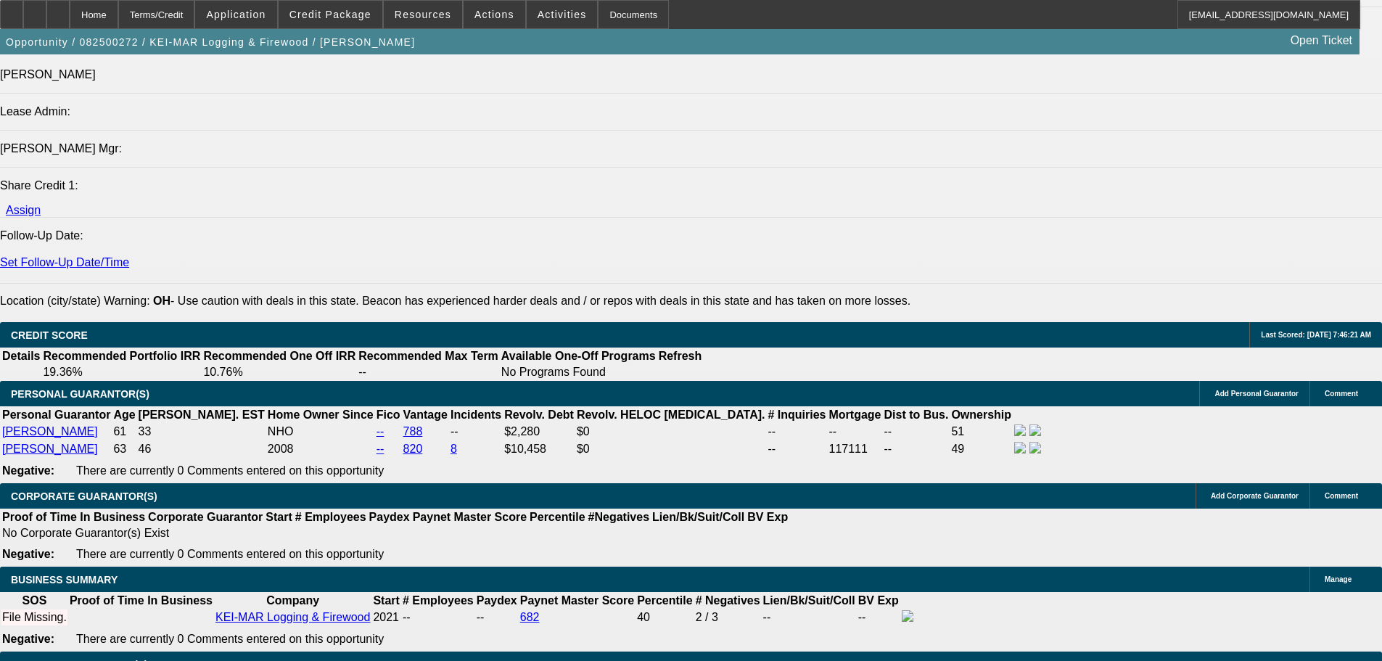
type input "$2,543.74"
type input "9.9"
select select "0"
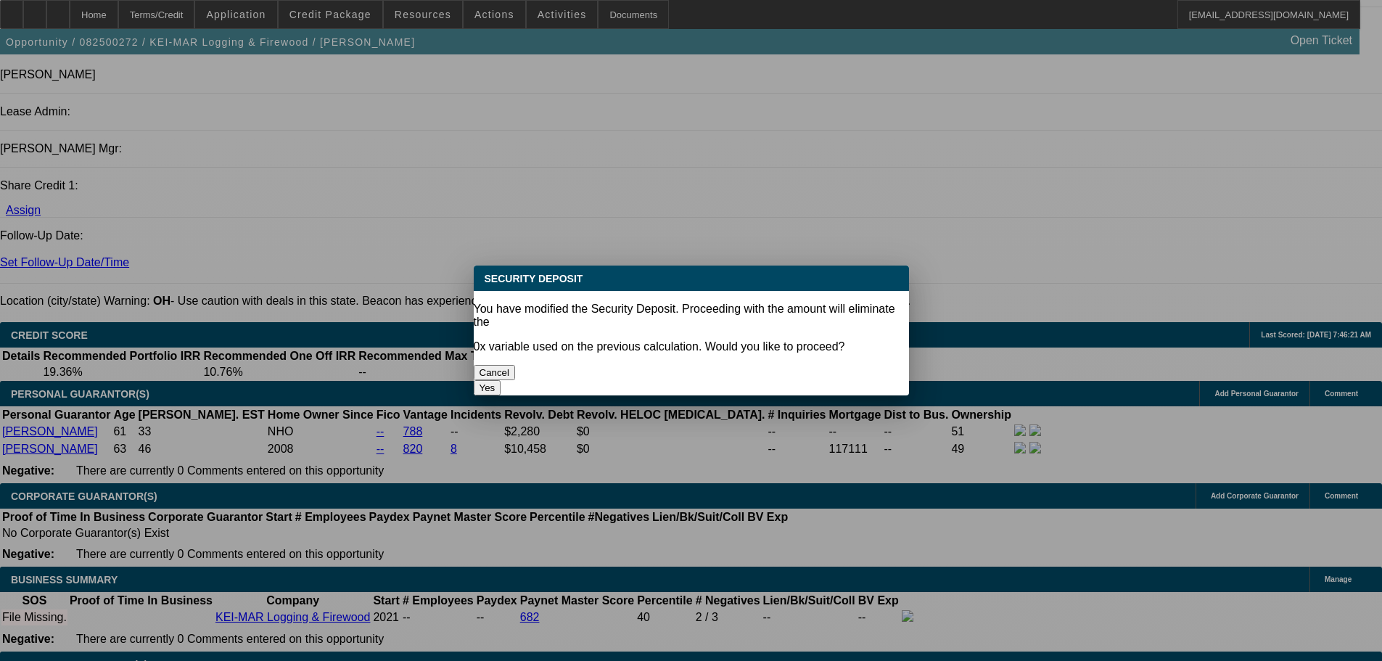
scroll to position [0, 0]
click at [501, 380] on button "Yes" at bounding box center [488, 387] width 28 height 15
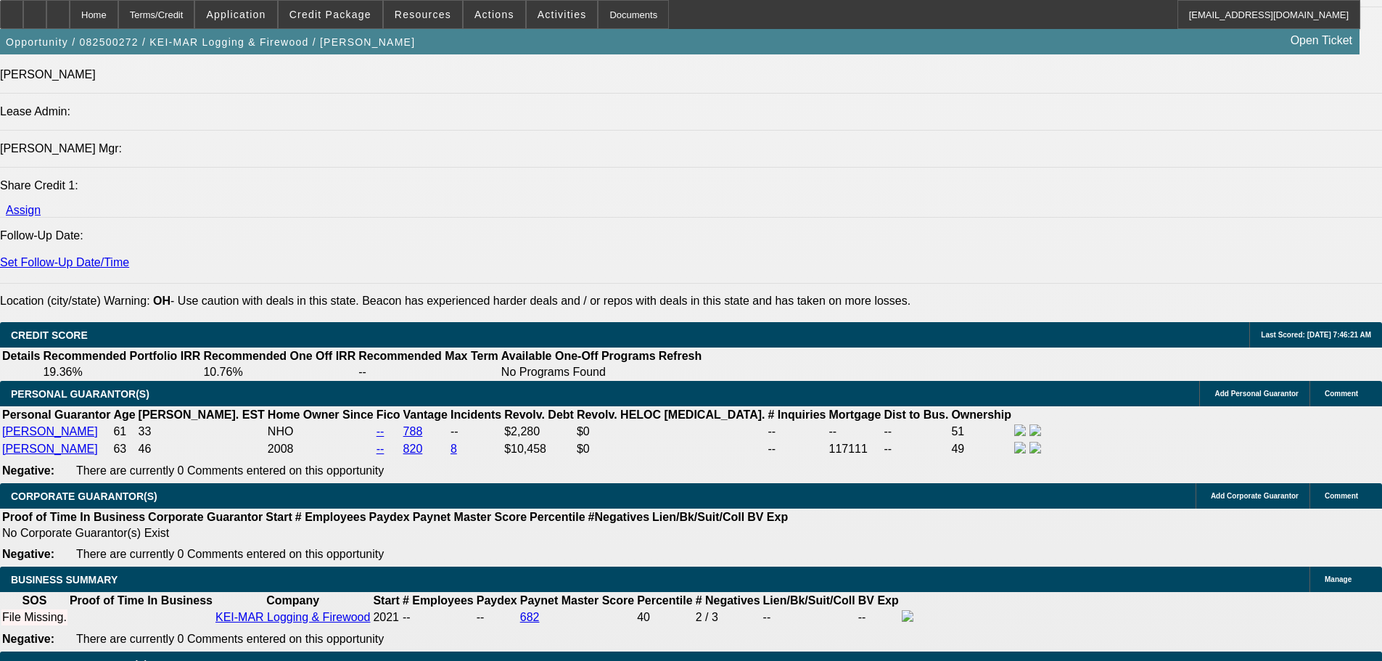
type input "$0.00"
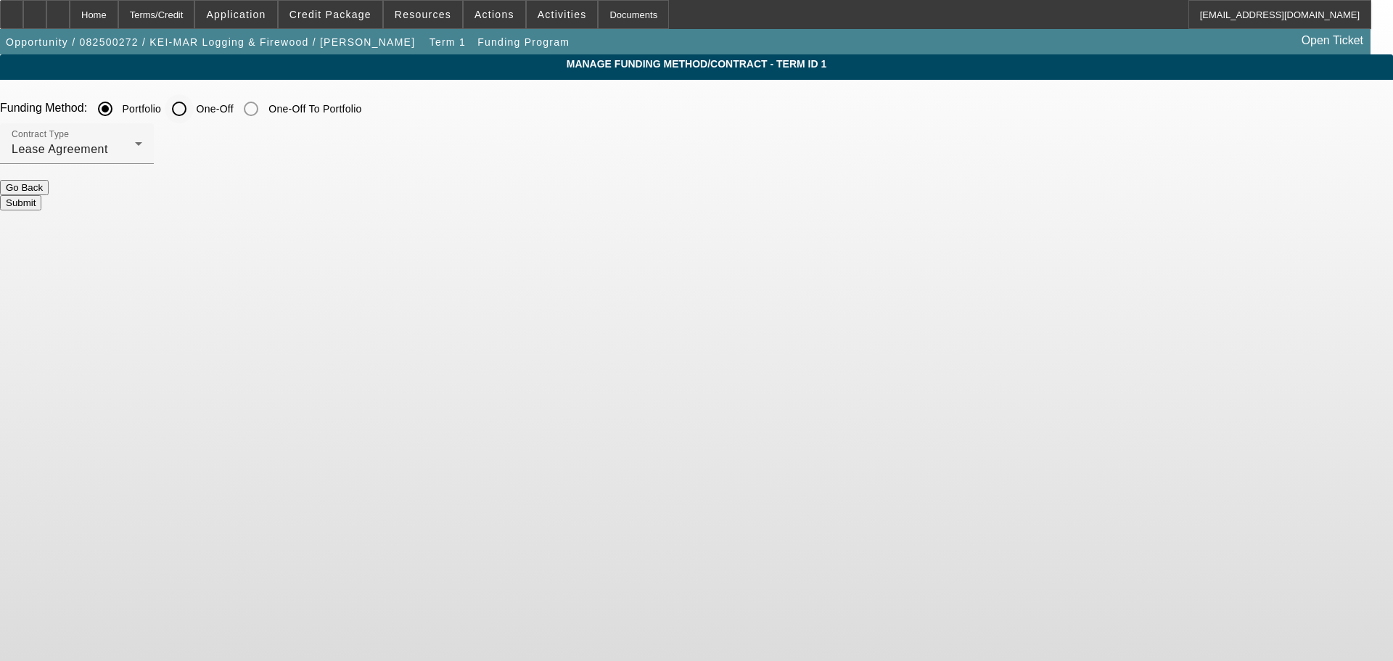
click at [194, 112] on input "One-Off" at bounding box center [179, 108] width 29 height 29
radio input "true"
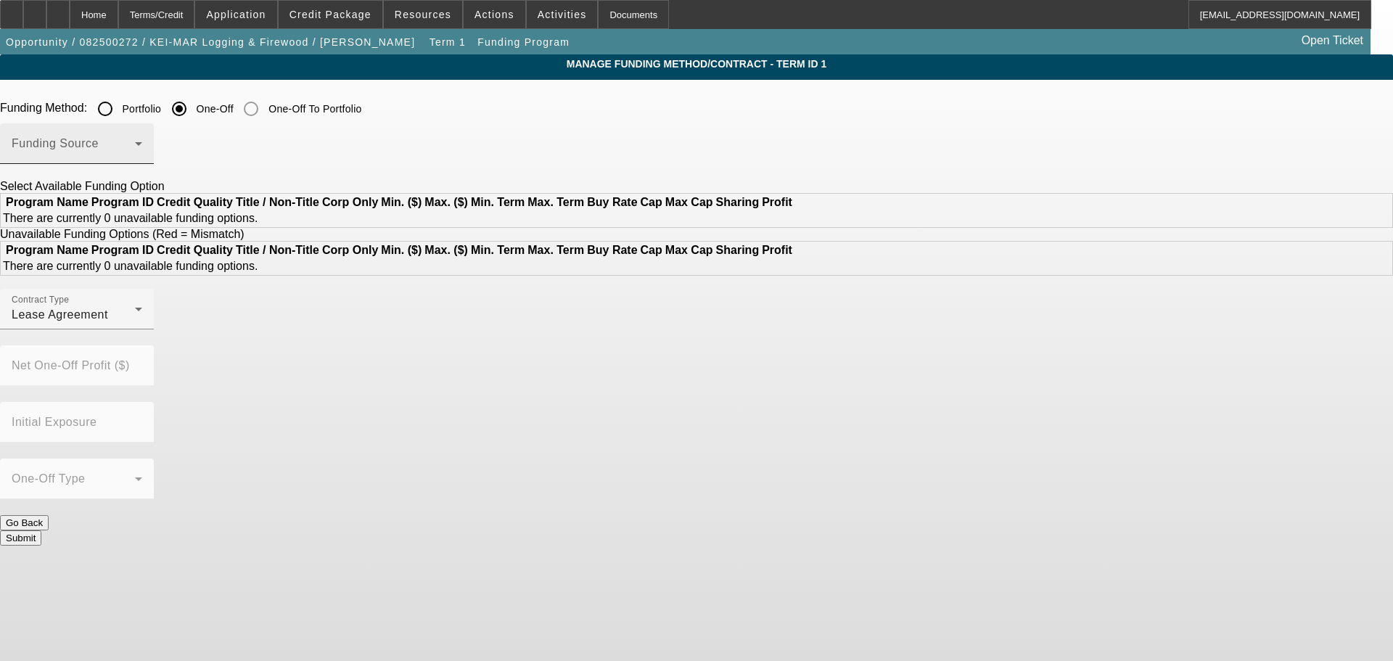
click at [135, 149] on span at bounding box center [73, 149] width 123 height 17
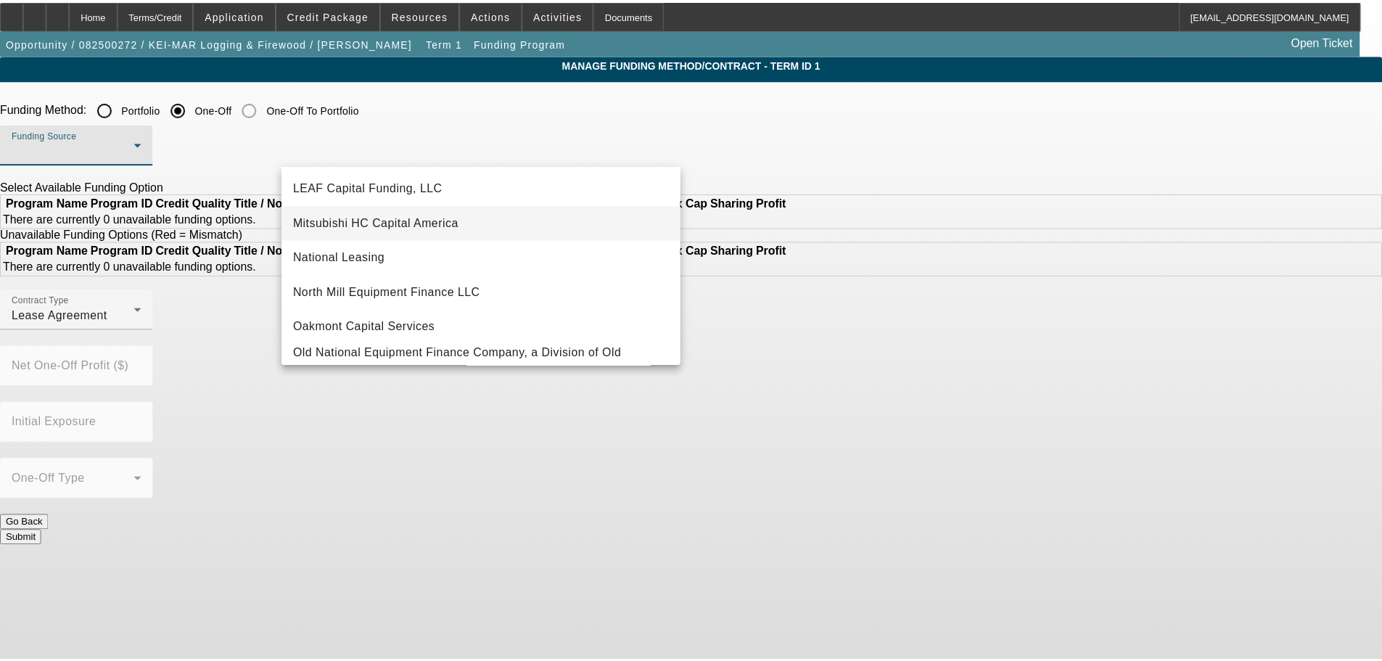
scroll to position [411, 0]
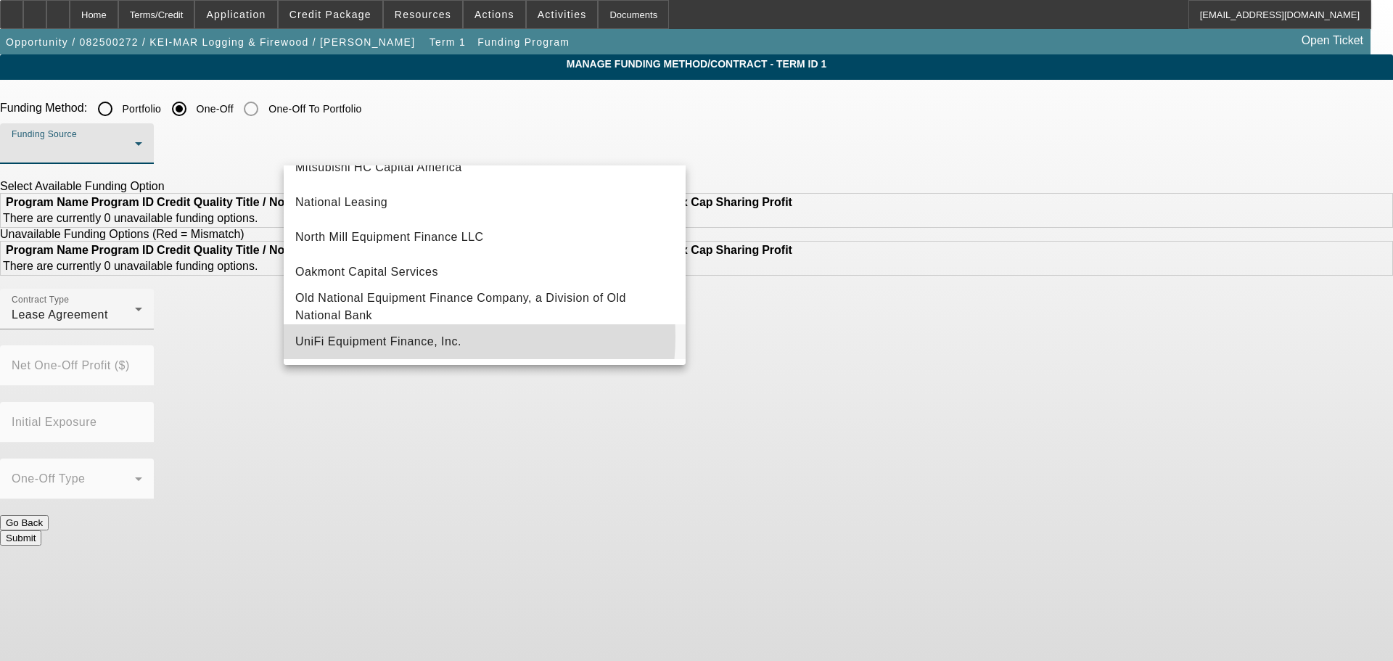
click at [432, 337] on span "UniFi Equipment Finance, Inc." at bounding box center [378, 341] width 166 height 17
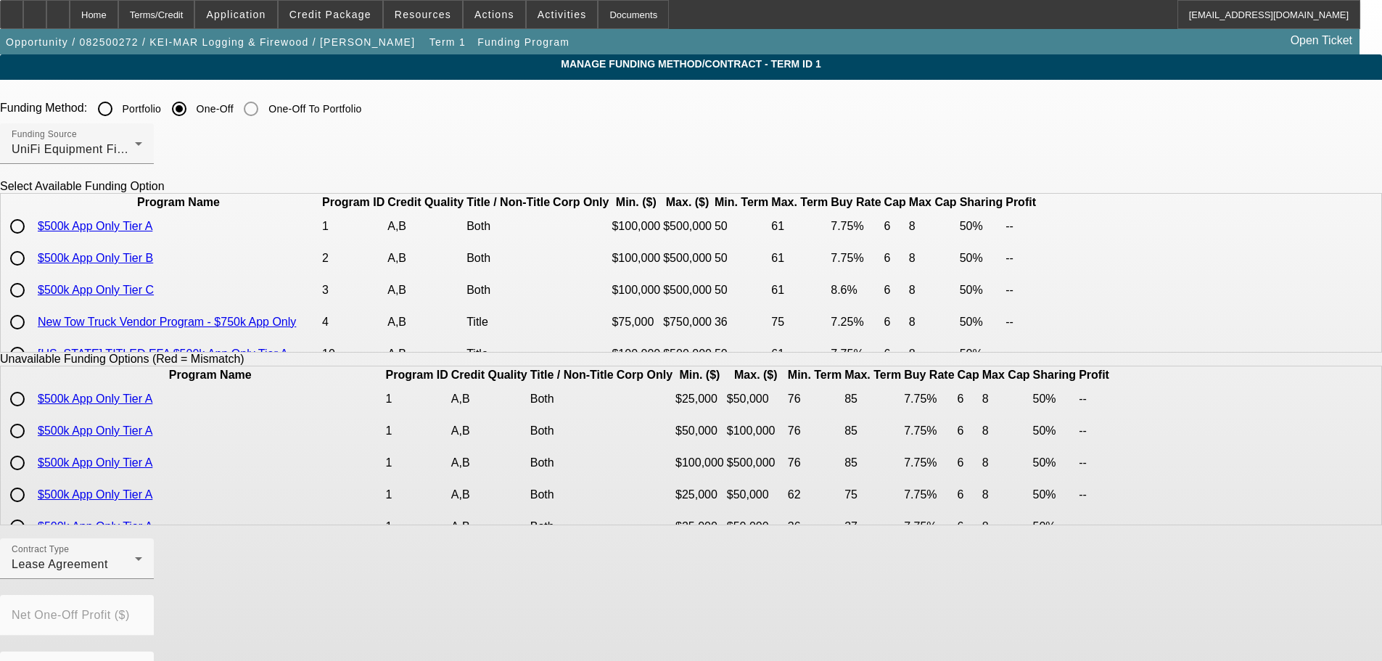
click at [32, 241] on input "radio" at bounding box center [17, 226] width 29 height 29
radio input "true"
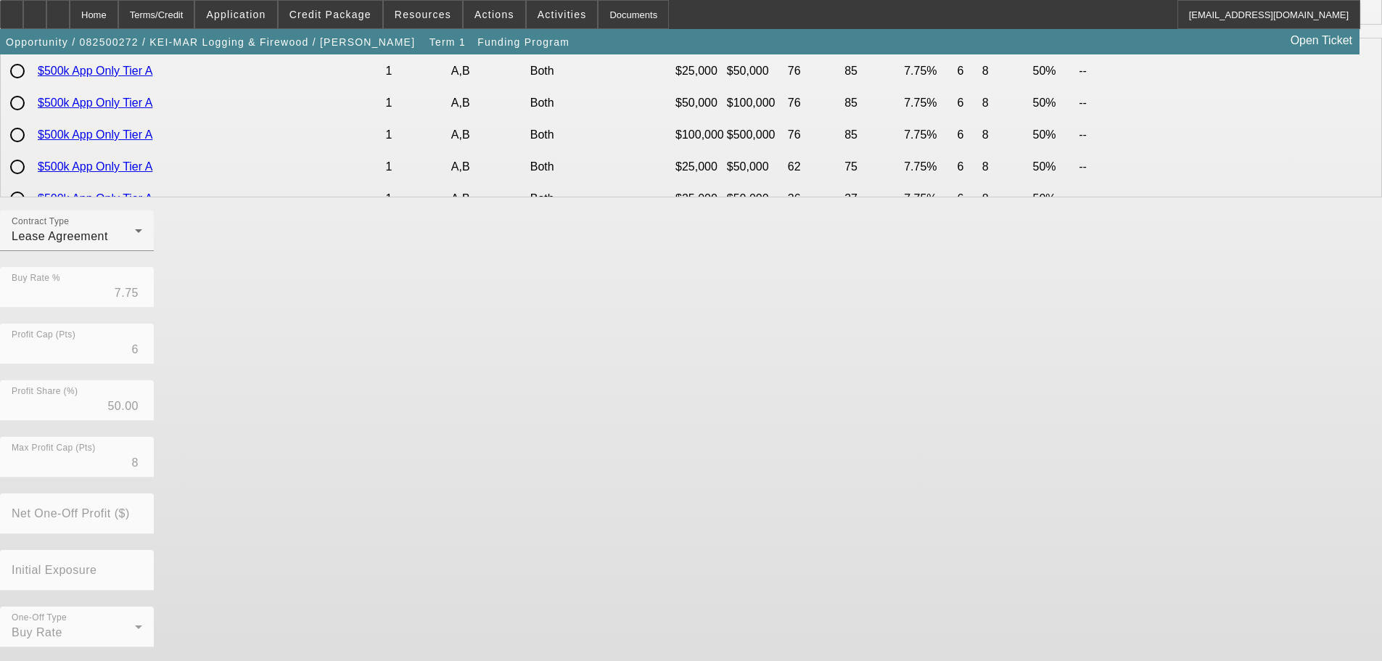
scroll to position [329, 0]
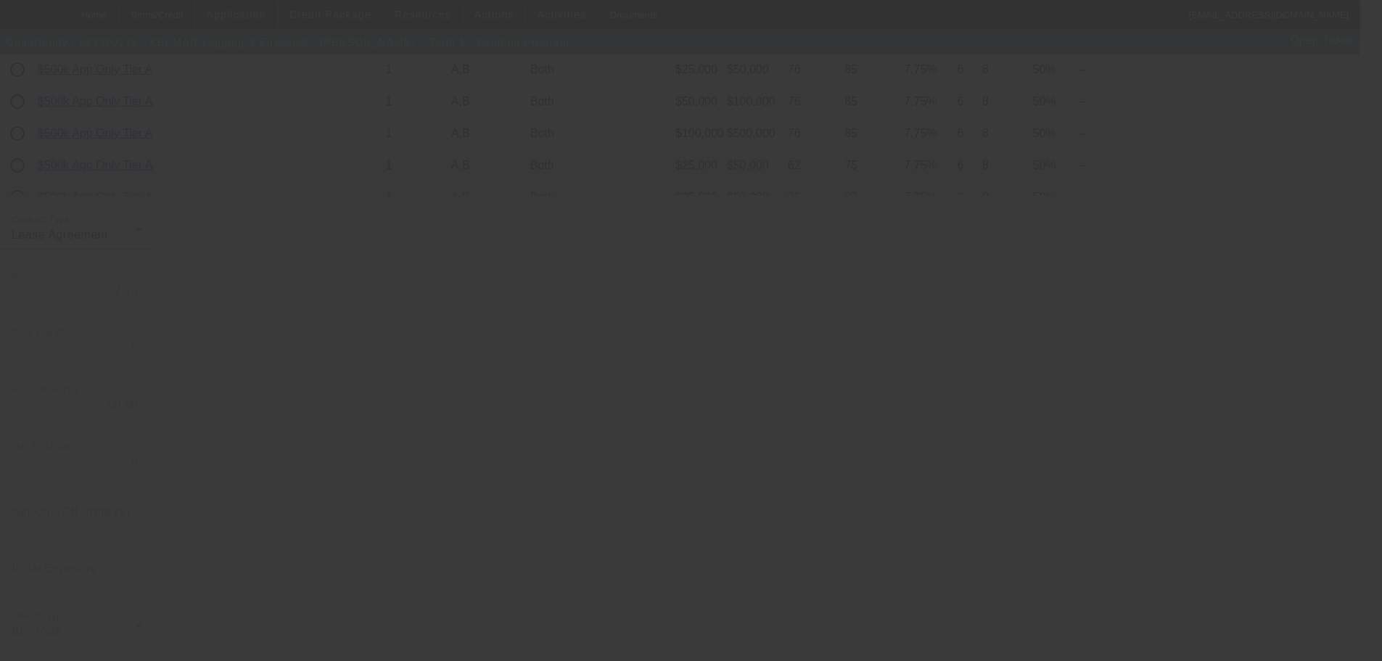
radio input "true"
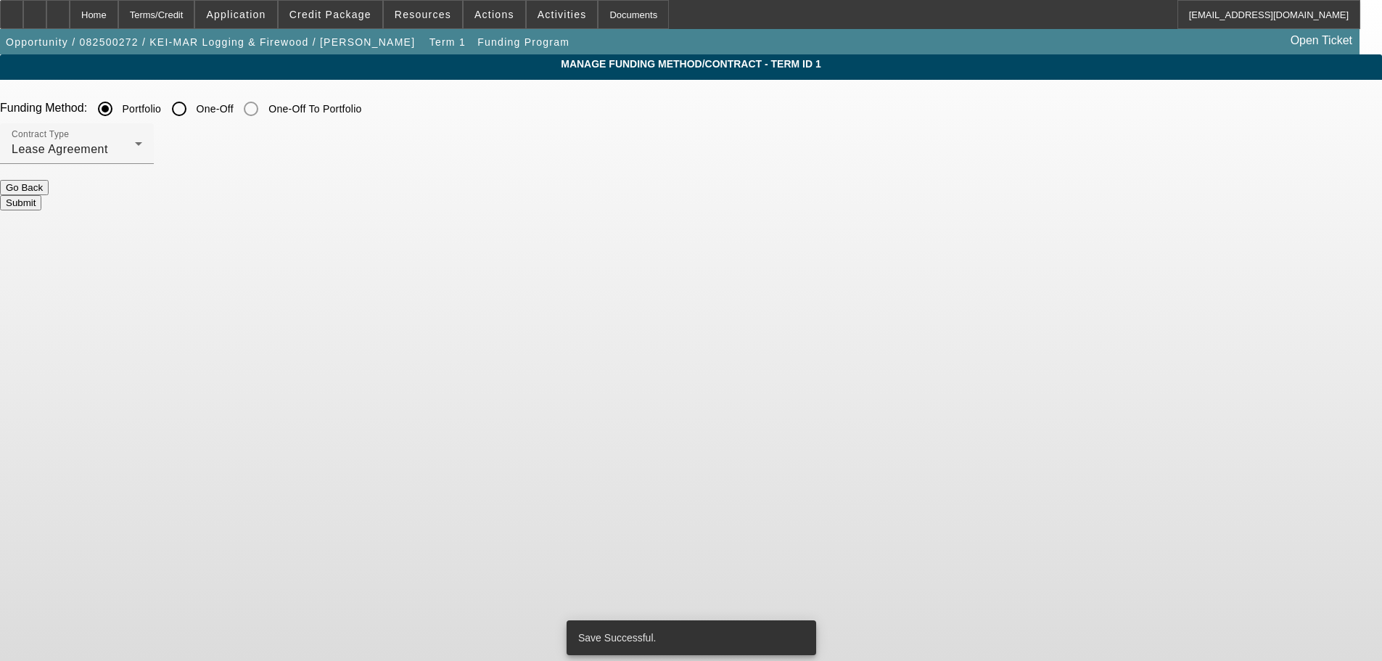
scroll to position [0, 0]
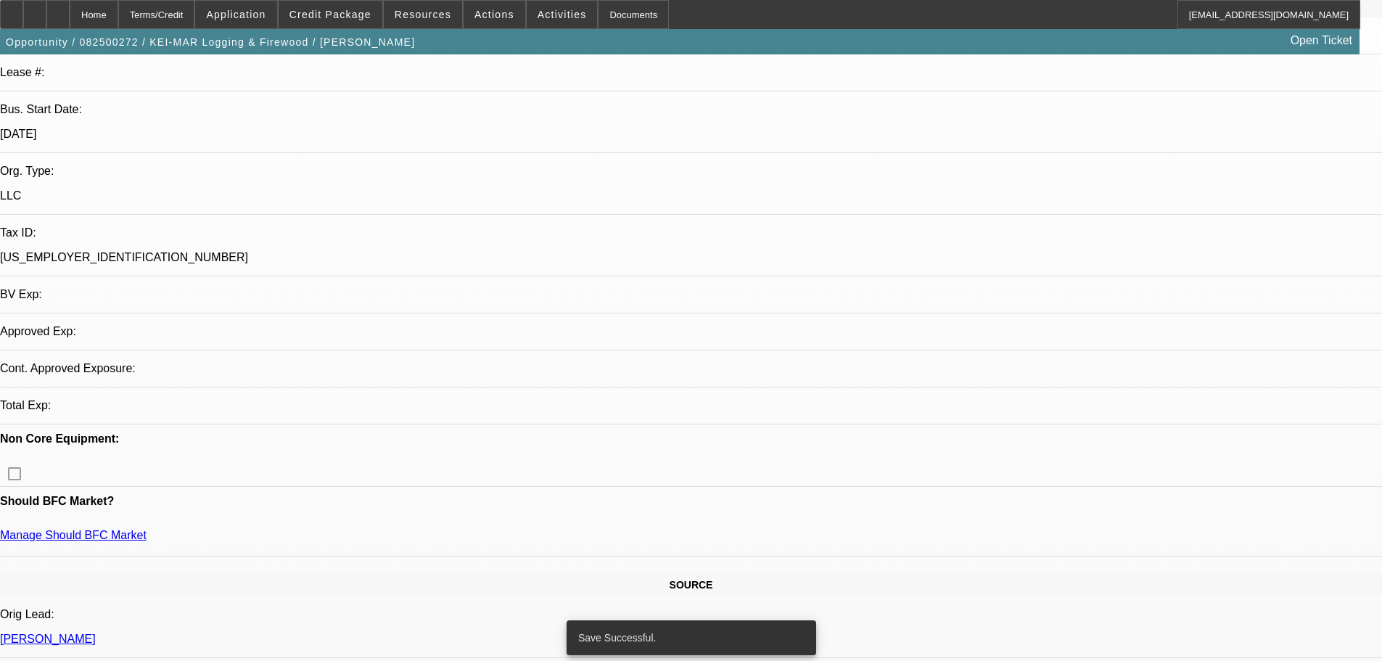
select select "0"
select select "2"
select select "0.1"
select select "4"
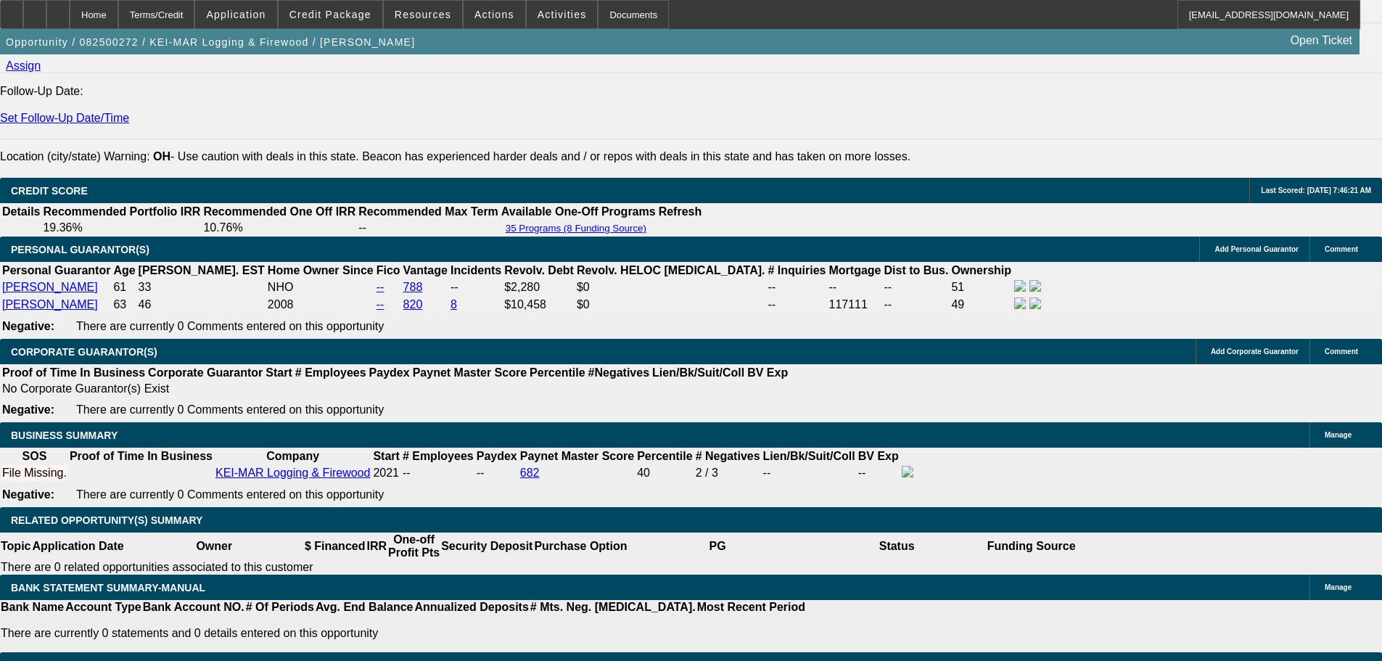
scroll to position [1959, 0]
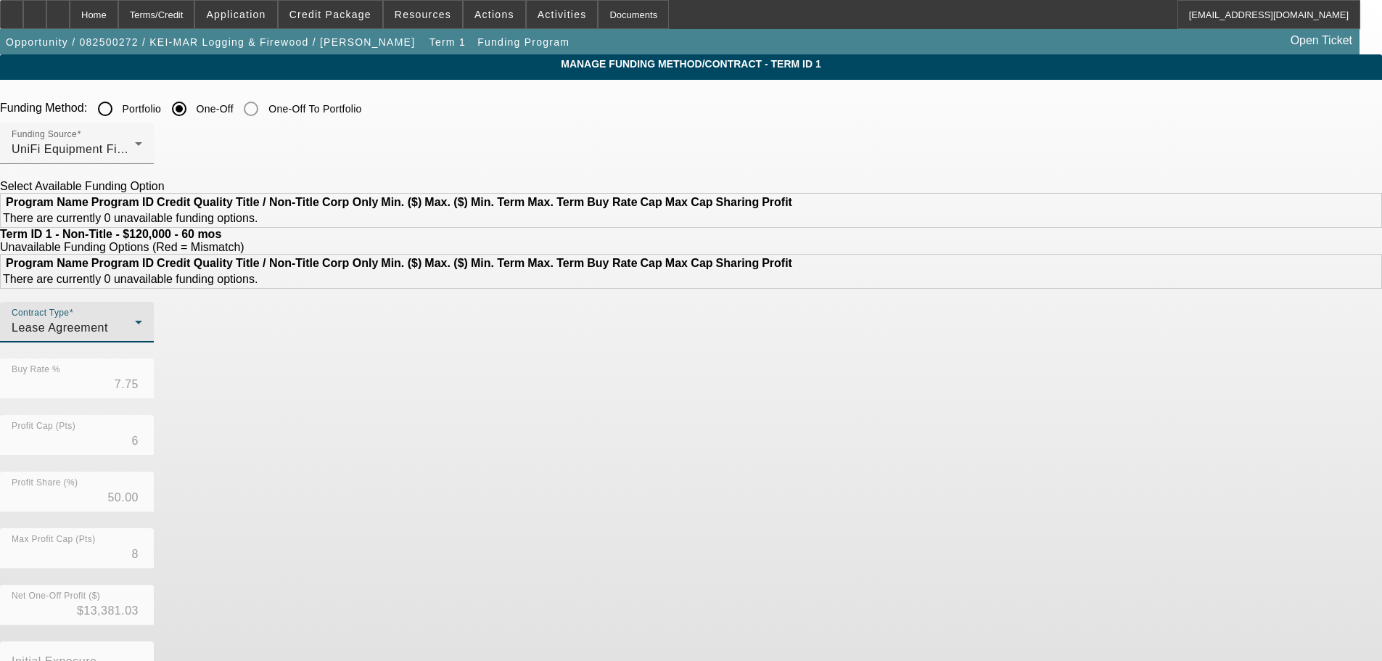
click at [135, 337] on div "Lease Agreement" at bounding box center [73, 327] width 123 height 17
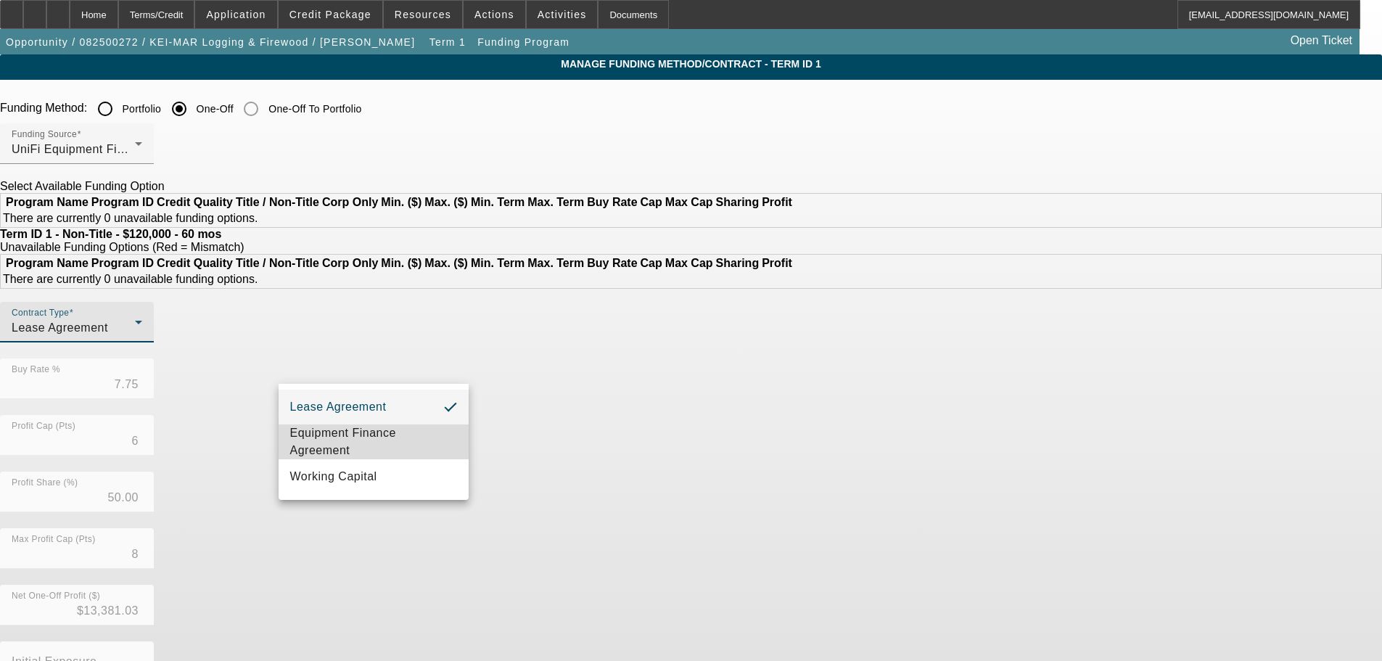
click at [372, 443] on span "Equipment Finance Agreement" at bounding box center [373, 441] width 167 height 35
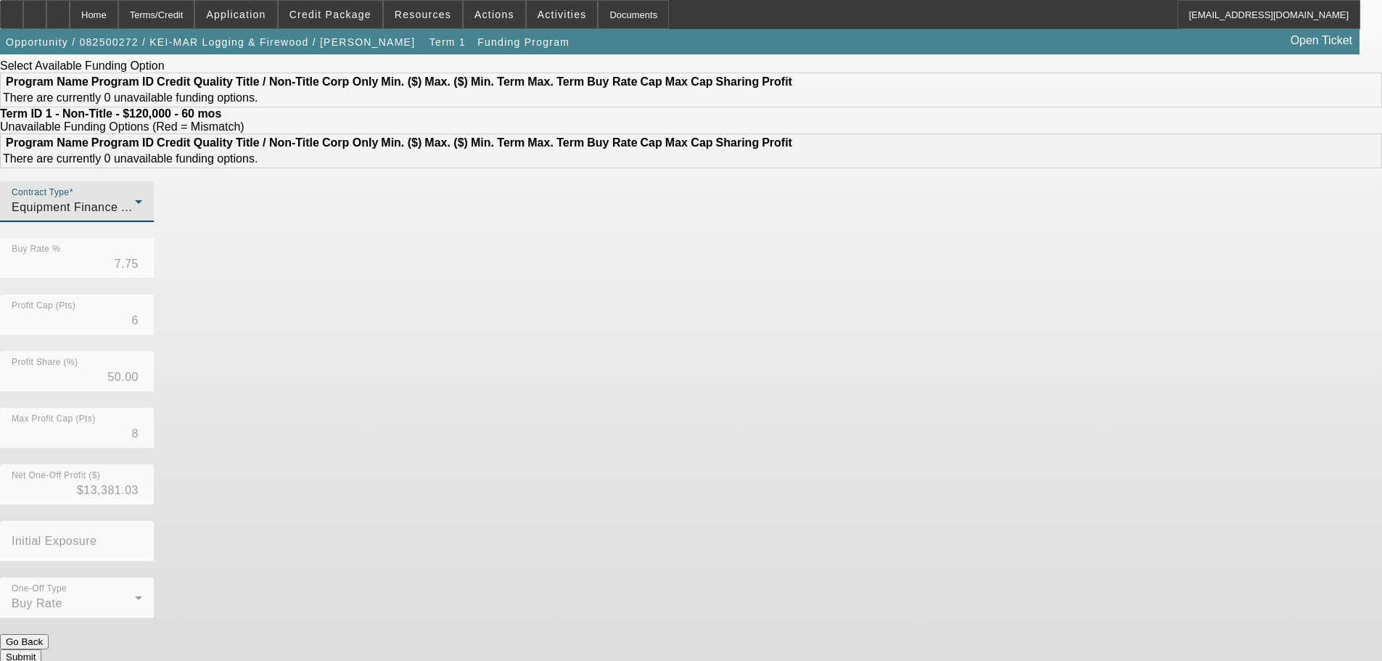
scroll to position [122, 0]
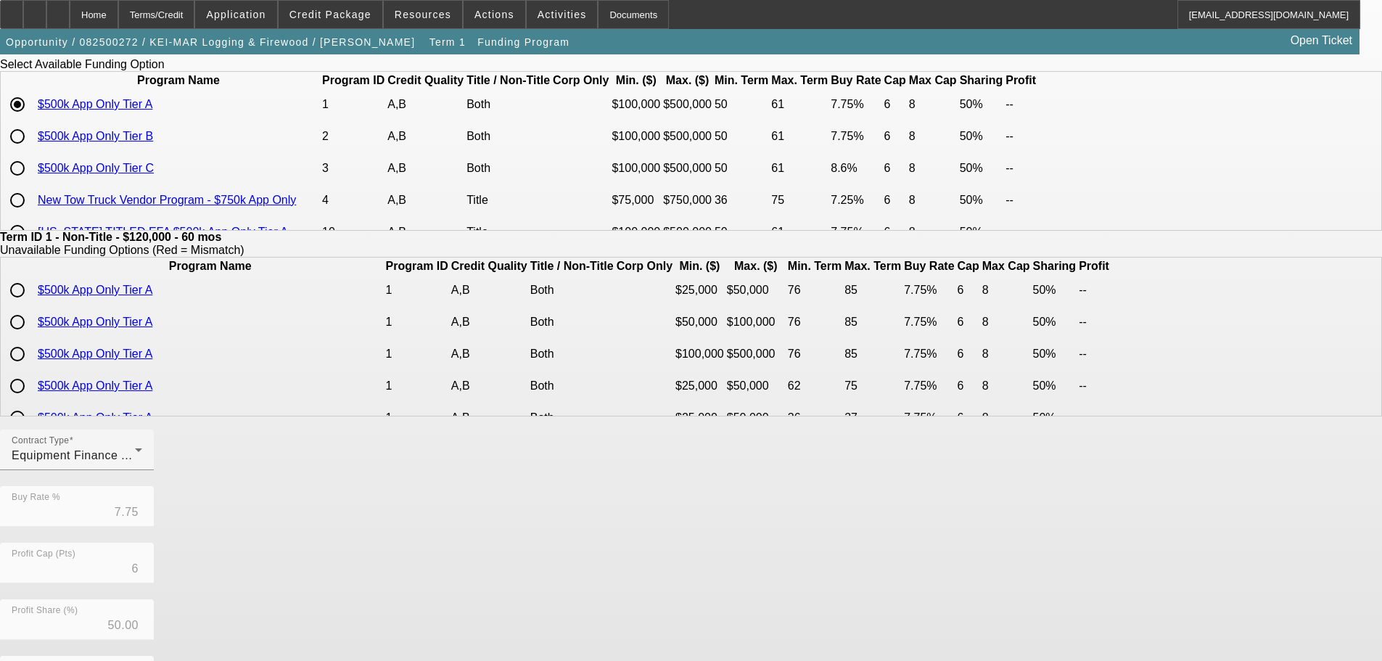
click at [586, 636] on div "Contract Type Equipment Finance Agreement Buy Rate % 7.75 Profit Cap (Pts) 6 Pr…" at bounding box center [691, 656] width 1382 height 453
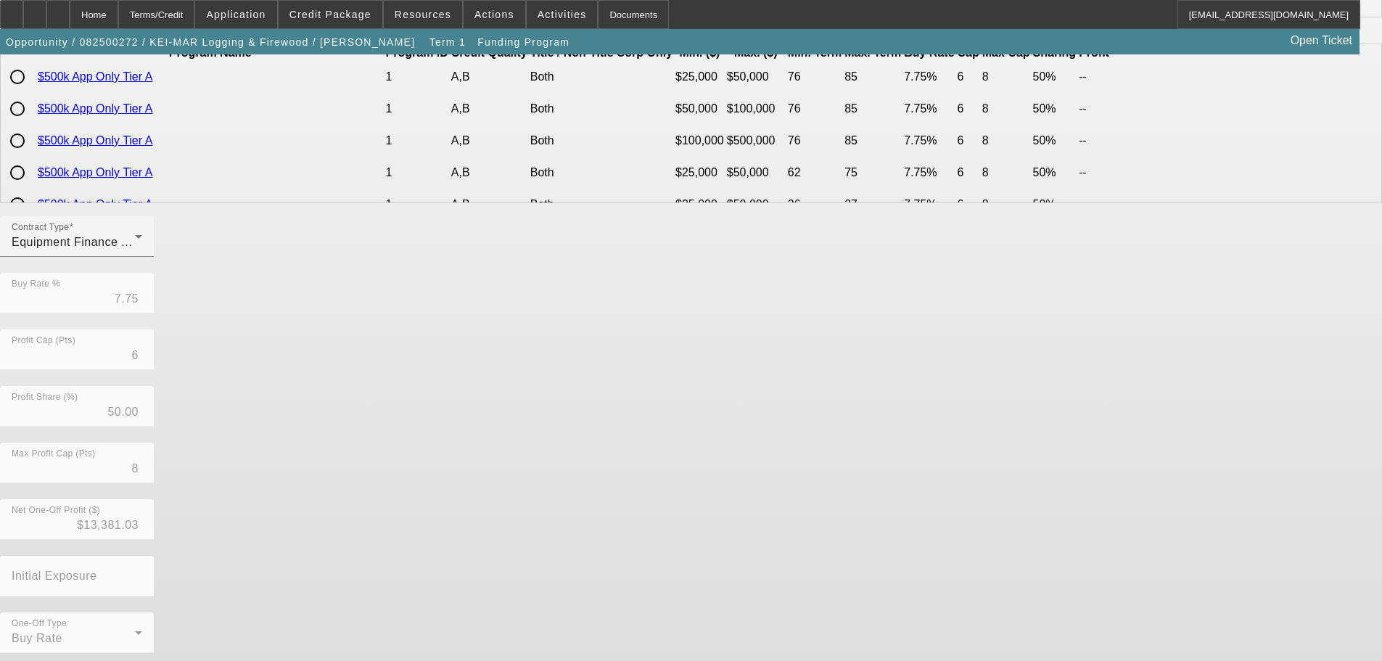
scroll to position [342, 0]
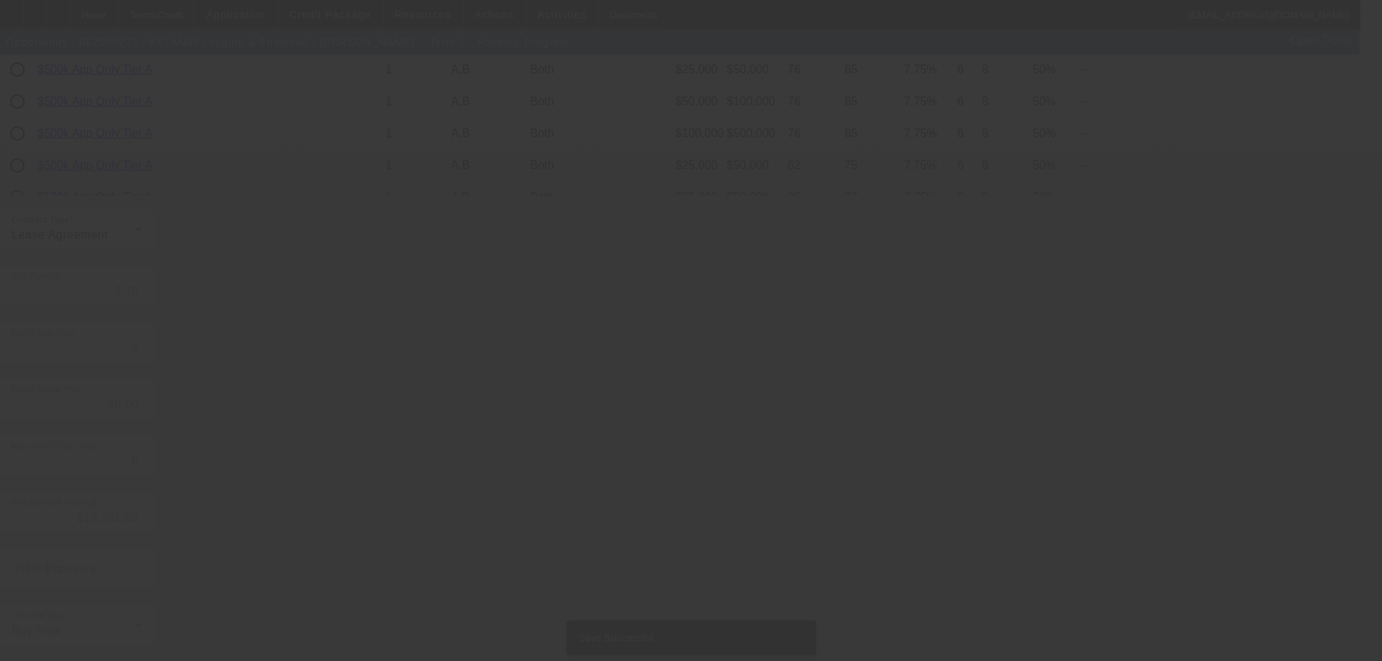
scroll to position [0, 0]
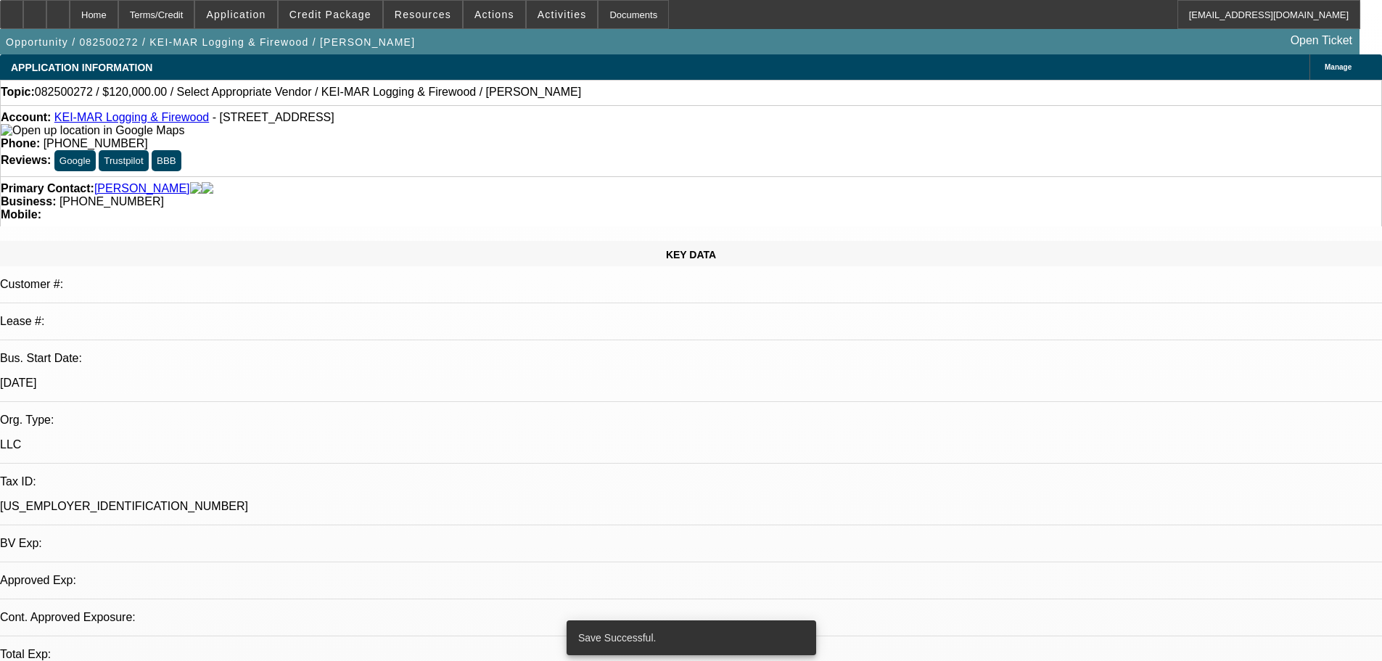
select select "0"
select select "2"
select select "0"
select select "6"
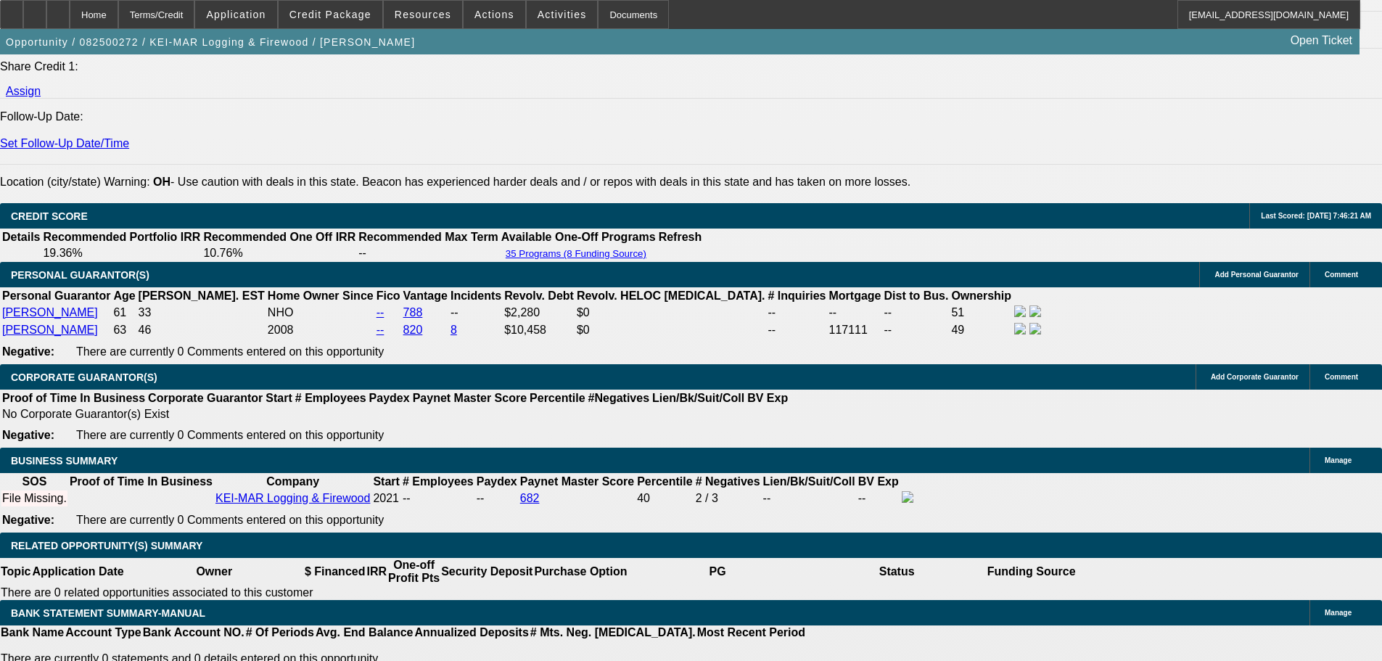
scroll to position [1959, 0]
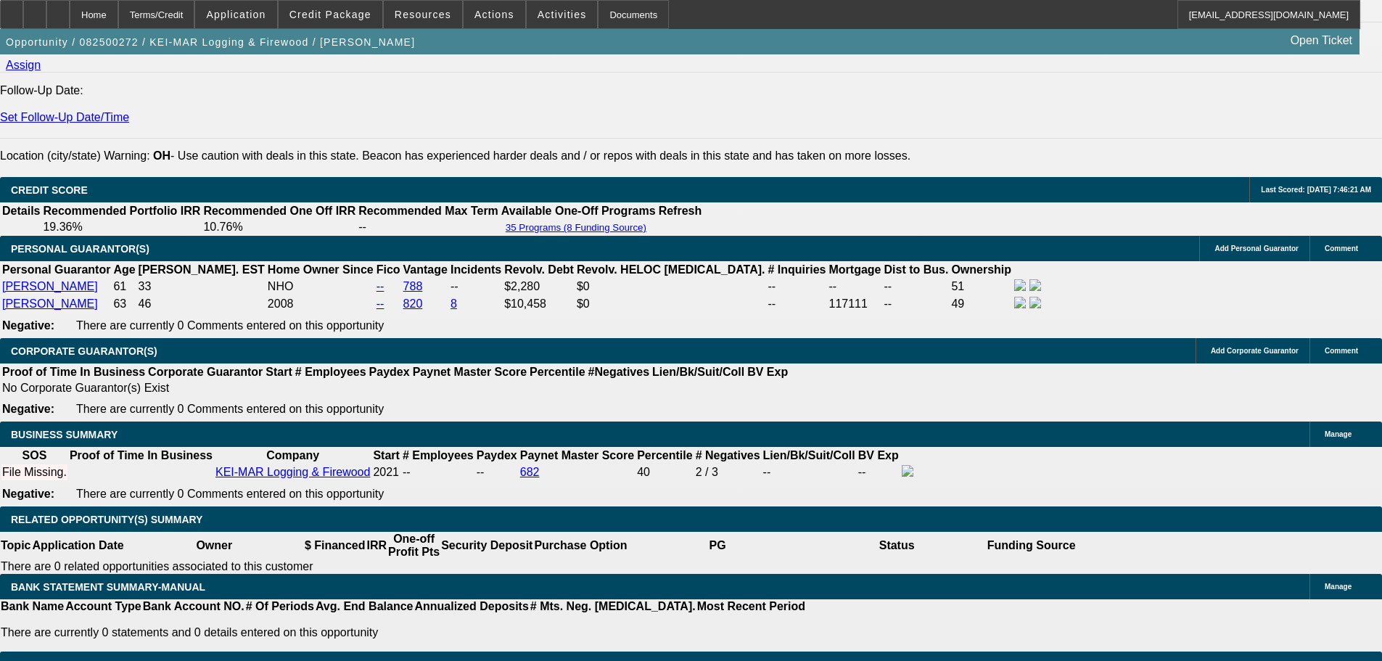
drag, startPoint x: 318, startPoint y: 328, endPoint x: 371, endPoint y: 331, distance: 53.8
type input "9"
type input "UNKNOWN"
type input "$2,491.00"
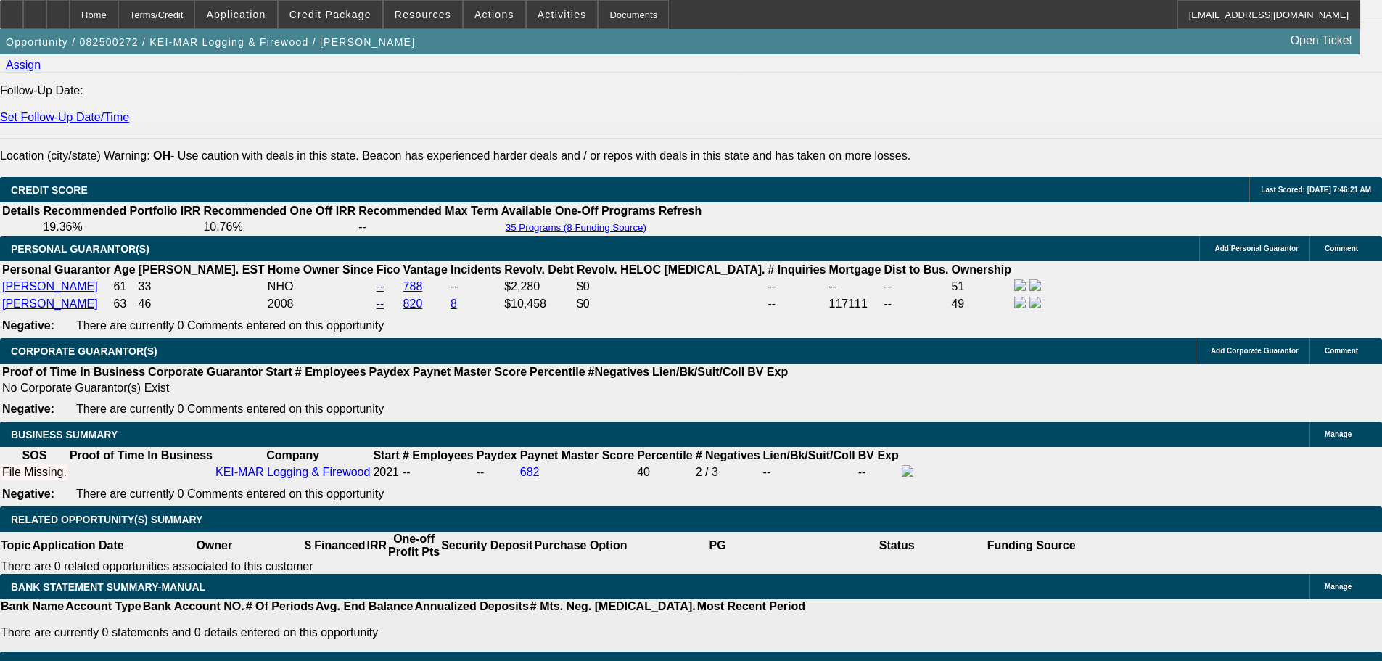
type input "9.7"
type input "$2,531.97"
type input "9.7"
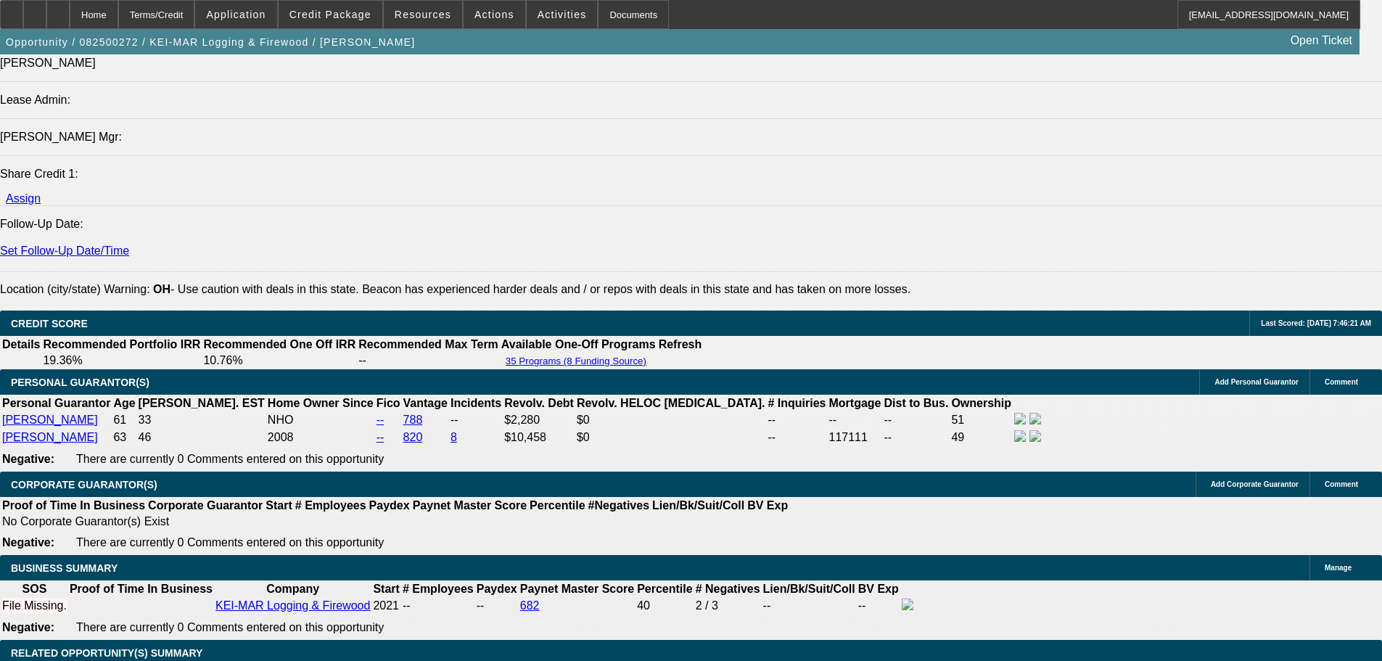
scroll to position [1669, 0]
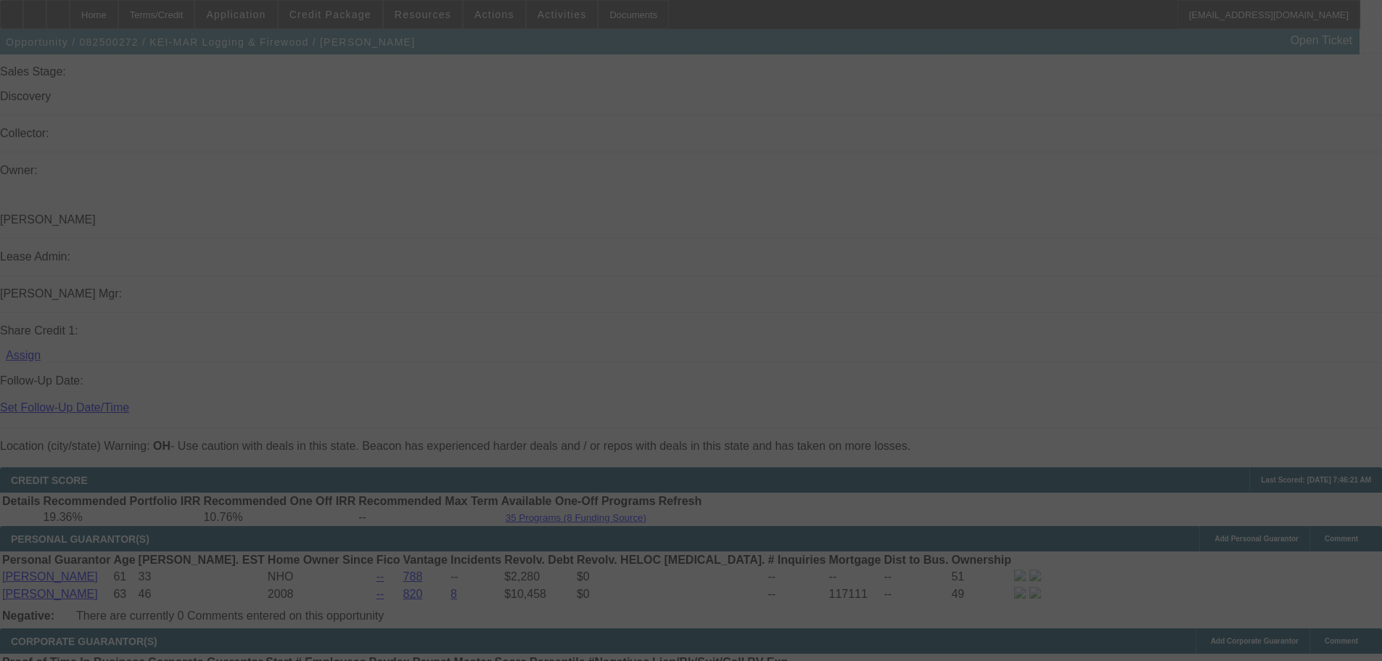
select select "0"
select select "2"
select select "0"
select select "6"
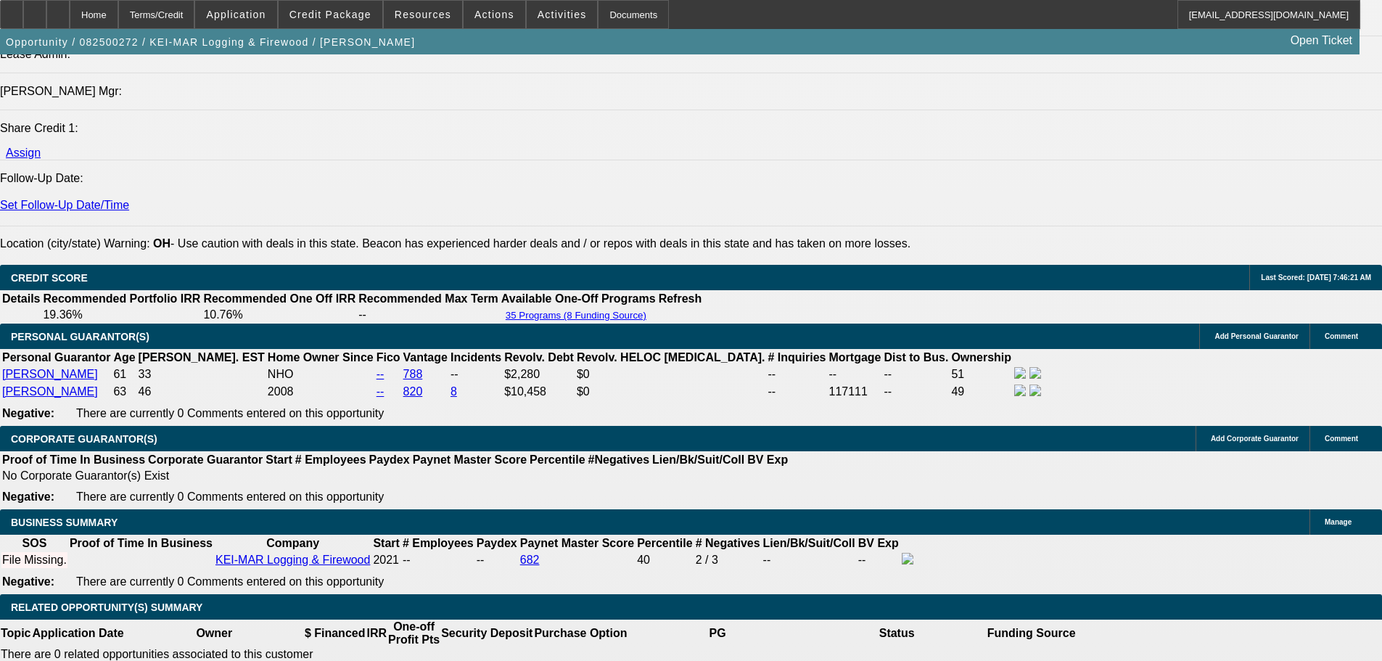
scroll to position [2104, 0]
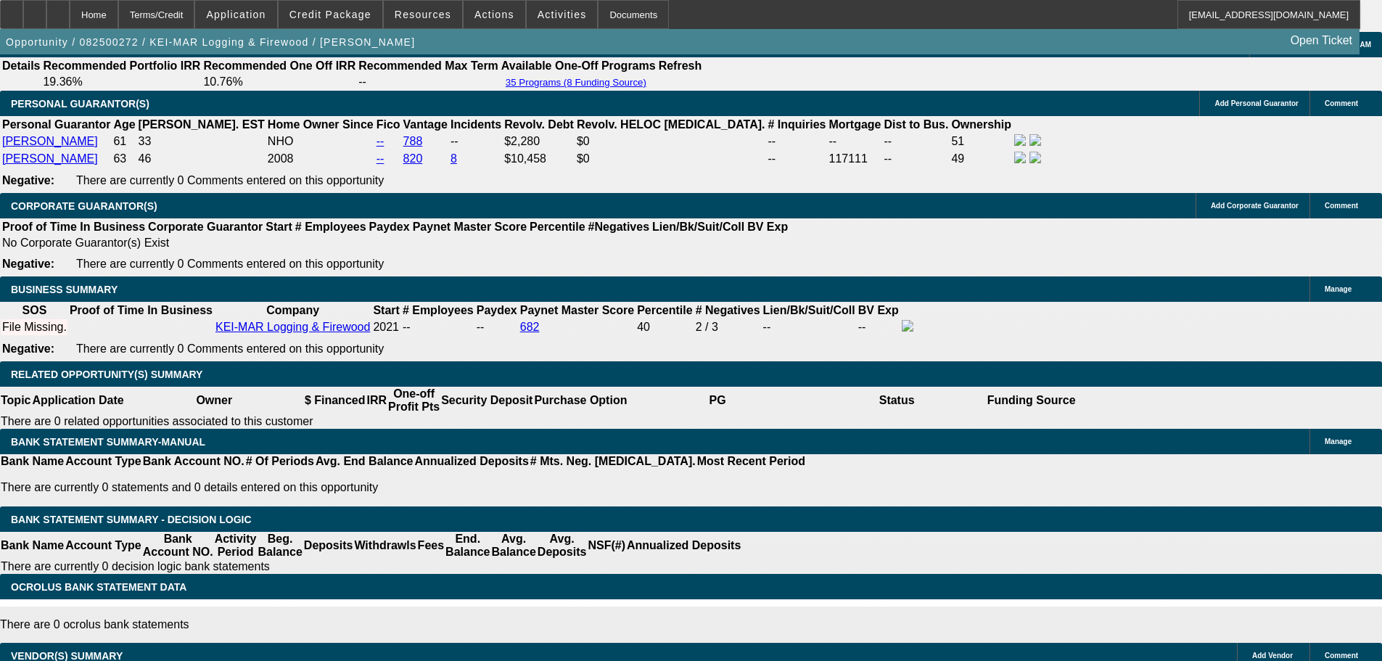
select select "3"
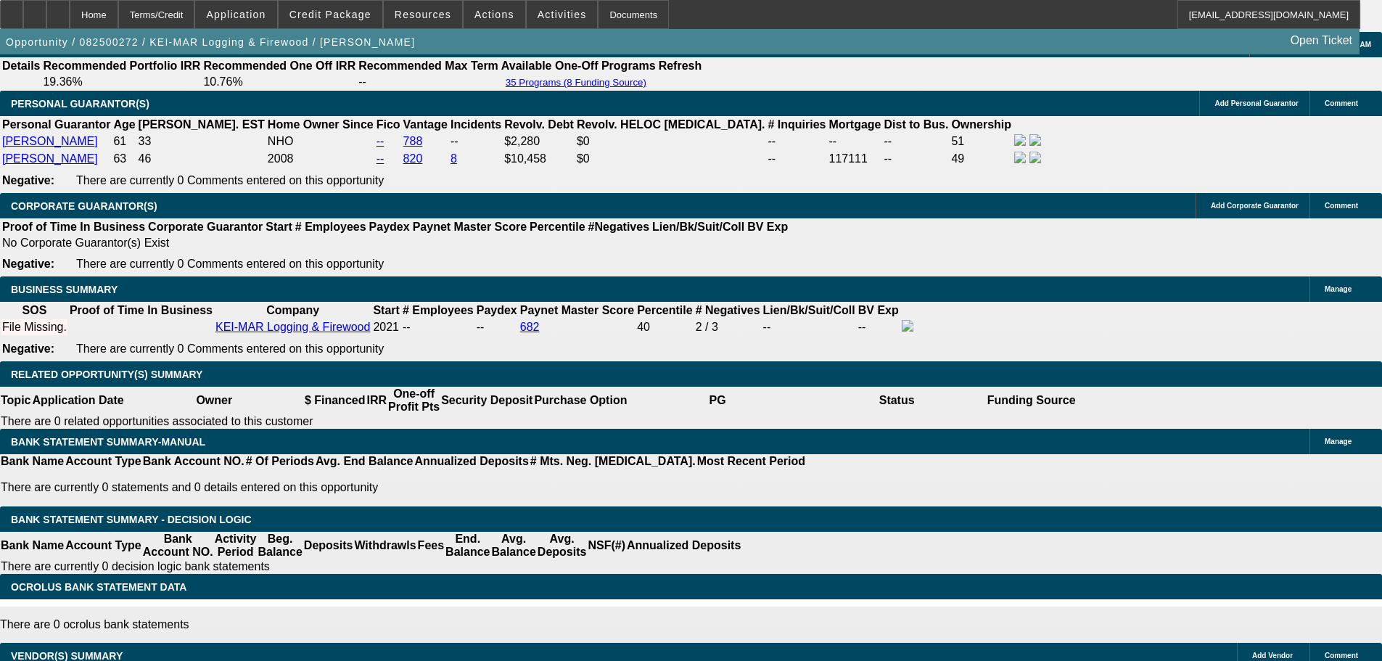
type input "UNKNOWN"
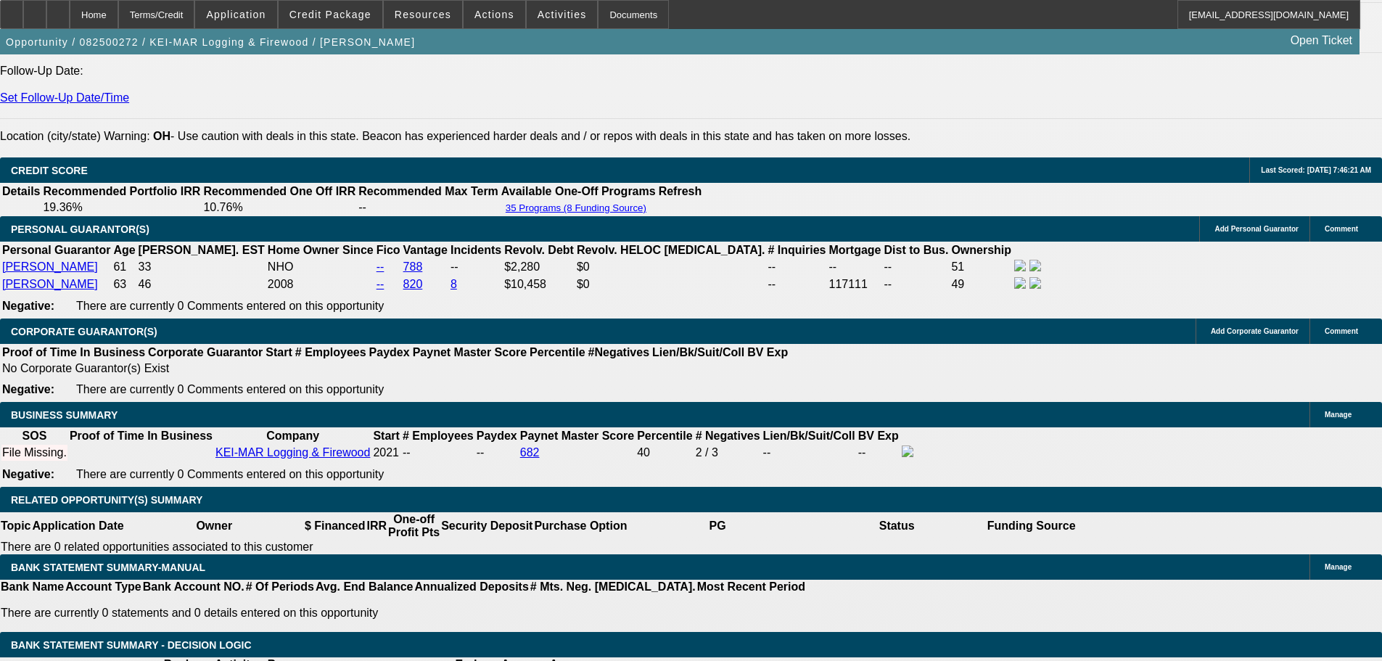
scroll to position [1741, 0]
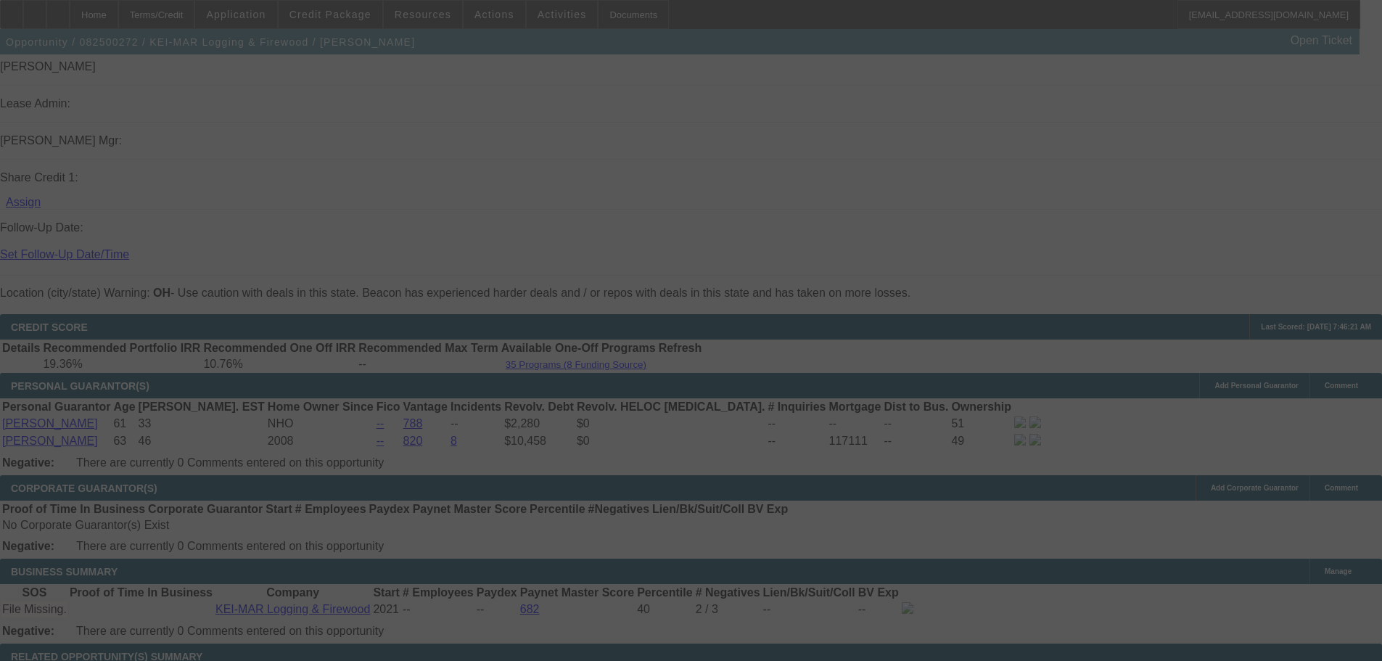
scroll to position [1959, 0]
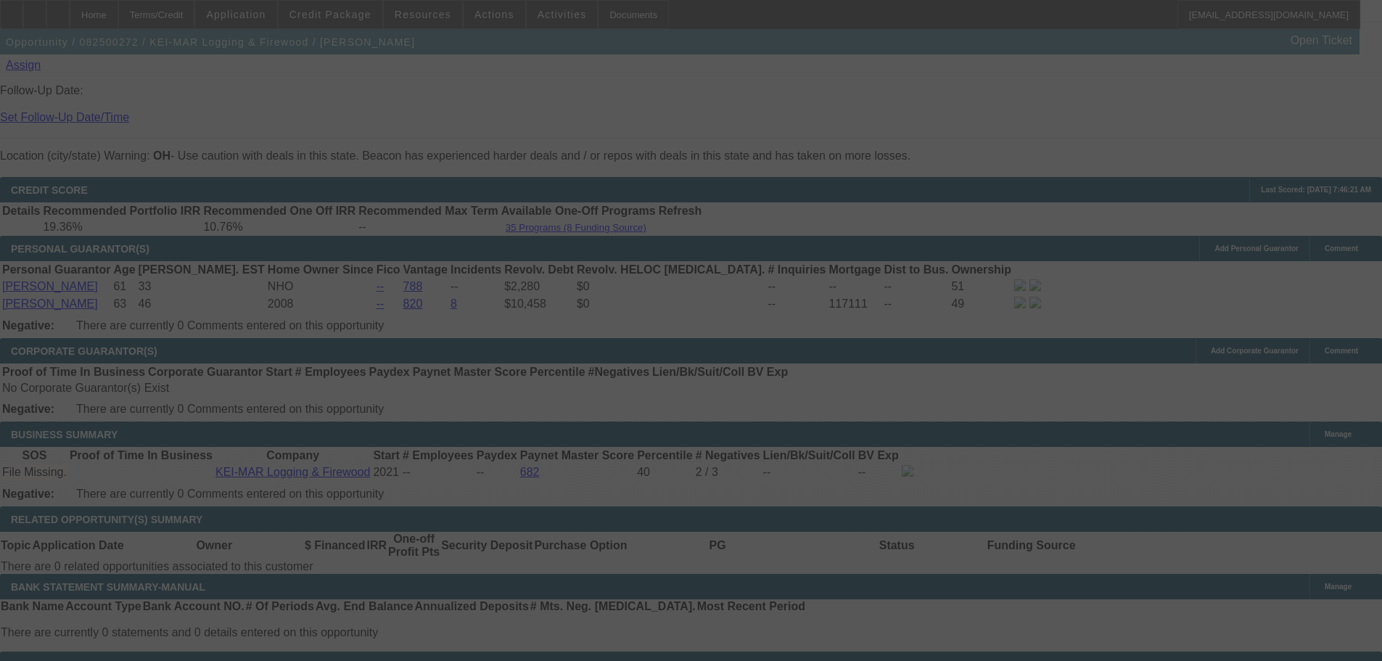
select select "0"
select select "3"
select select "0"
select select "6"
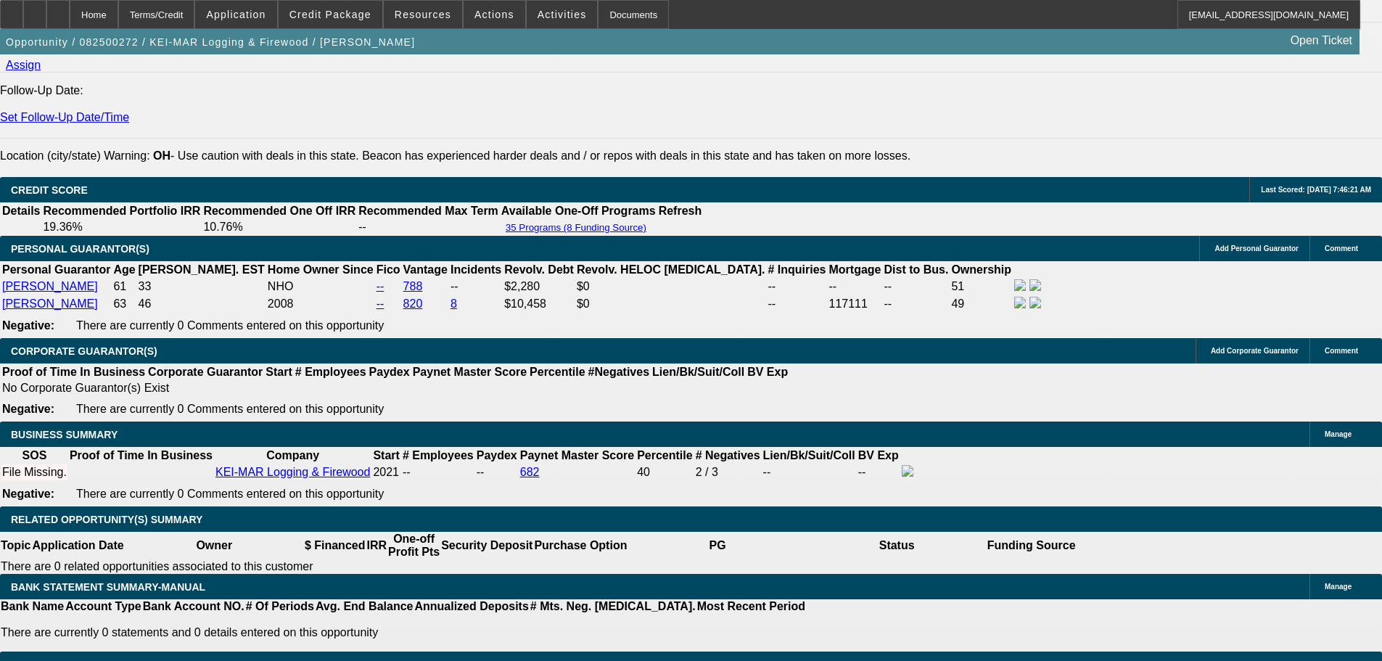
select select "1"
type input "UNKNOWN"
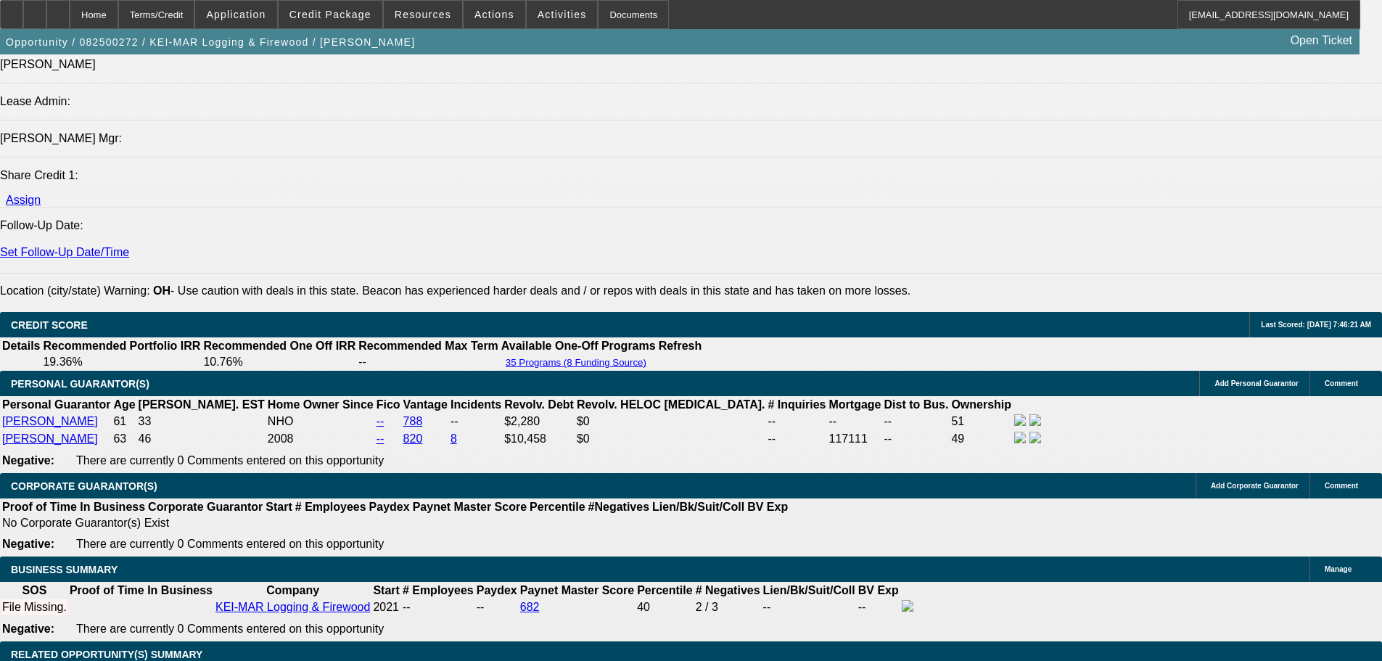
scroll to position [1596, 0]
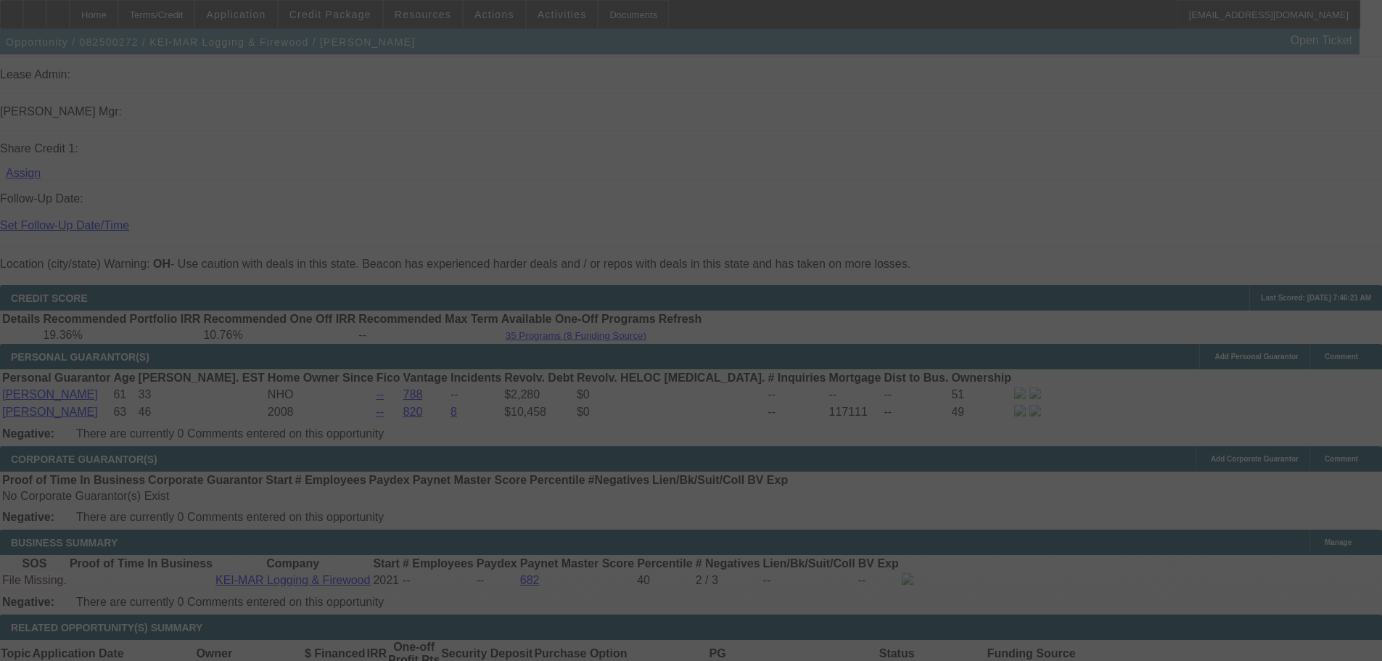
scroll to position [1959, 0]
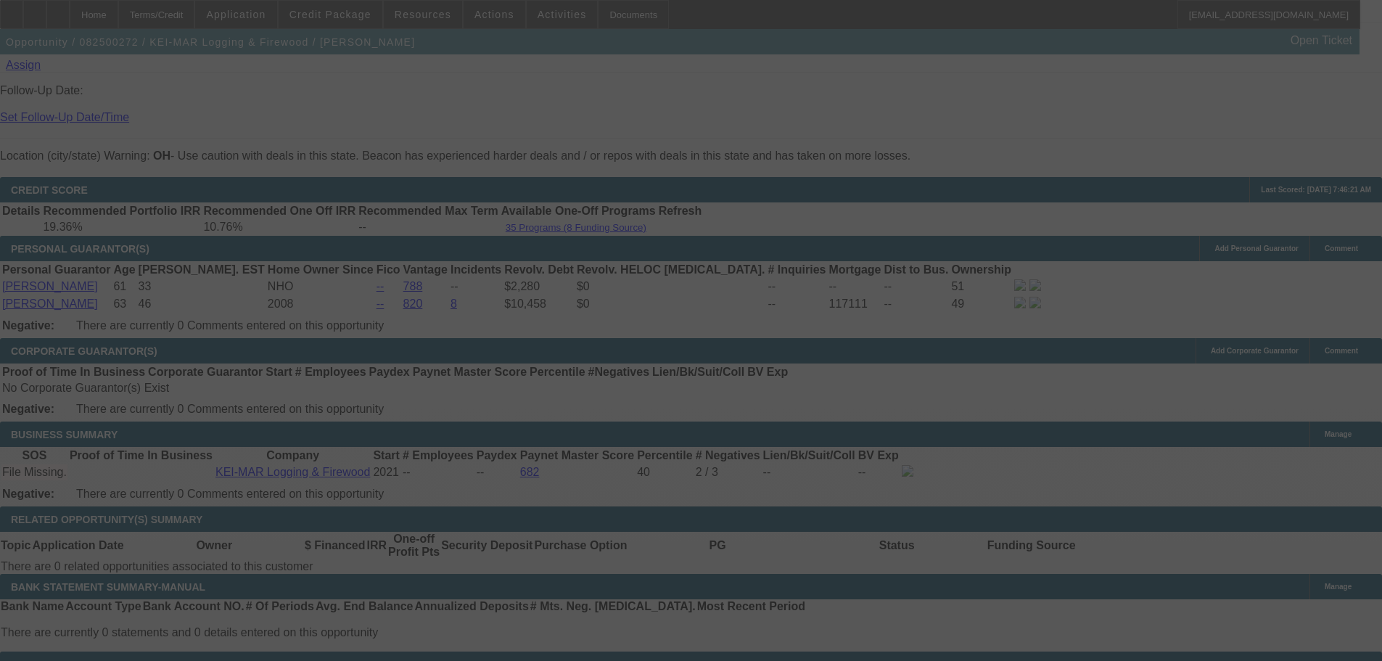
select select "0"
select select "6"
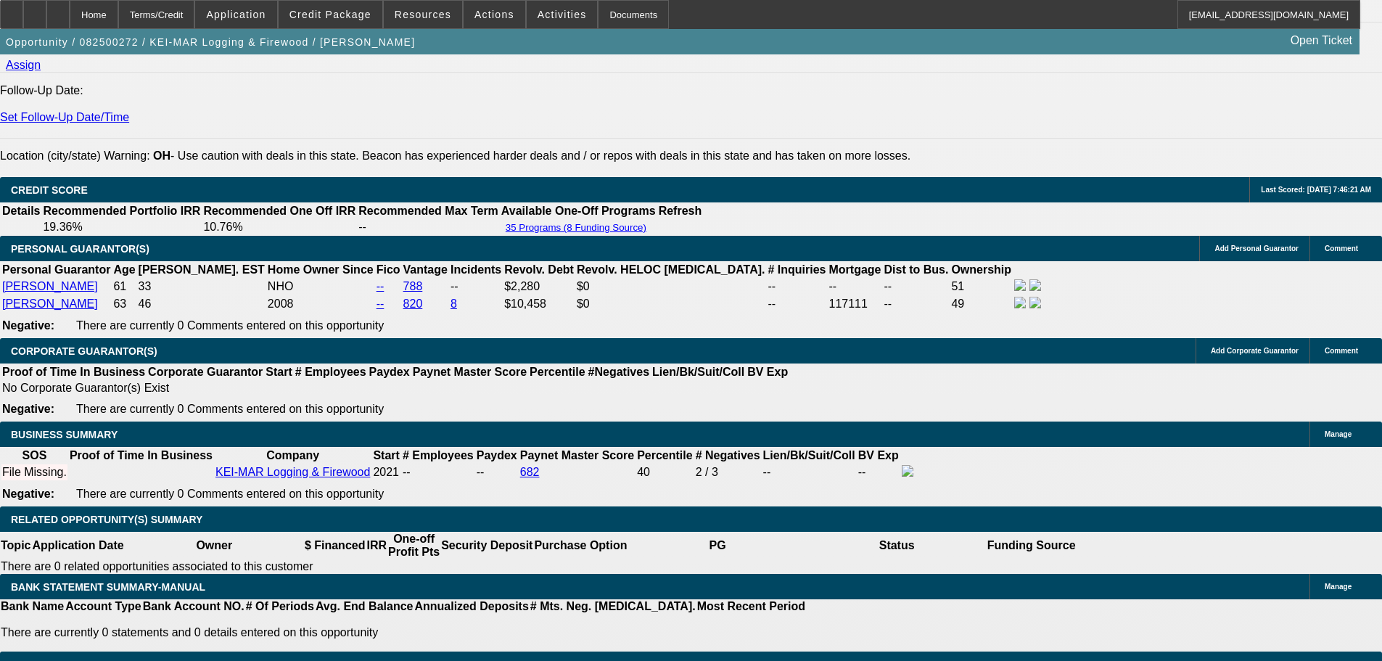
drag, startPoint x: 314, startPoint y: 329, endPoint x: 365, endPoint y: 330, distance: 50.8
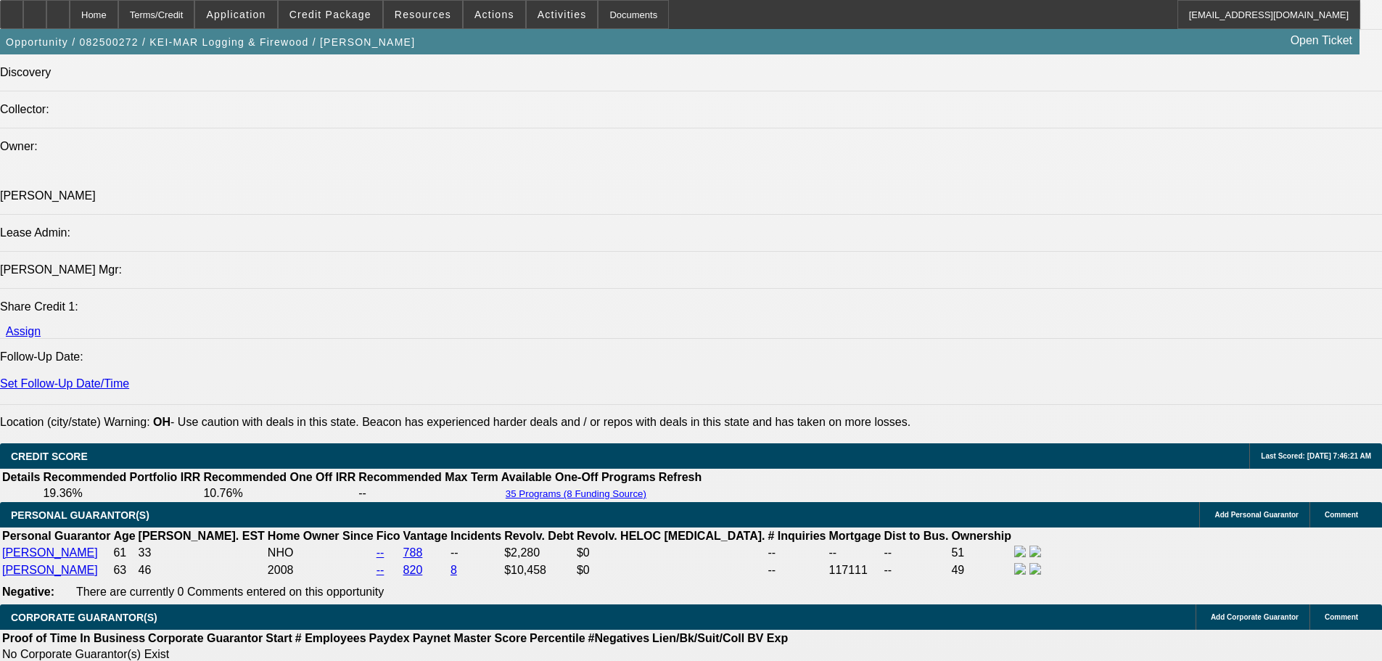
scroll to position [1524, 0]
